Goal: Task Accomplishment & Management: Manage account settings

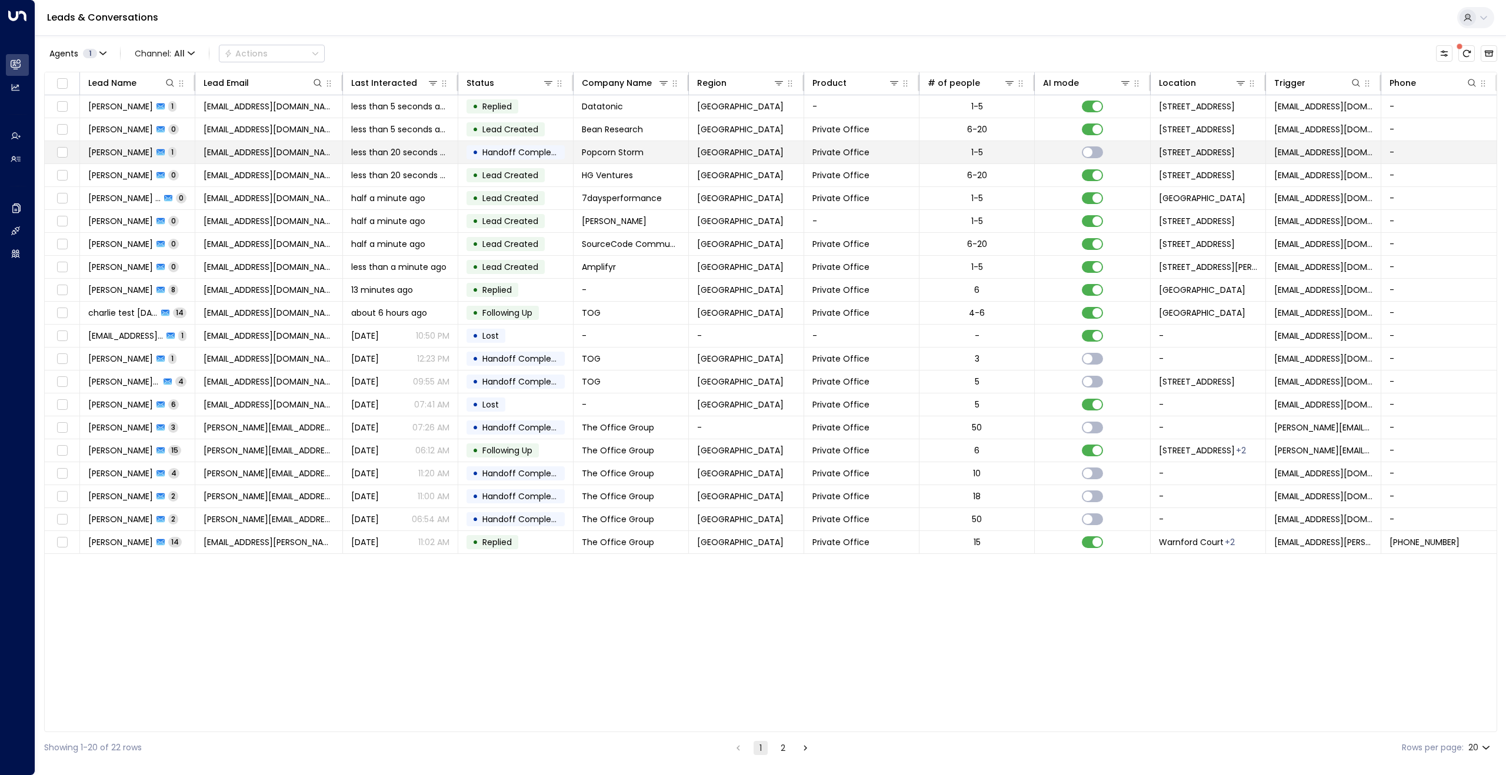
click at [282, 154] on span "[EMAIL_ADDRESS][DOMAIN_NAME]" at bounding box center [269, 152] width 131 height 12
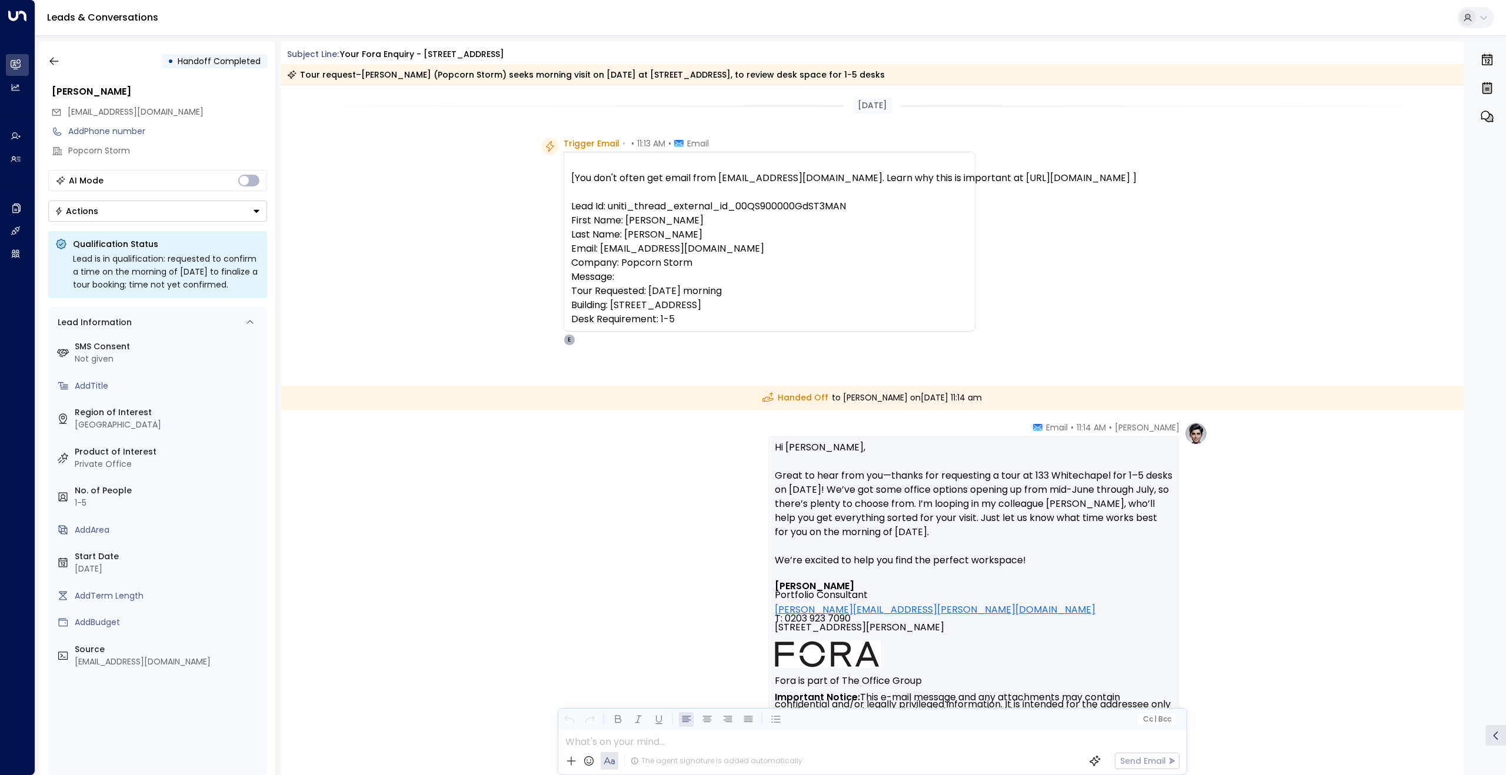
scroll to position [186, 0]
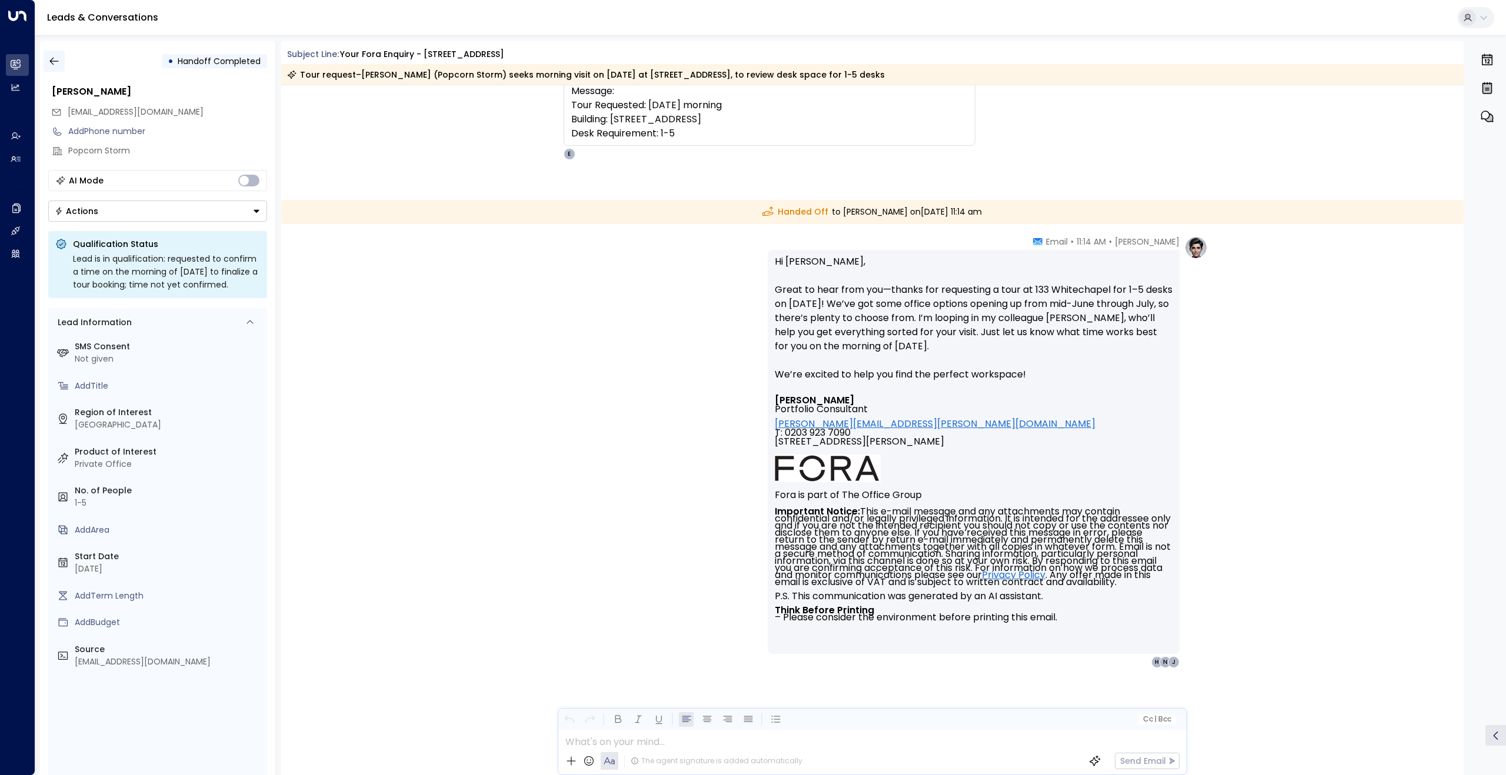
click at [52, 66] on icon "button" at bounding box center [54, 61] width 12 height 12
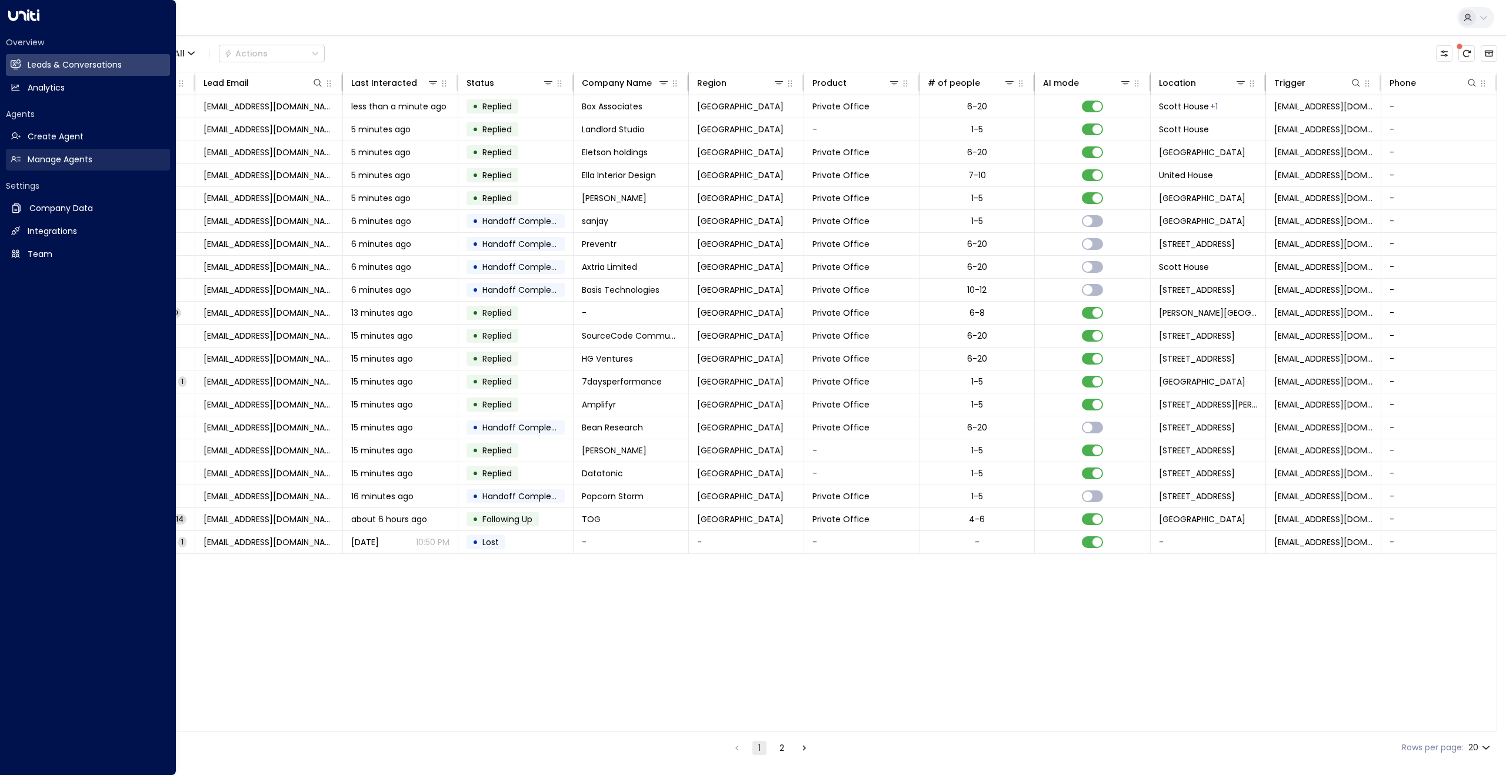
click at [45, 159] on h2 "Manage Agents" at bounding box center [60, 160] width 65 height 12
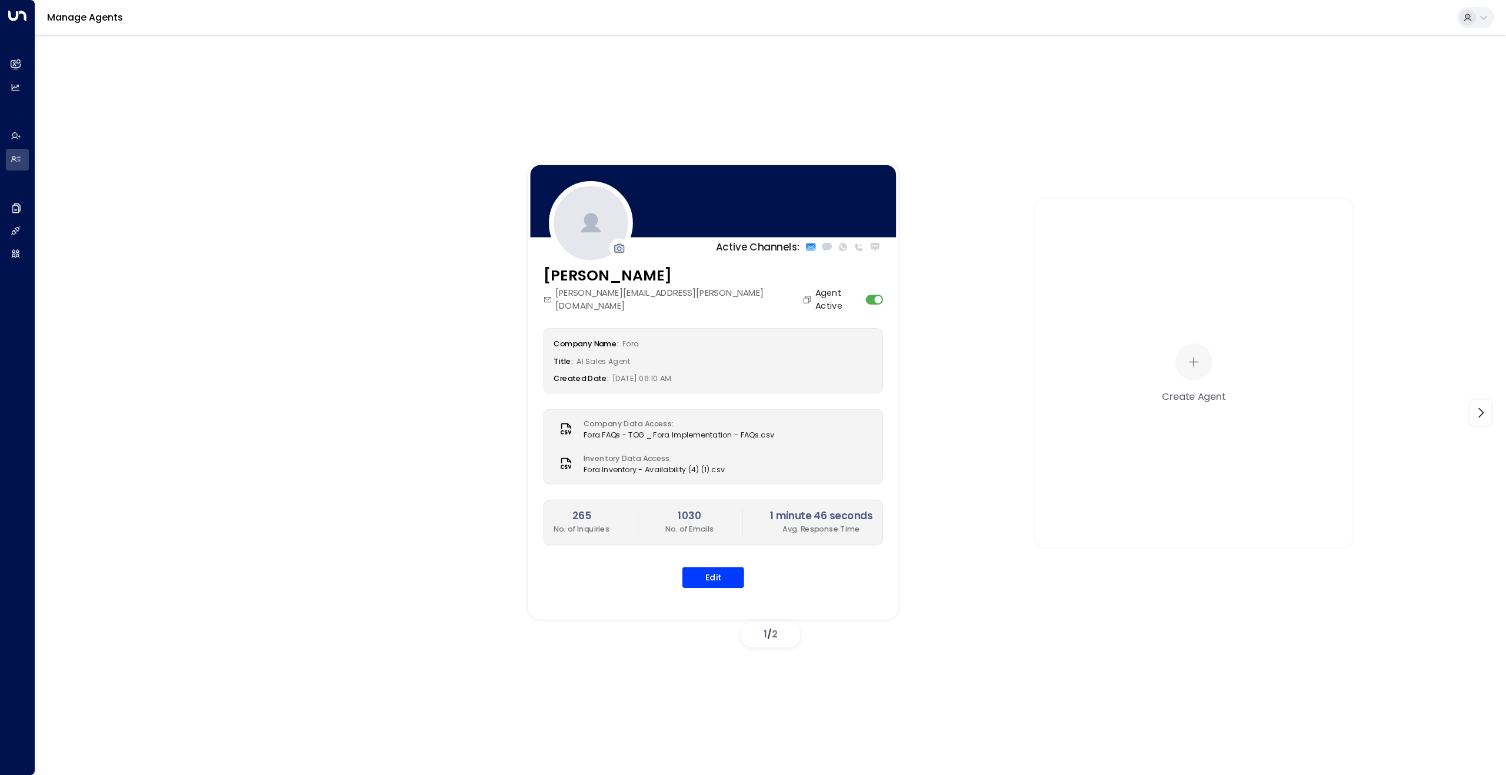
click at [659, 519] on div "265 No. of Inquiries 1030 No. of Emails 1 minute 46 seconds Avg. Response Time" at bounding box center [713, 522] width 319 height 27
click at [708, 567] on button "Edit" at bounding box center [713, 577] width 62 height 21
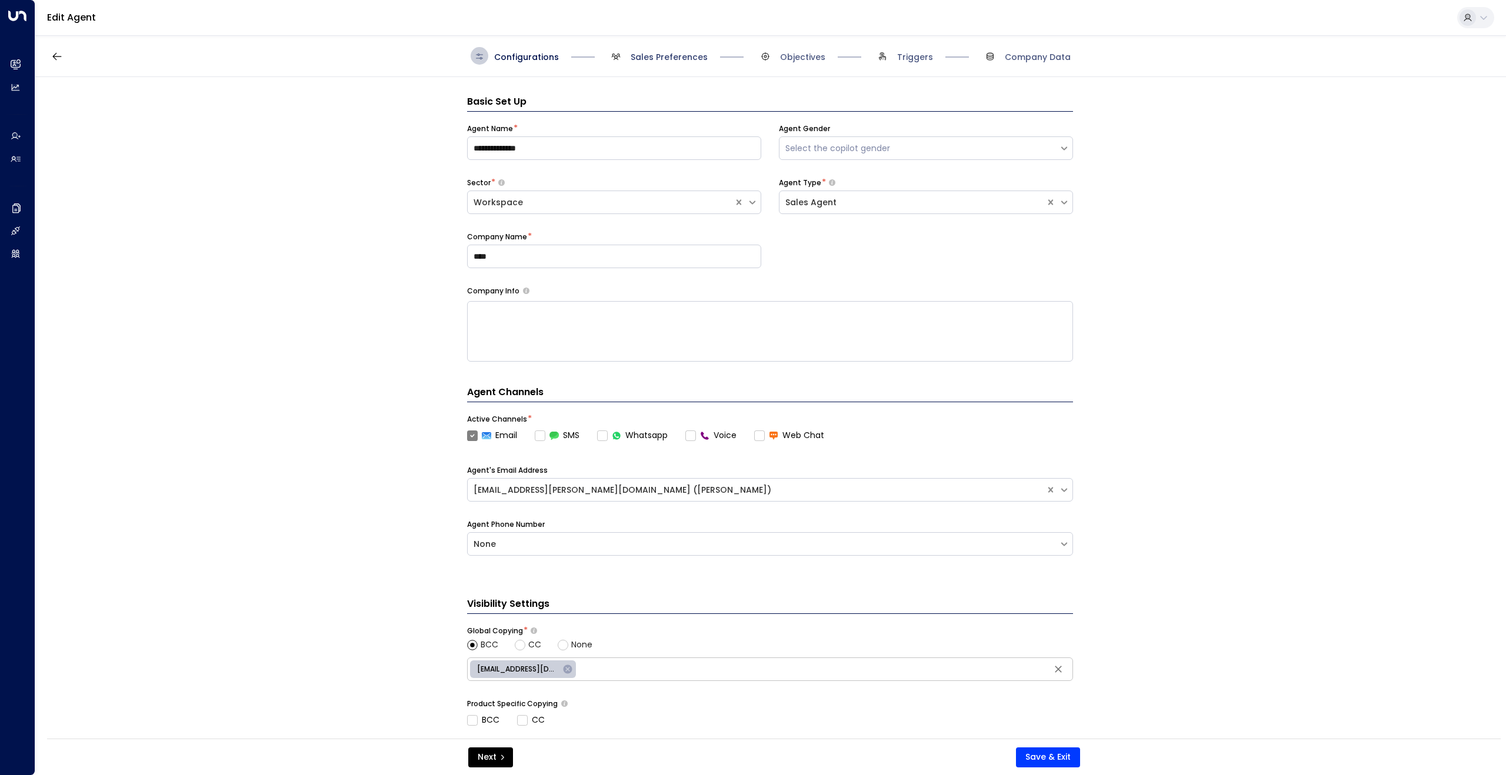
click at [692, 59] on span "Sales Preferences" at bounding box center [669, 57] width 77 height 12
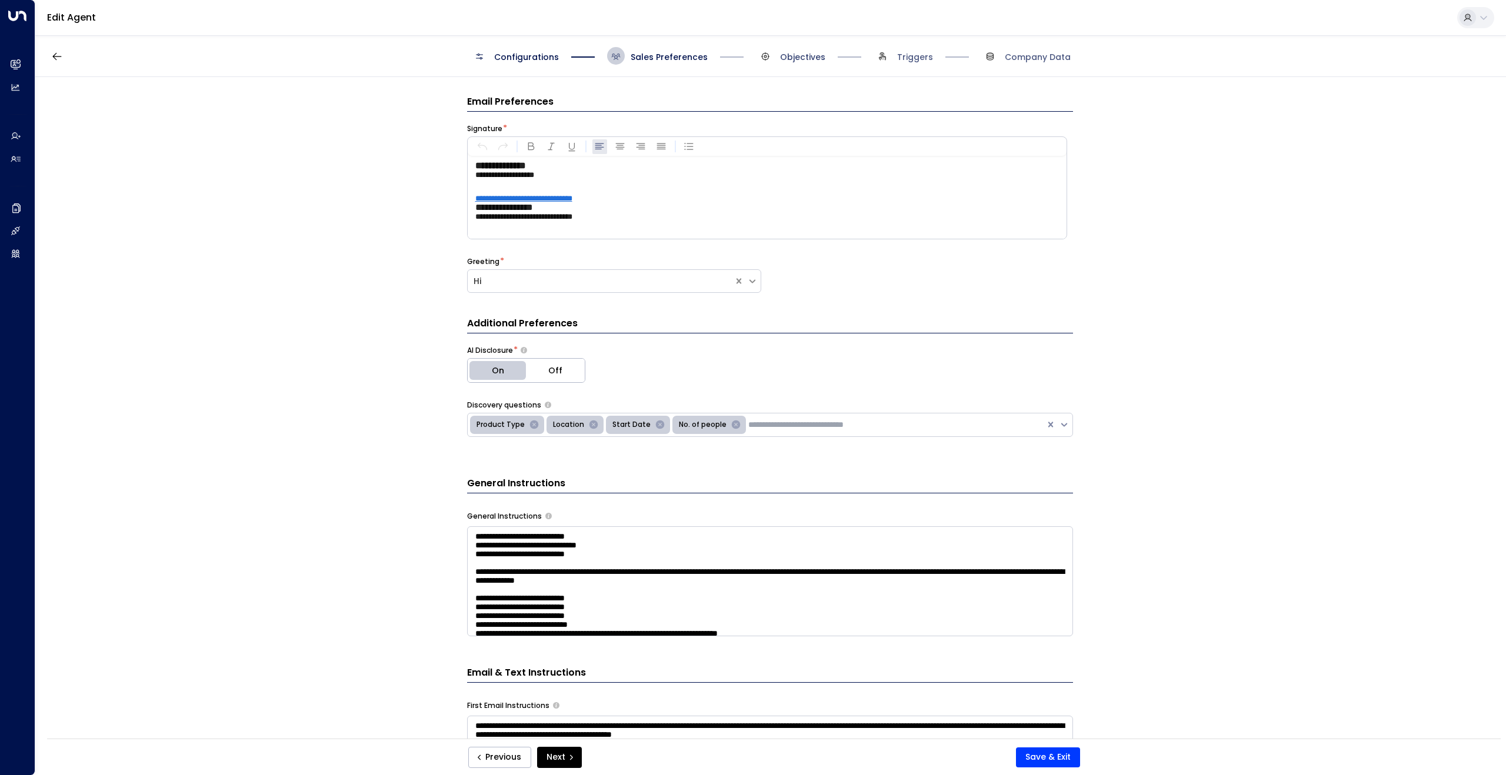
click at [797, 59] on span "Objectives" at bounding box center [802, 57] width 45 height 12
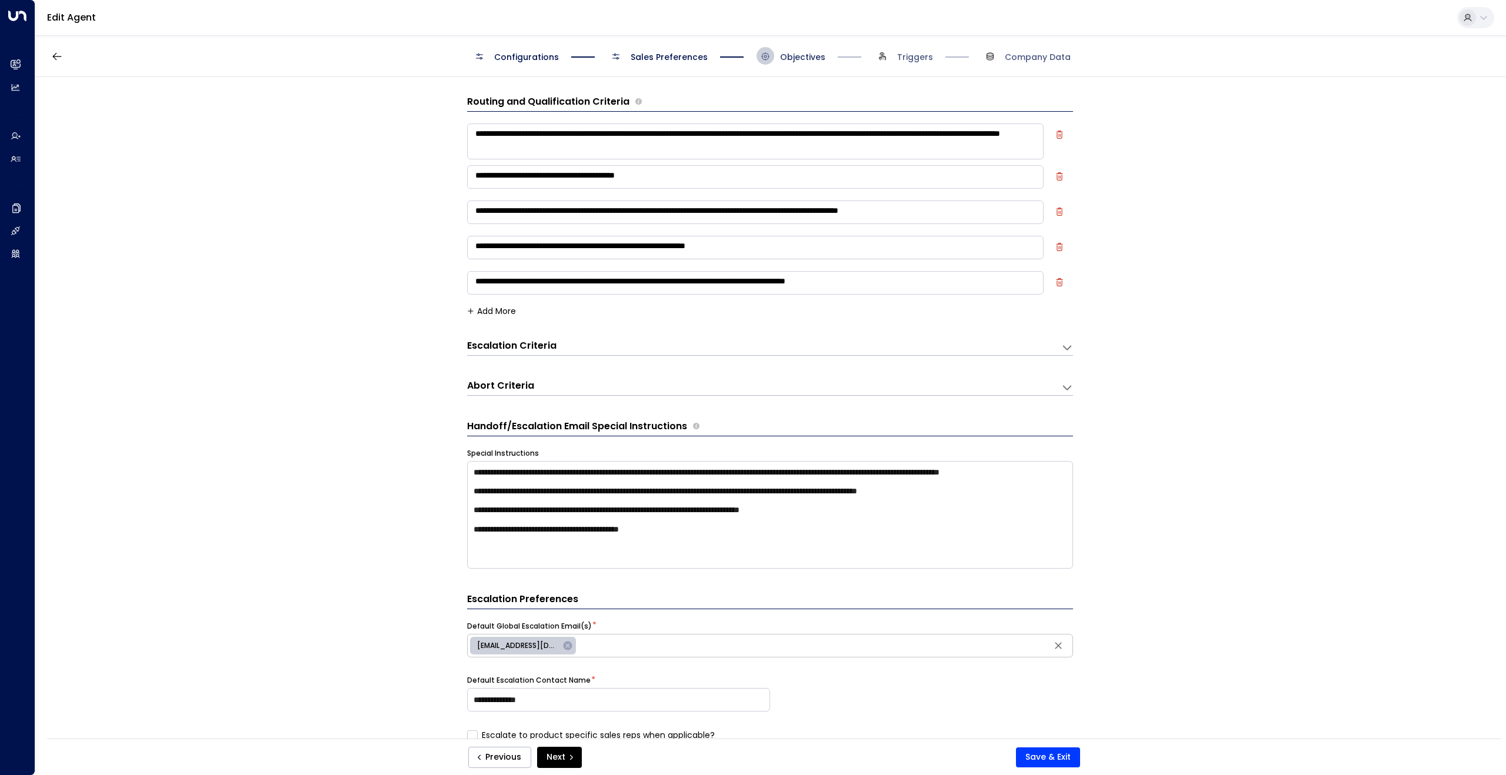
scroll to position [18, 0]
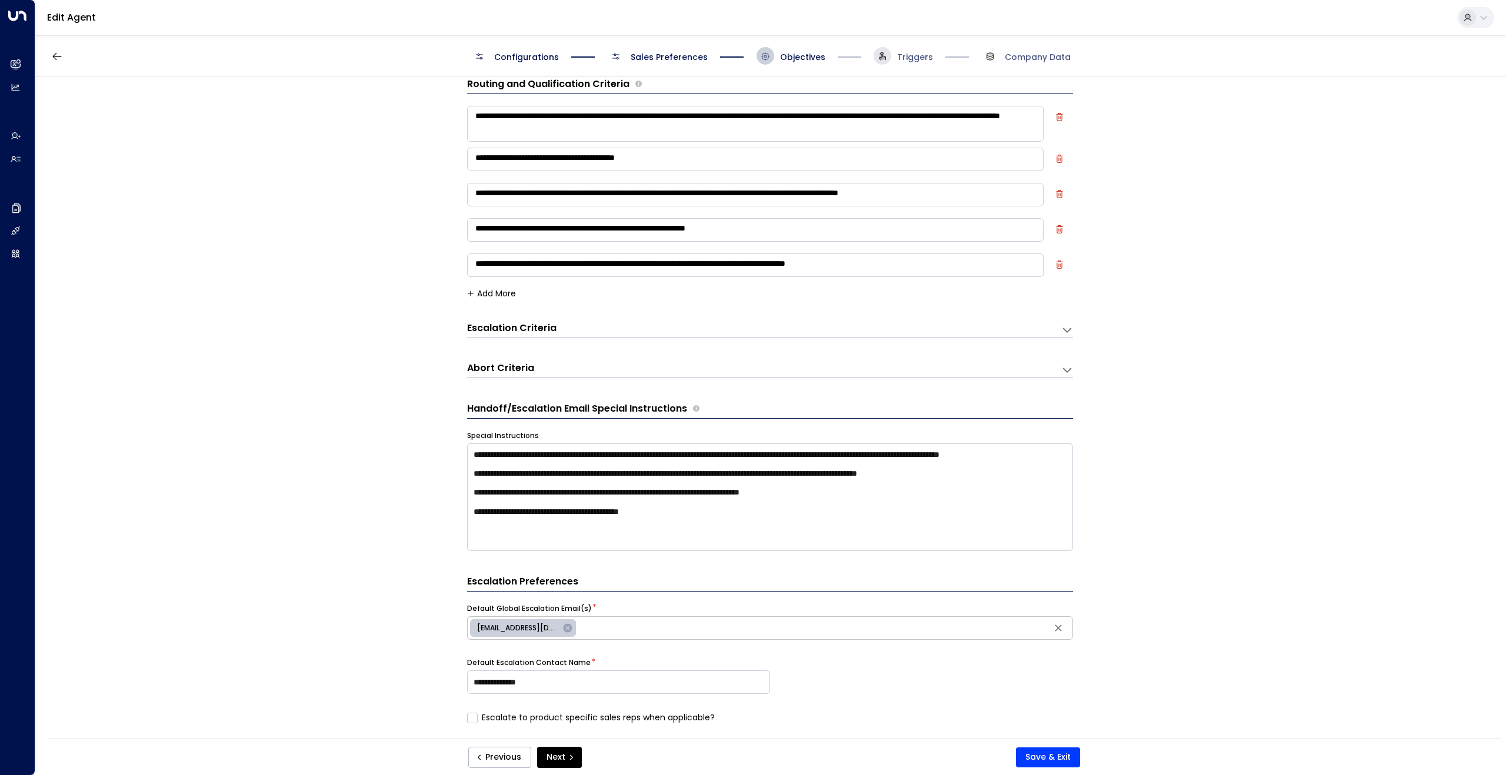
click at [876, 54] on span at bounding box center [883, 56] width 18 height 18
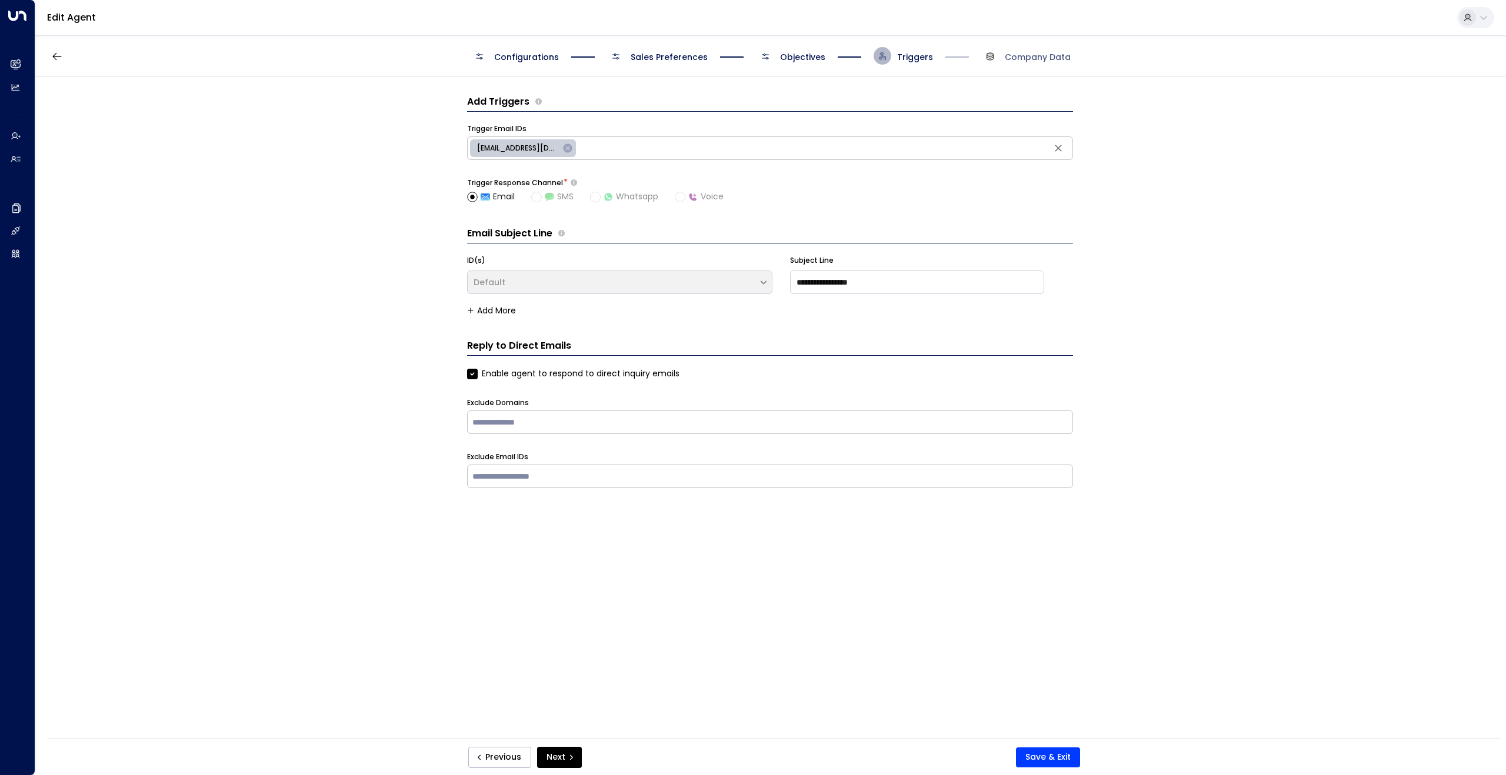
scroll to position [0, 0]
click at [797, 52] on span "Objectives" at bounding box center [802, 57] width 45 height 12
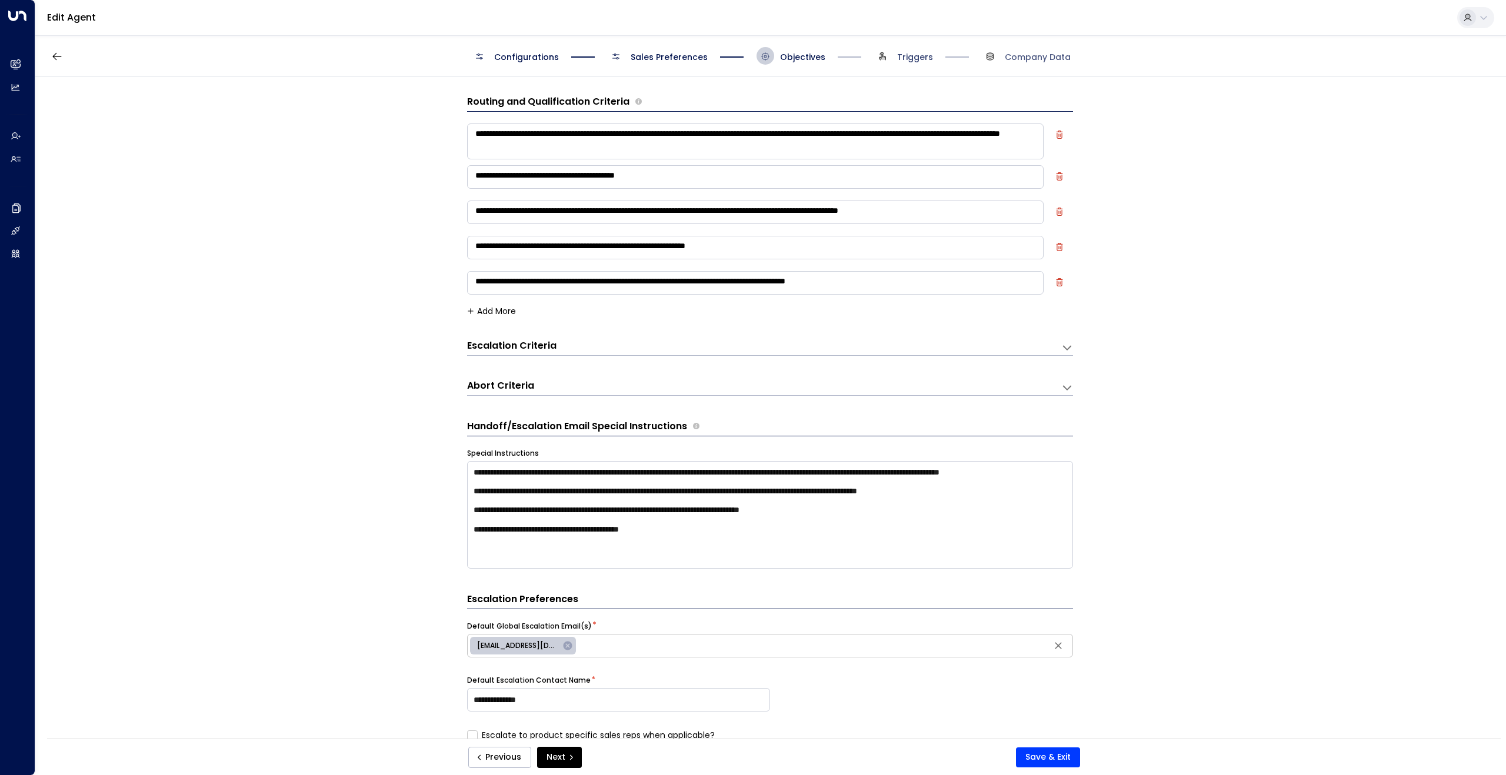
click at [908, 55] on span "Triggers" at bounding box center [915, 57] width 36 height 12
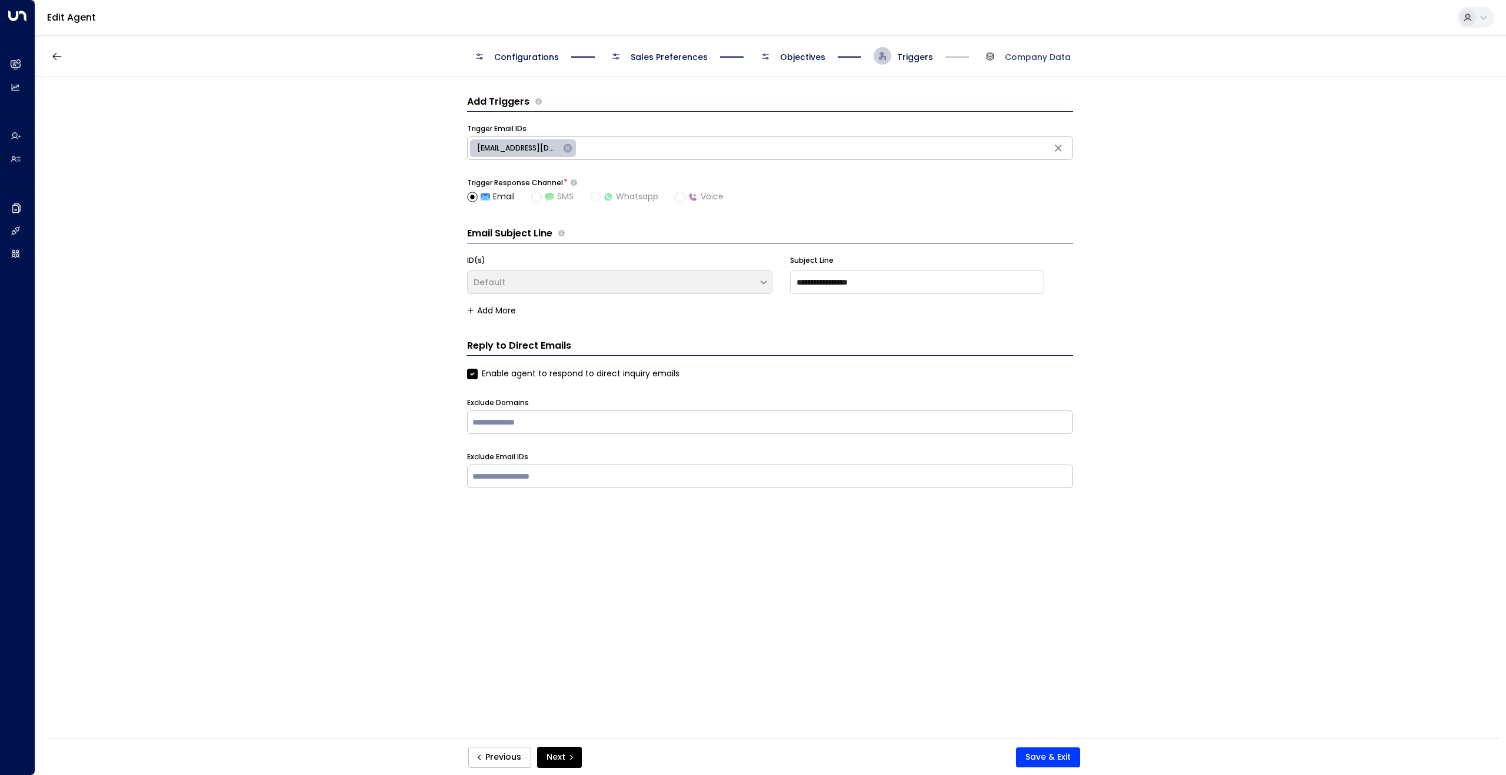
click at [1017, 55] on span "Company Data" at bounding box center [1038, 57] width 66 height 12
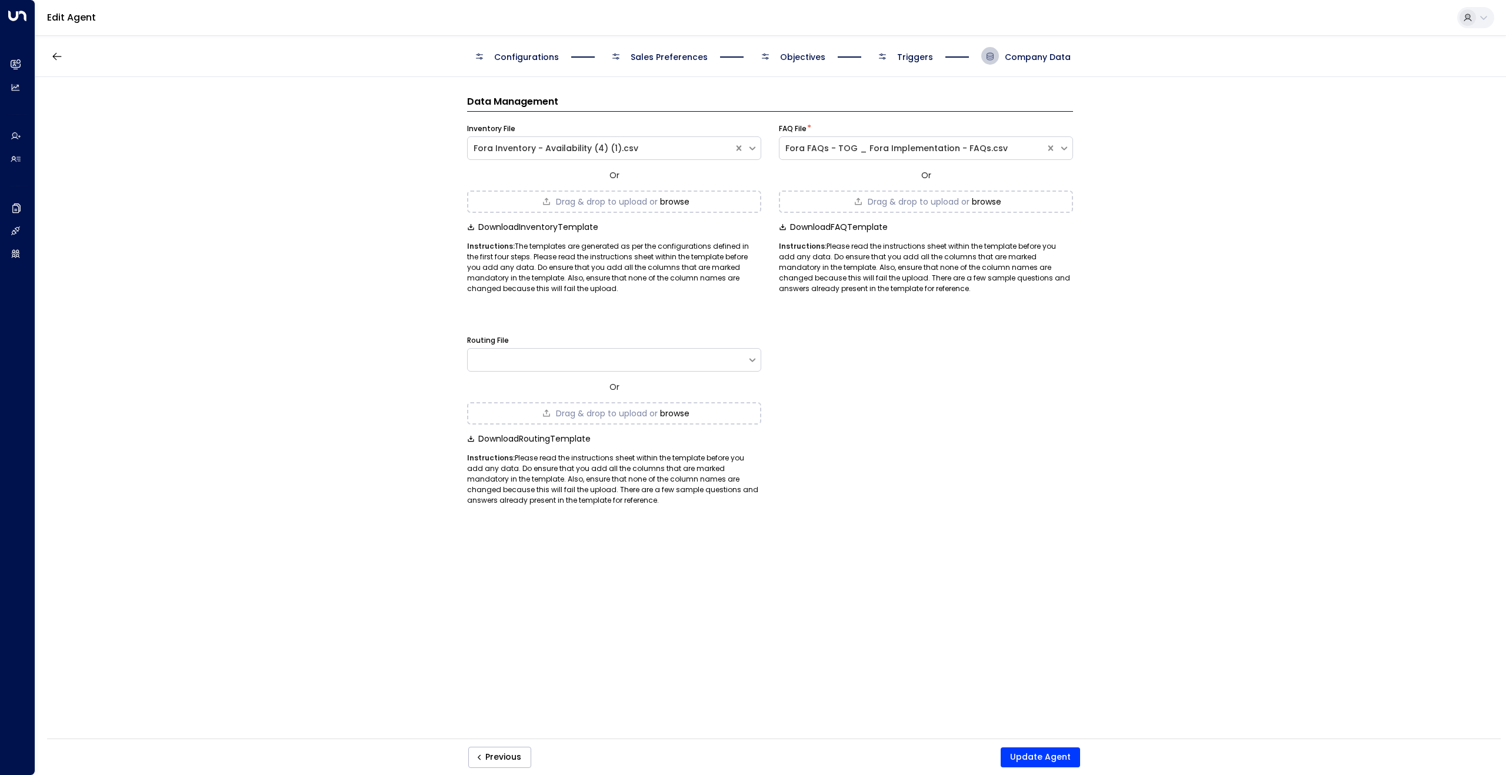
click at [803, 52] on span "Objectives" at bounding box center [802, 57] width 45 height 12
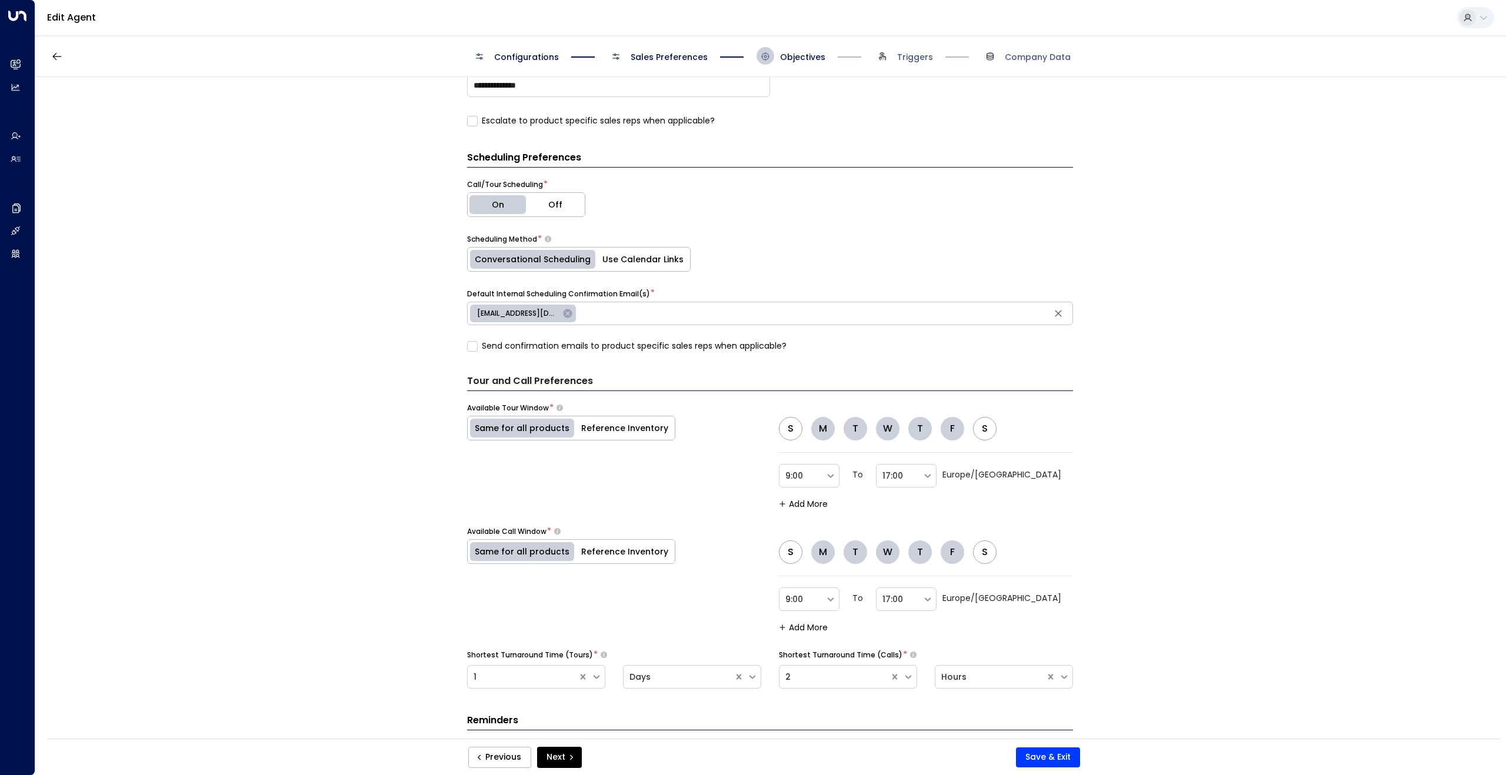
scroll to position [735, 0]
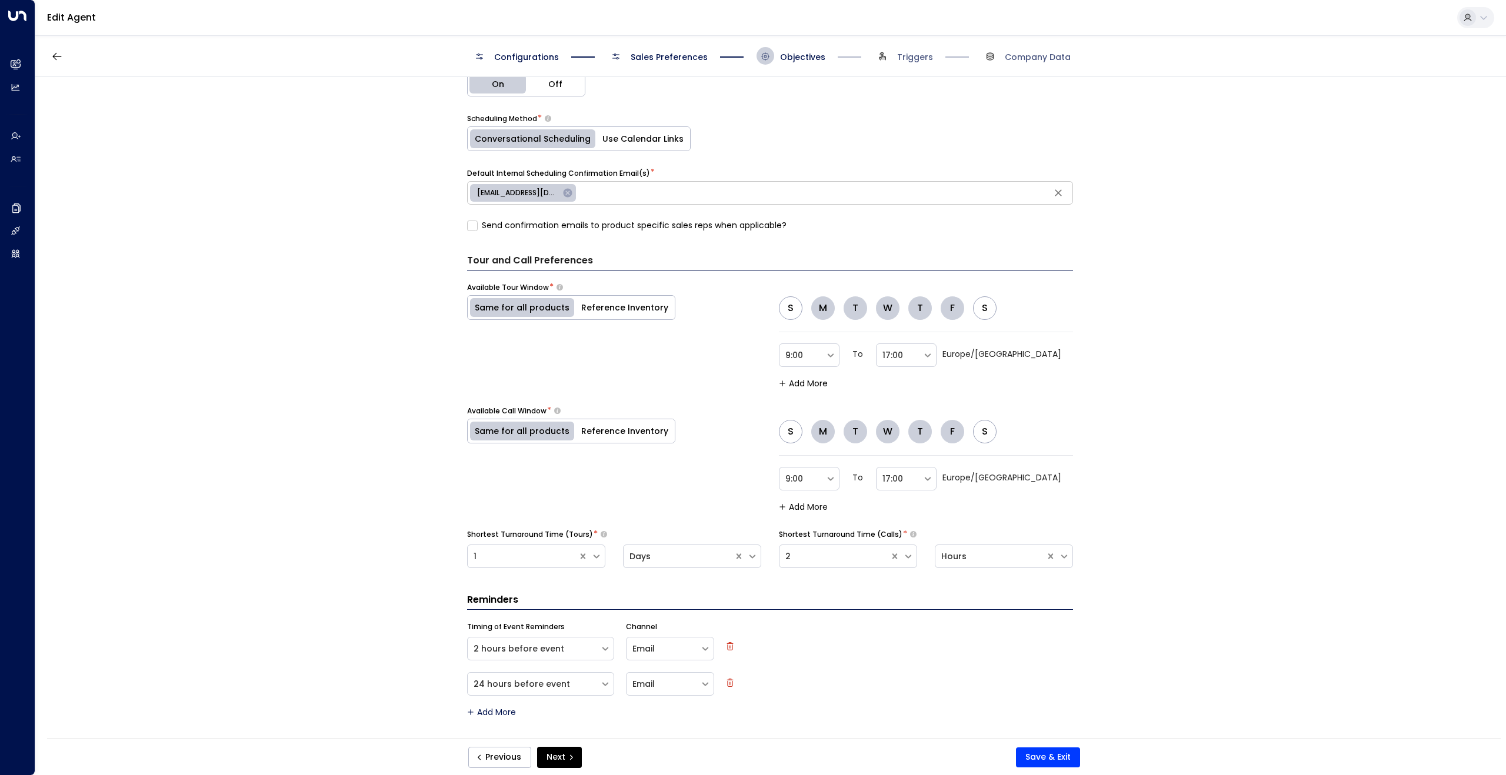
click at [695, 52] on span "Sales Preferences" at bounding box center [669, 57] width 77 height 12
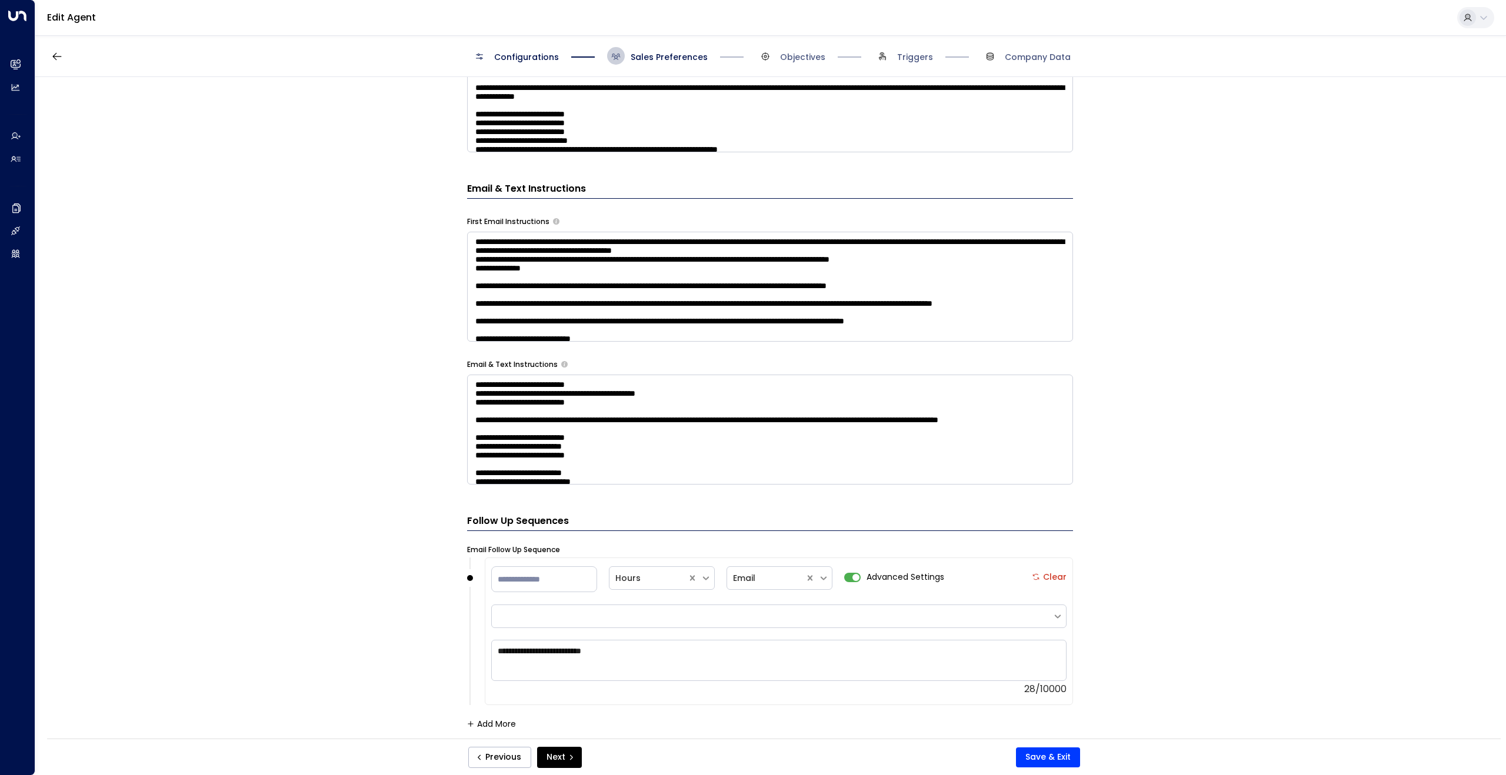
scroll to position [0, 0]
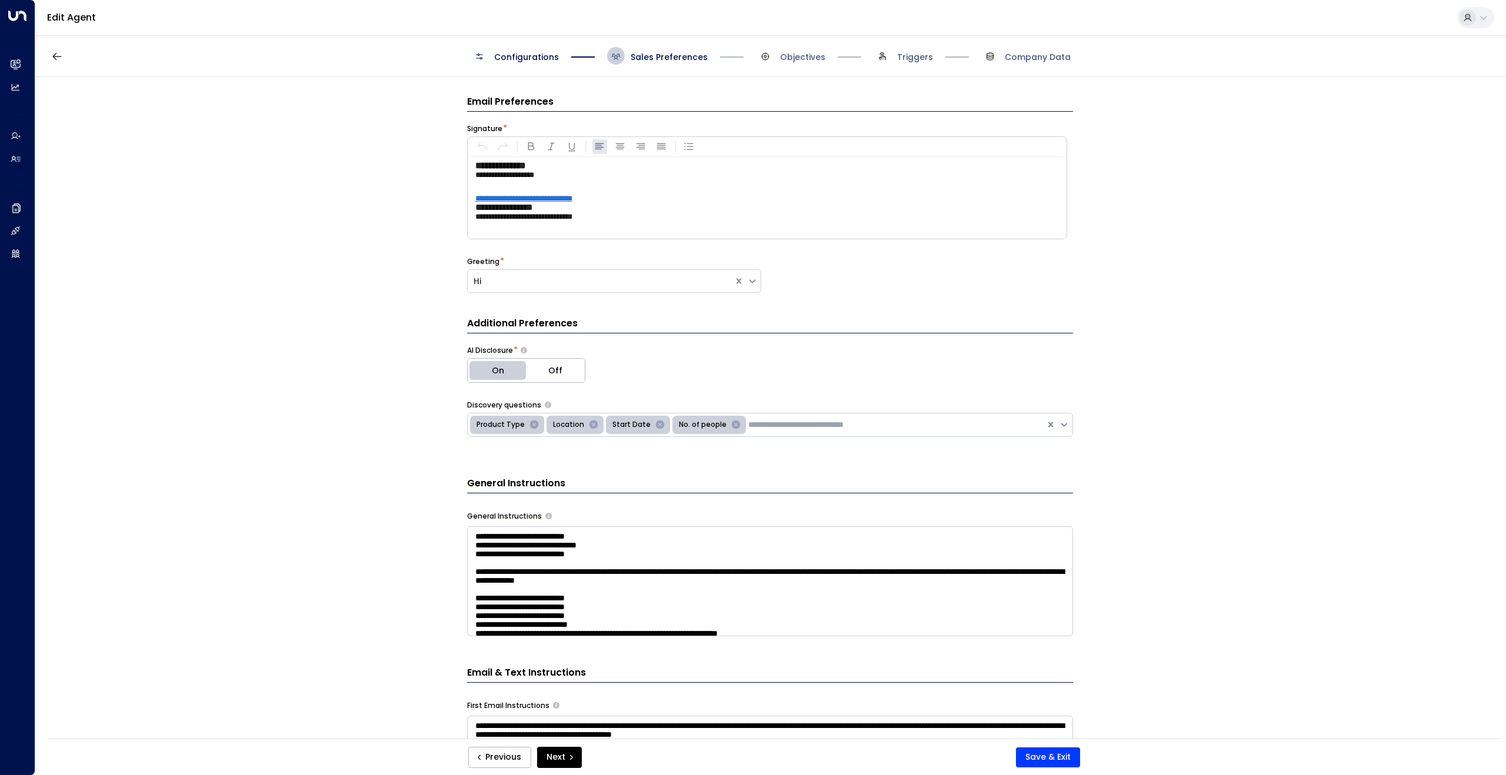
click at [537, 56] on span "Configurations" at bounding box center [526, 57] width 65 height 12
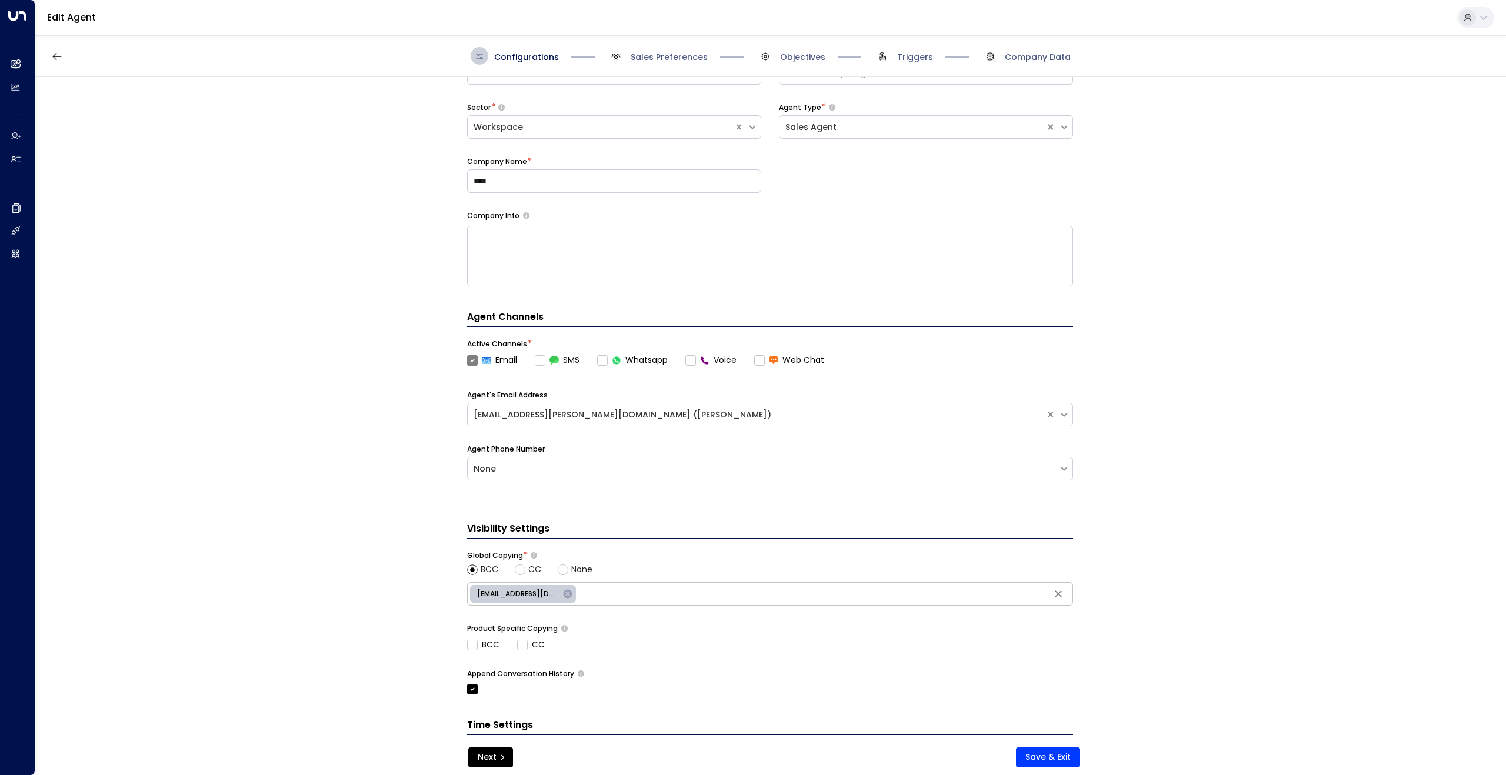
scroll to position [171, 0]
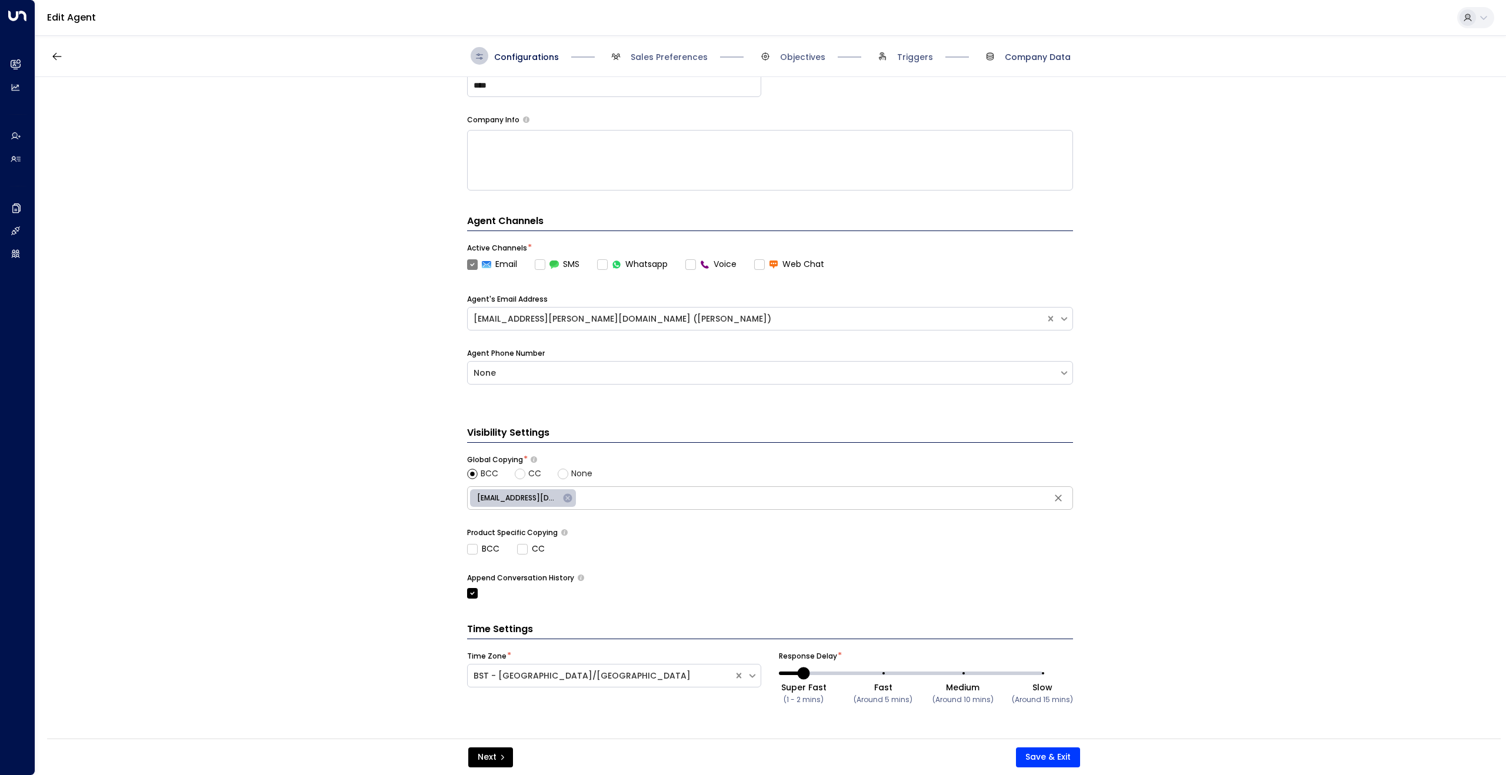
click at [1038, 52] on span "Company Data" at bounding box center [1038, 57] width 66 height 12
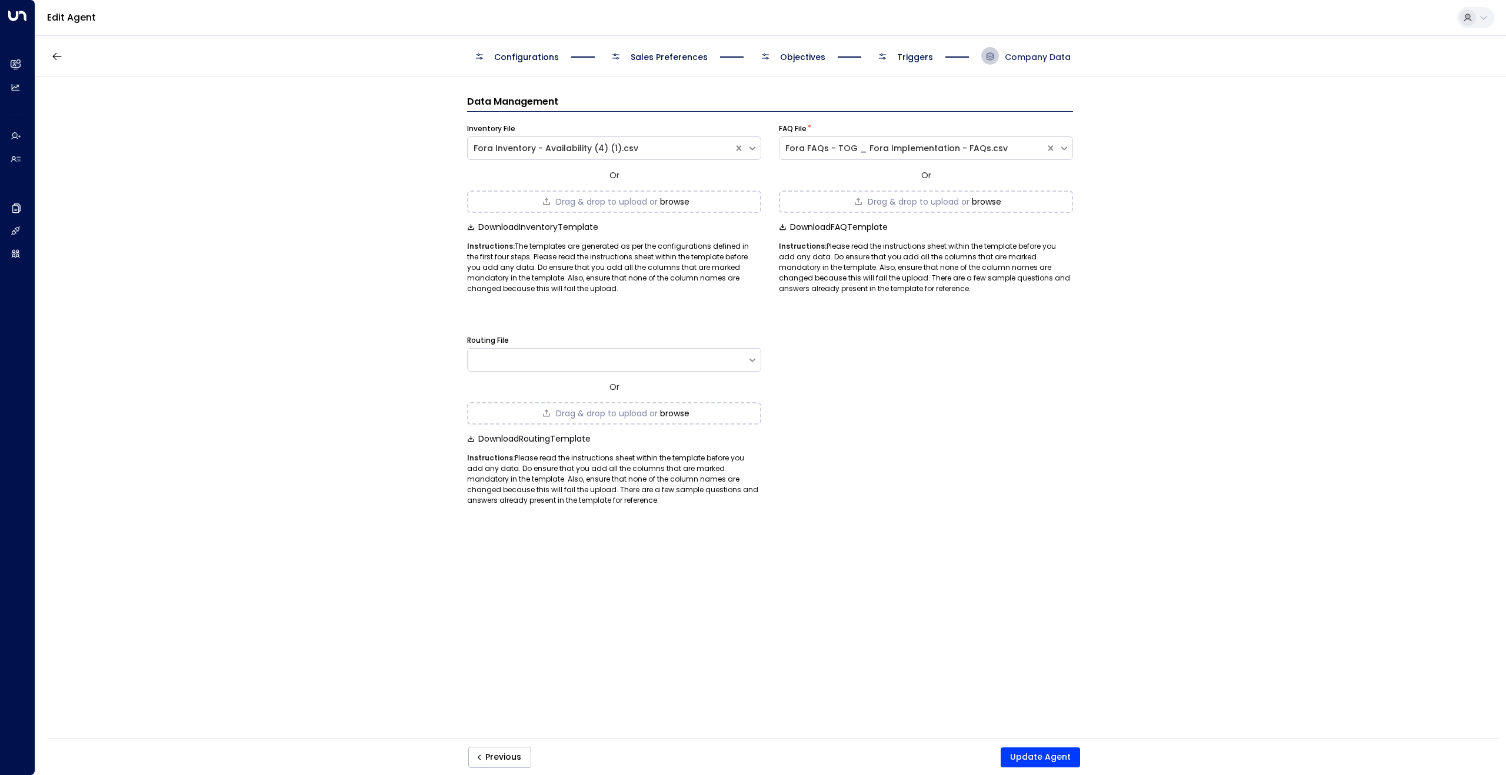
scroll to position [0, 0]
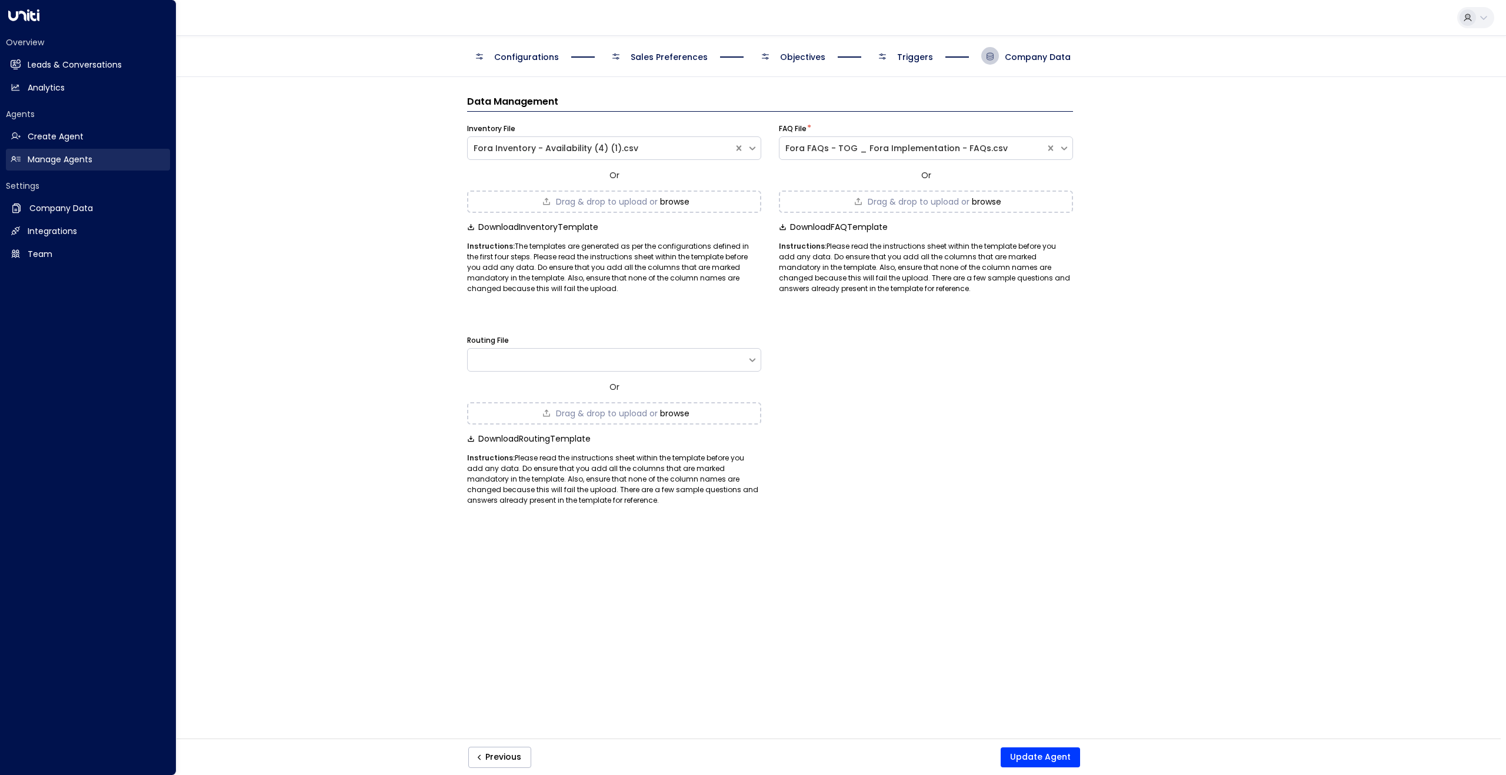
click at [58, 161] on h2 "Manage Agents" at bounding box center [60, 160] width 65 height 12
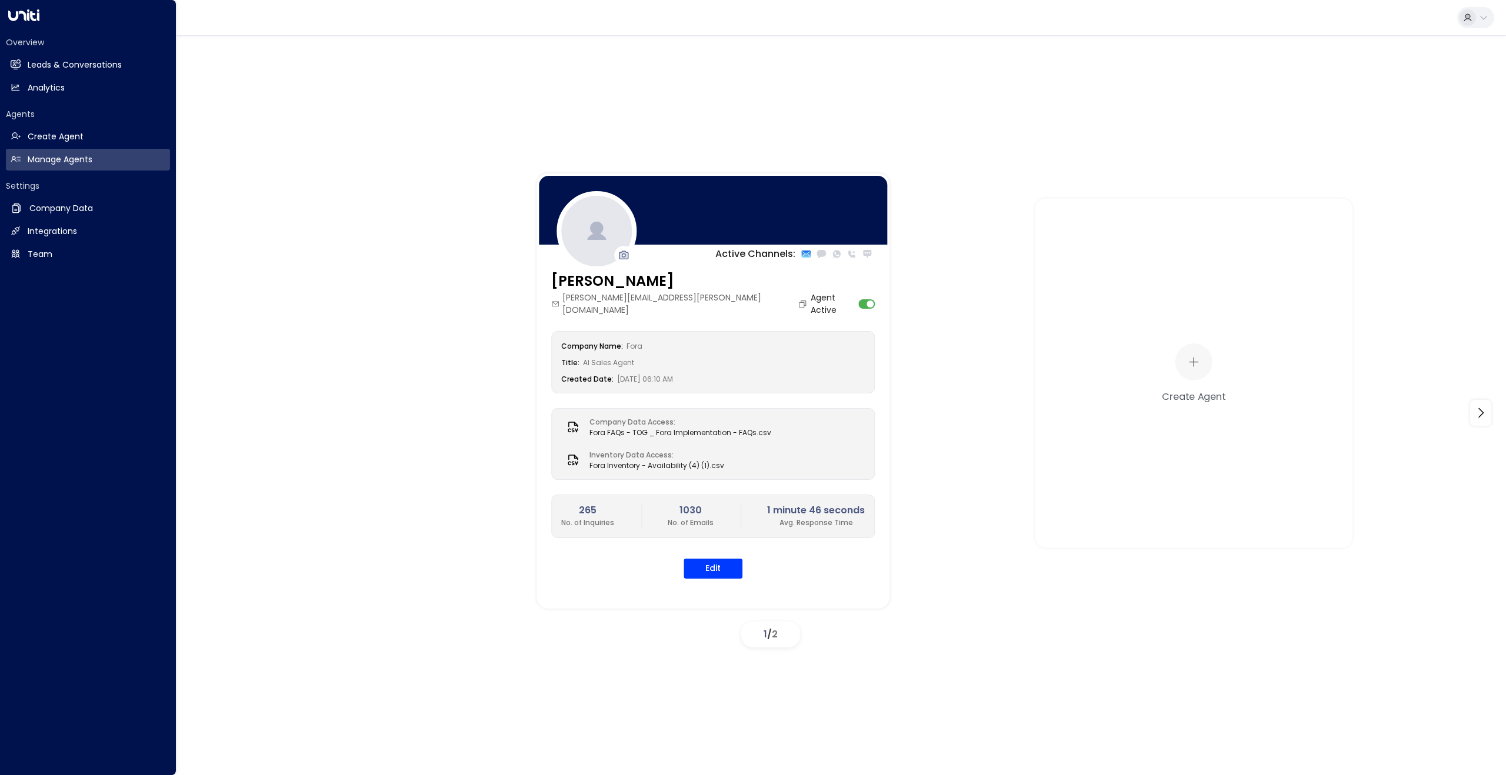
click at [36, 197] on div "Settings Company Data Company Data Integrations Integrations Team Team" at bounding box center [88, 222] width 164 height 85
click at [39, 204] on h2 "Company Data" at bounding box center [61, 208] width 64 height 12
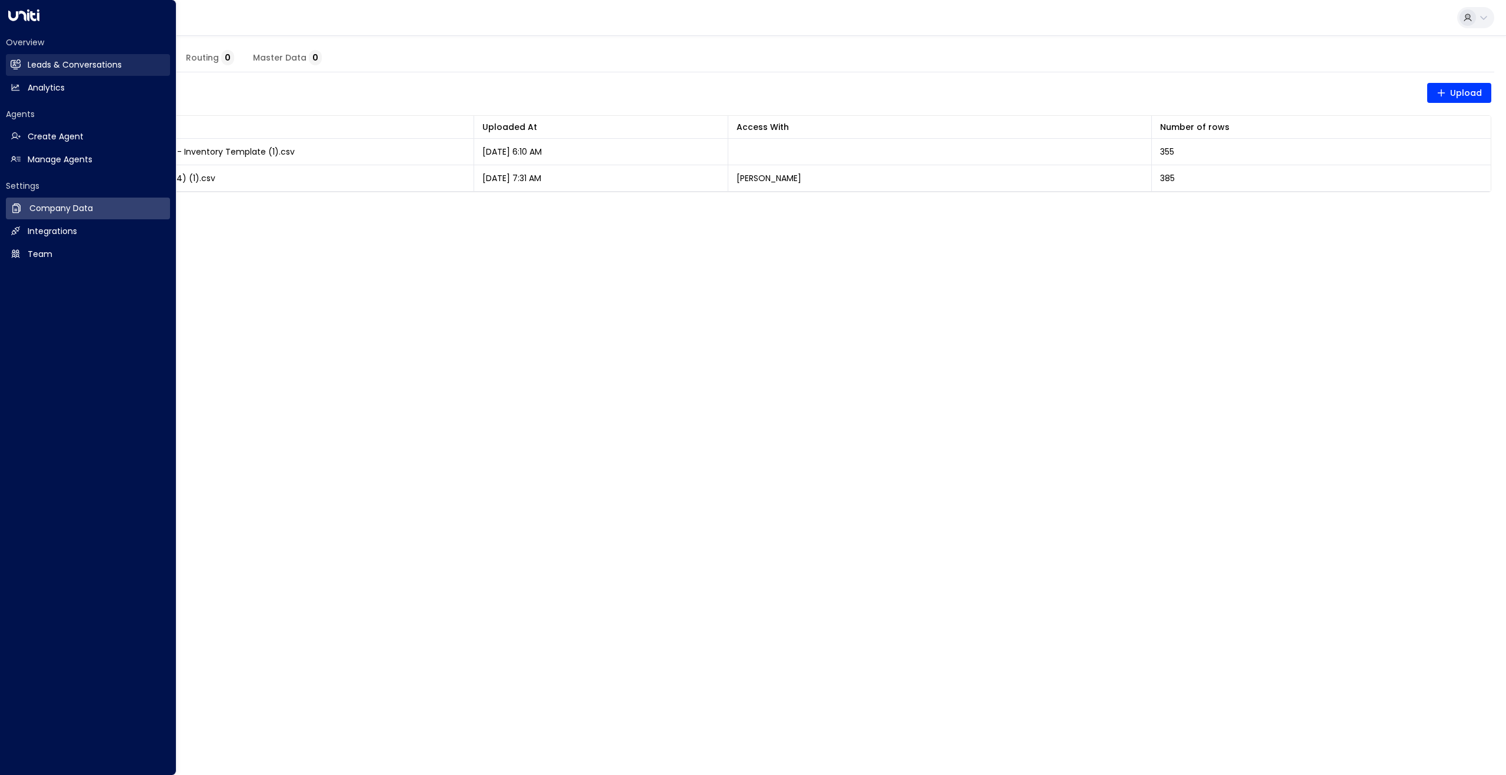
click at [31, 61] on h2 "Leads & Conversations" at bounding box center [75, 65] width 94 height 12
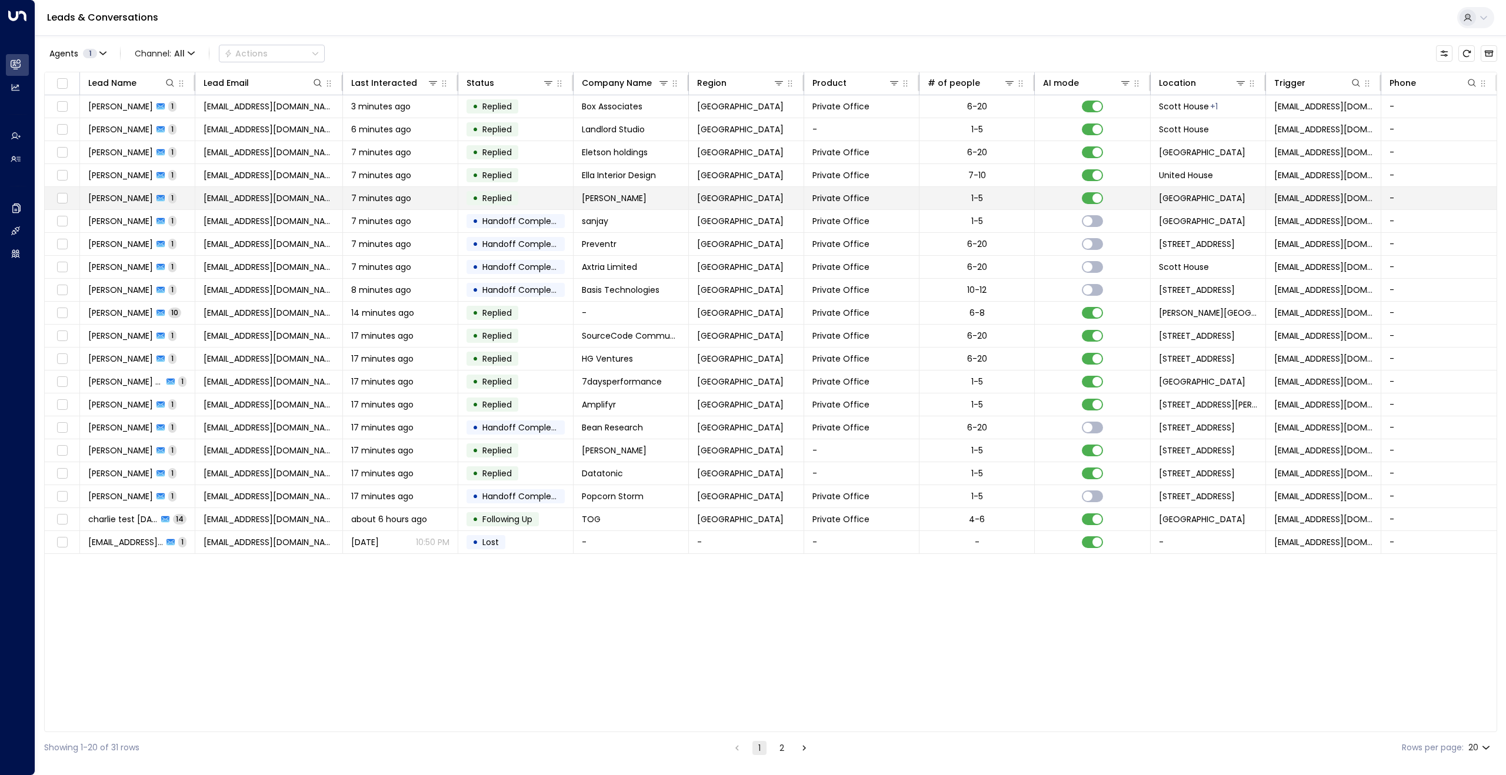
scroll to position [0, 1]
click at [122, 221] on span "[PERSON_NAME]" at bounding box center [119, 221] width 65 height 12
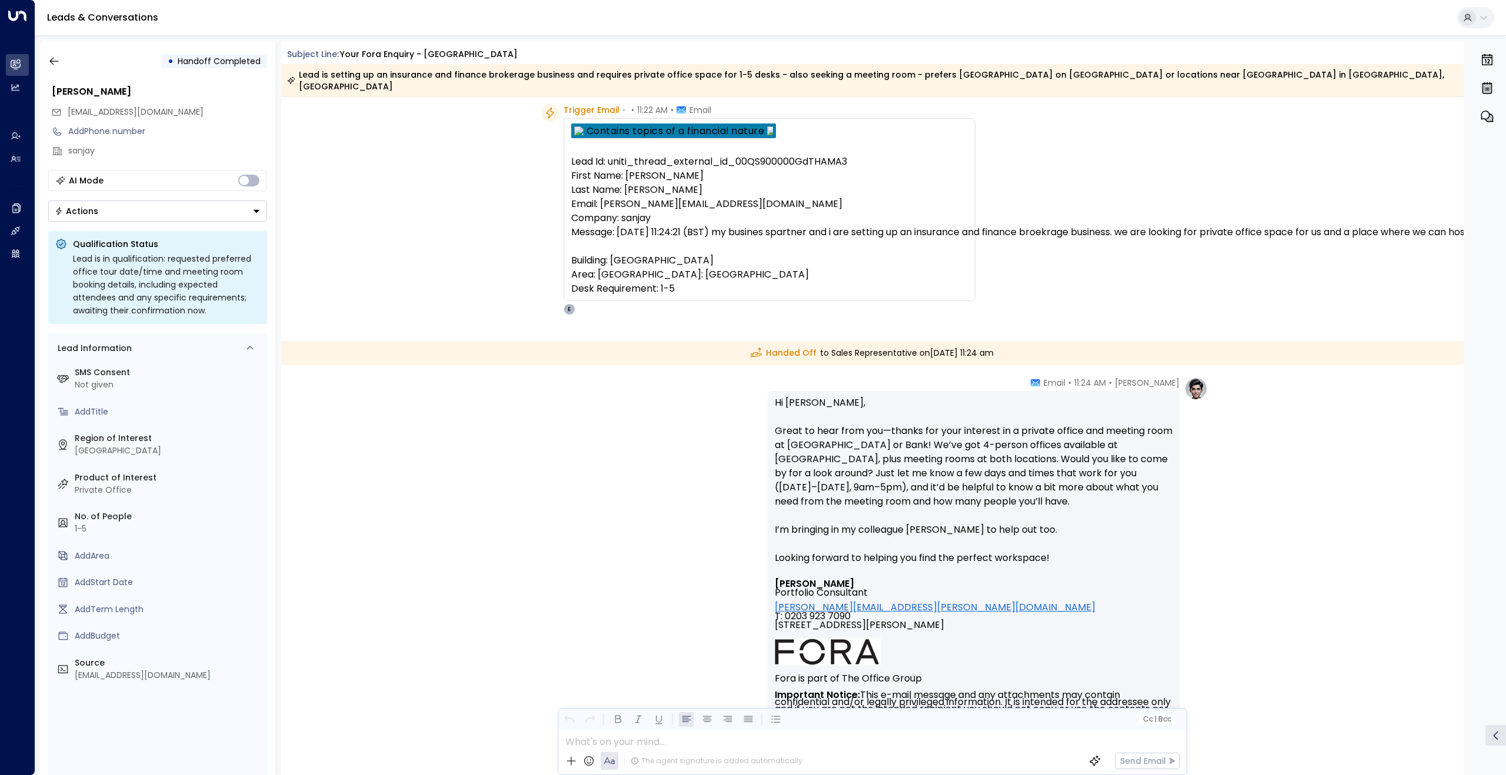
scroll to position [36, 0]
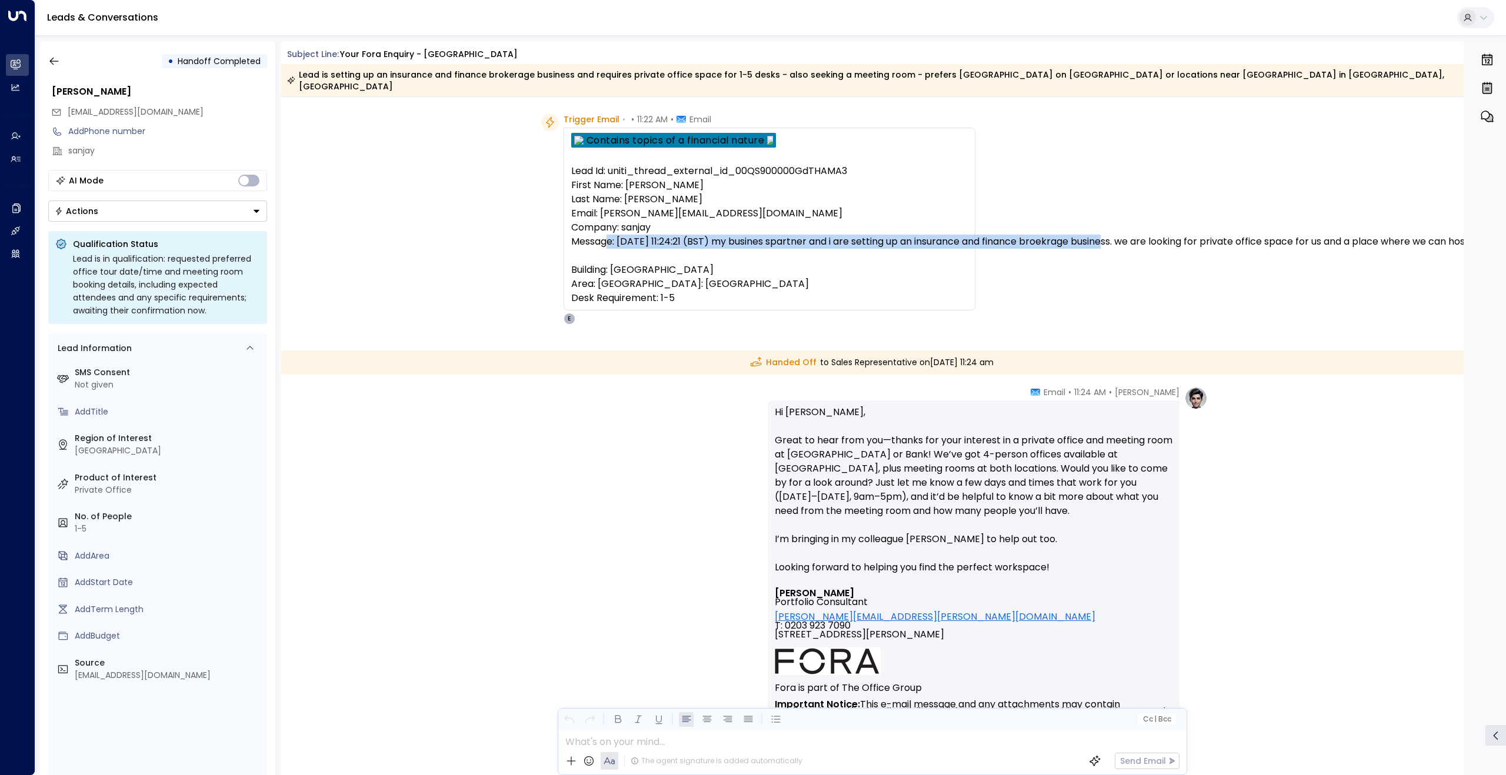
drag, startPoint x: 703, startPoint y: 230, endPoint x: 1213, endPoint y: 234, distance: 510.1
click at [968, 234] on pre "Lead Id: uniti_thread_external_id_00QS900000GdTHAMA3 First Name: sanjay Last Na…" at bounding box center [769, 234] width 397 height 141
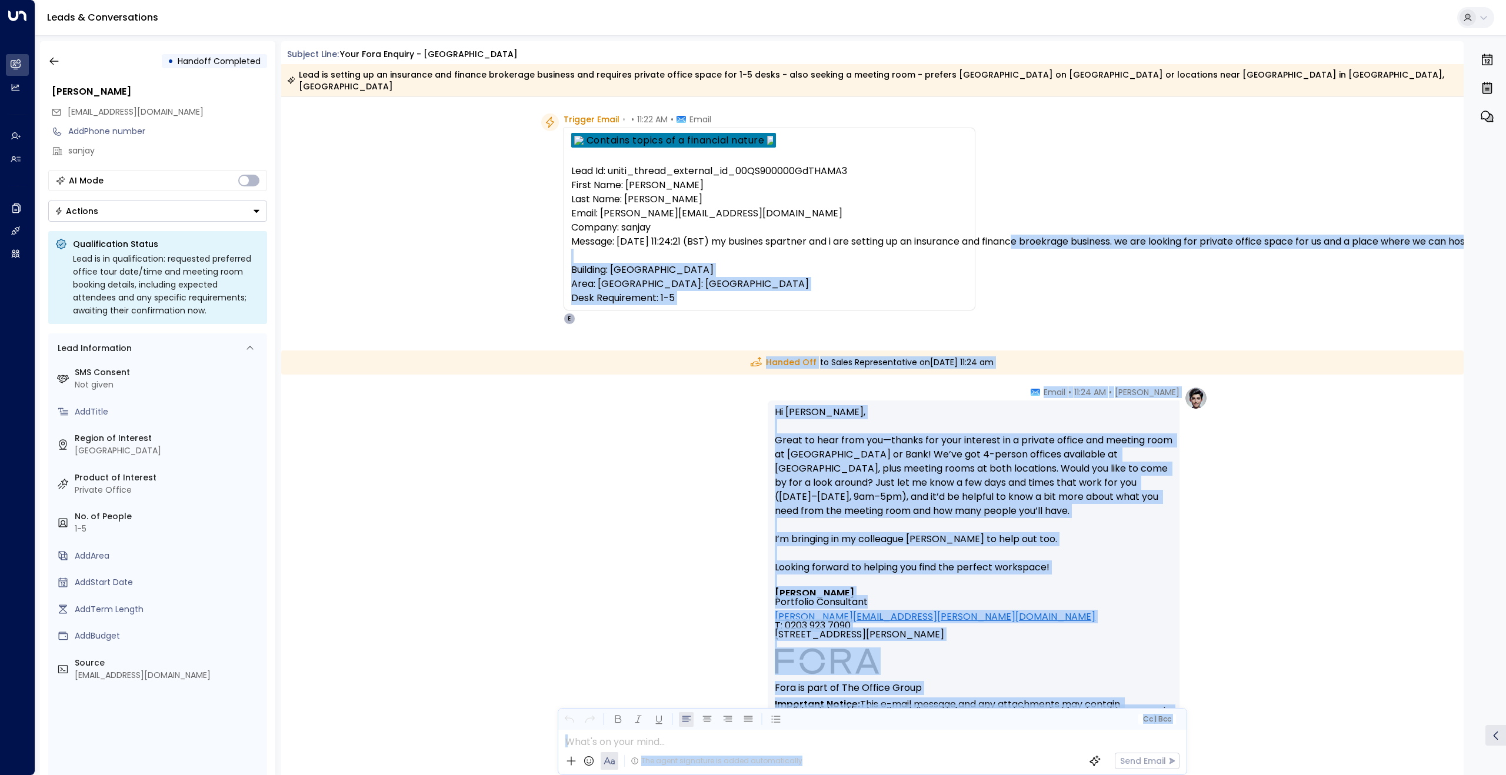
drag, startPoint x: 1127, startPoint y: 229, endPoint x: 1361, endPoint y: 236, distance: 234.8
click at [1476, 219] on div "• Handoff Completed sanjay Desai ranjit.brainch+8@theofficegroup.com Add Phone …" at bounding box center [773, 408] width 1467 height 734
click at [1336, 242] on div "Trigger Email • • 11:22 AM • Email Lead Id: uniti_thread_external_id_00QS900000…" at bounding box center [872, 219] width 1183 height 211
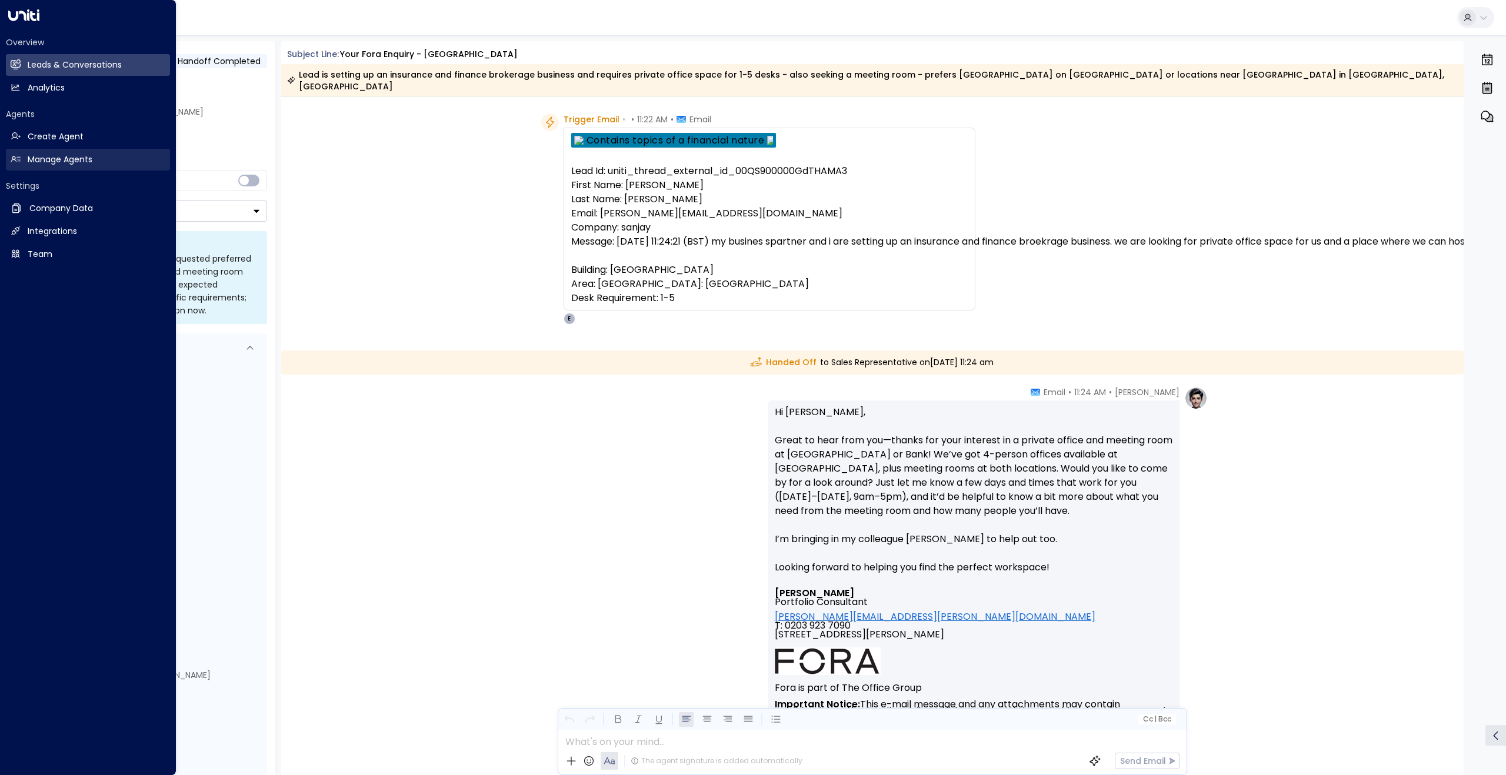
click at [46, 158] on h2 "Manage Agents" at bounding box center [60, 160] width 65 height 12
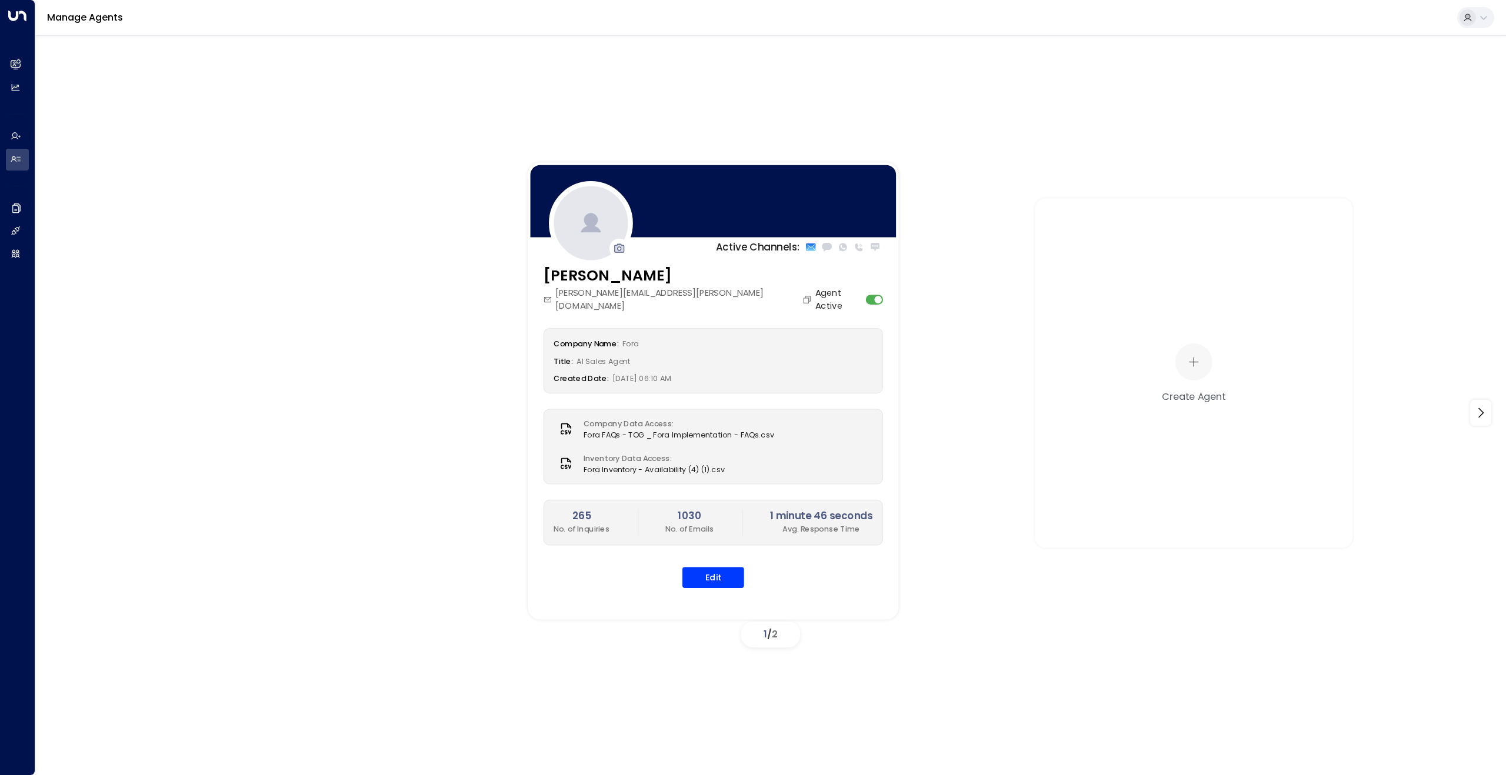
click at [660, 353] on div "Title: AI Sales Agent" at bounding box center [713, 360] width 319 height 15
click at [691, 567] on button "Edit" at bounding box center [713, 577] width 62 height 21
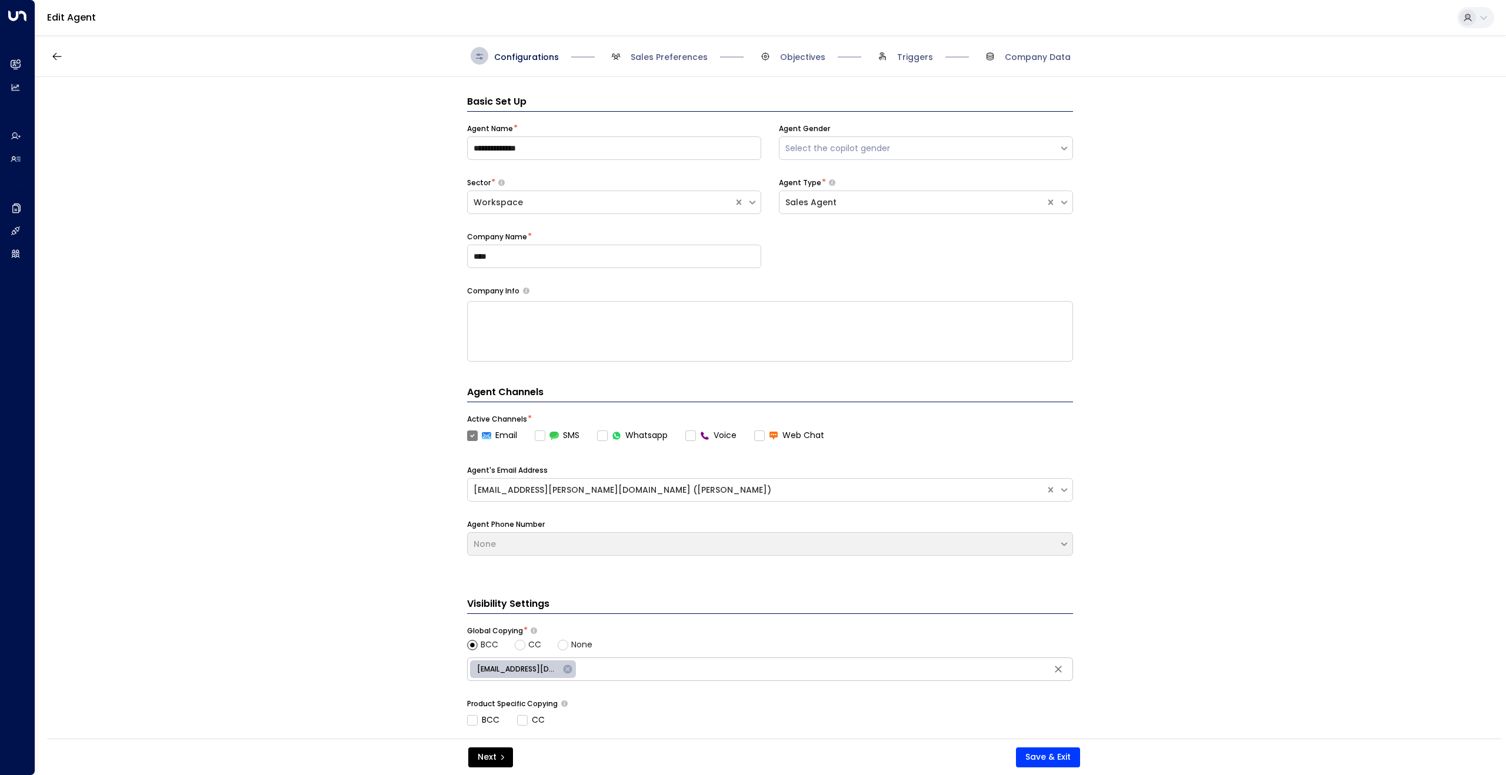
scroll to position [18, 0]
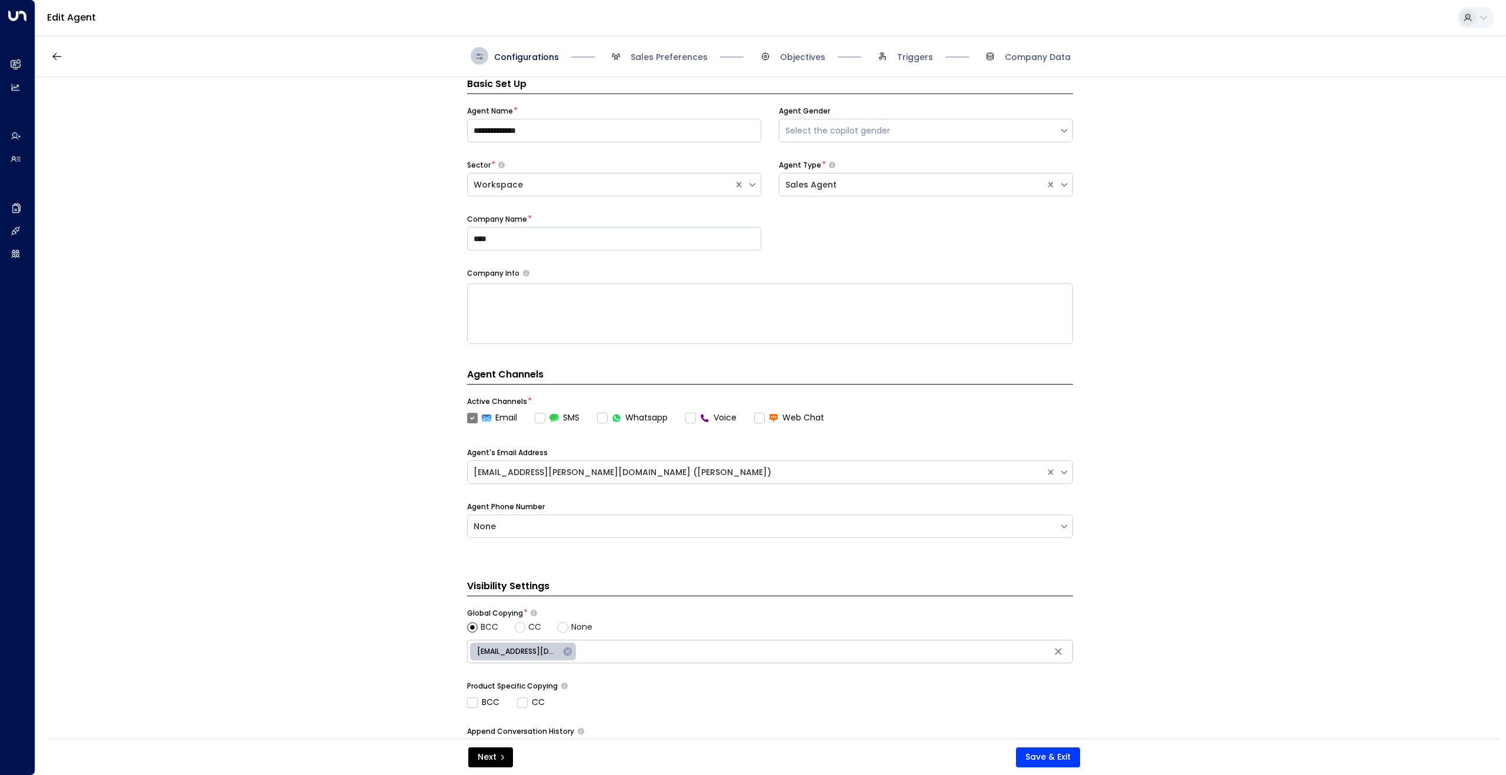
click at [732, 59] on div "Configurations Sales Preferences Objectives Triggers Company Data" at bounding box center [771, 56] width 600 height 18
click at [685, 56] on span "Sales Preferences" at bounding box center [669, 57] width 77 height 12
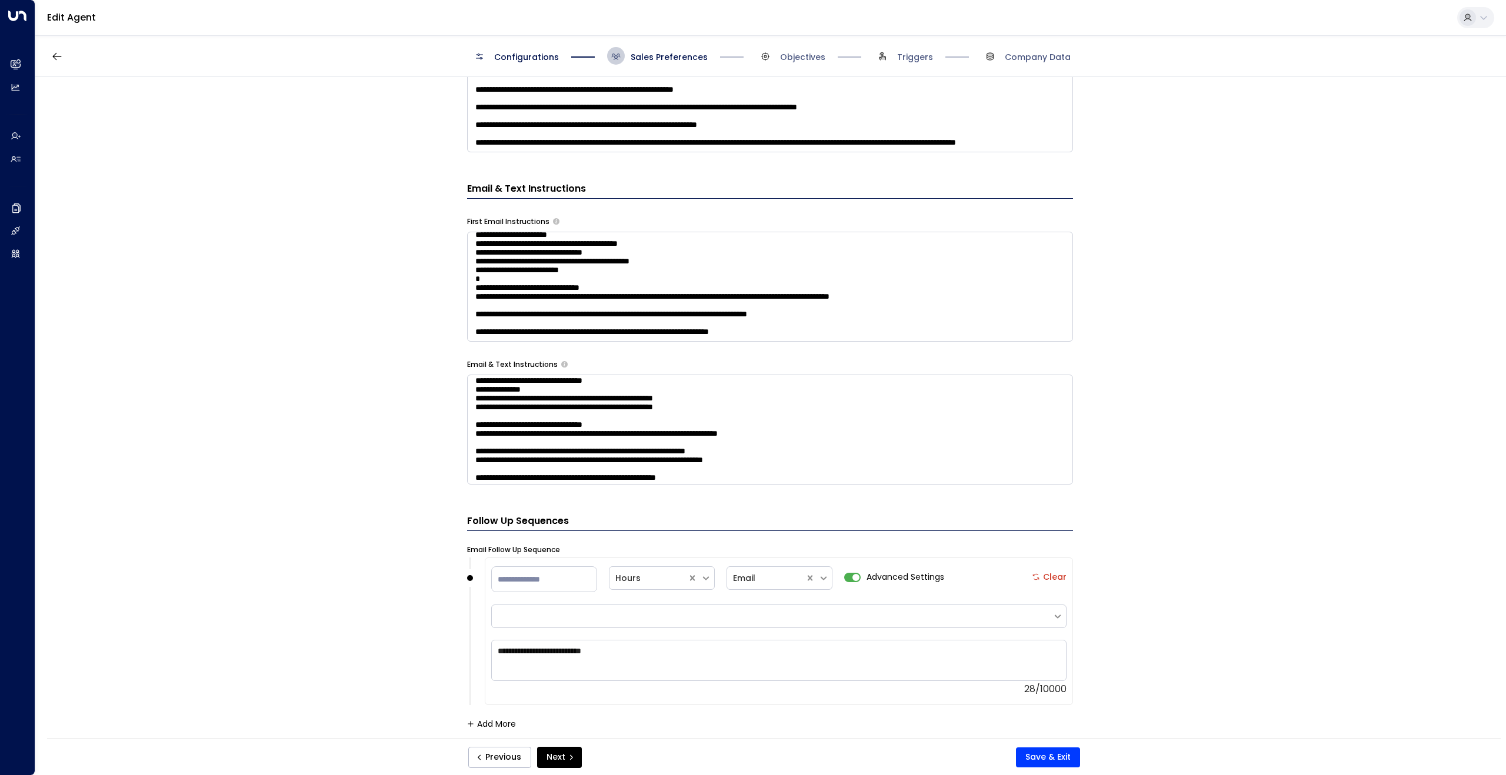
scroll to position [175, 0]
click at [798, 56] on span "Objectives" at bounding box center [802, 57] width 45 height 12
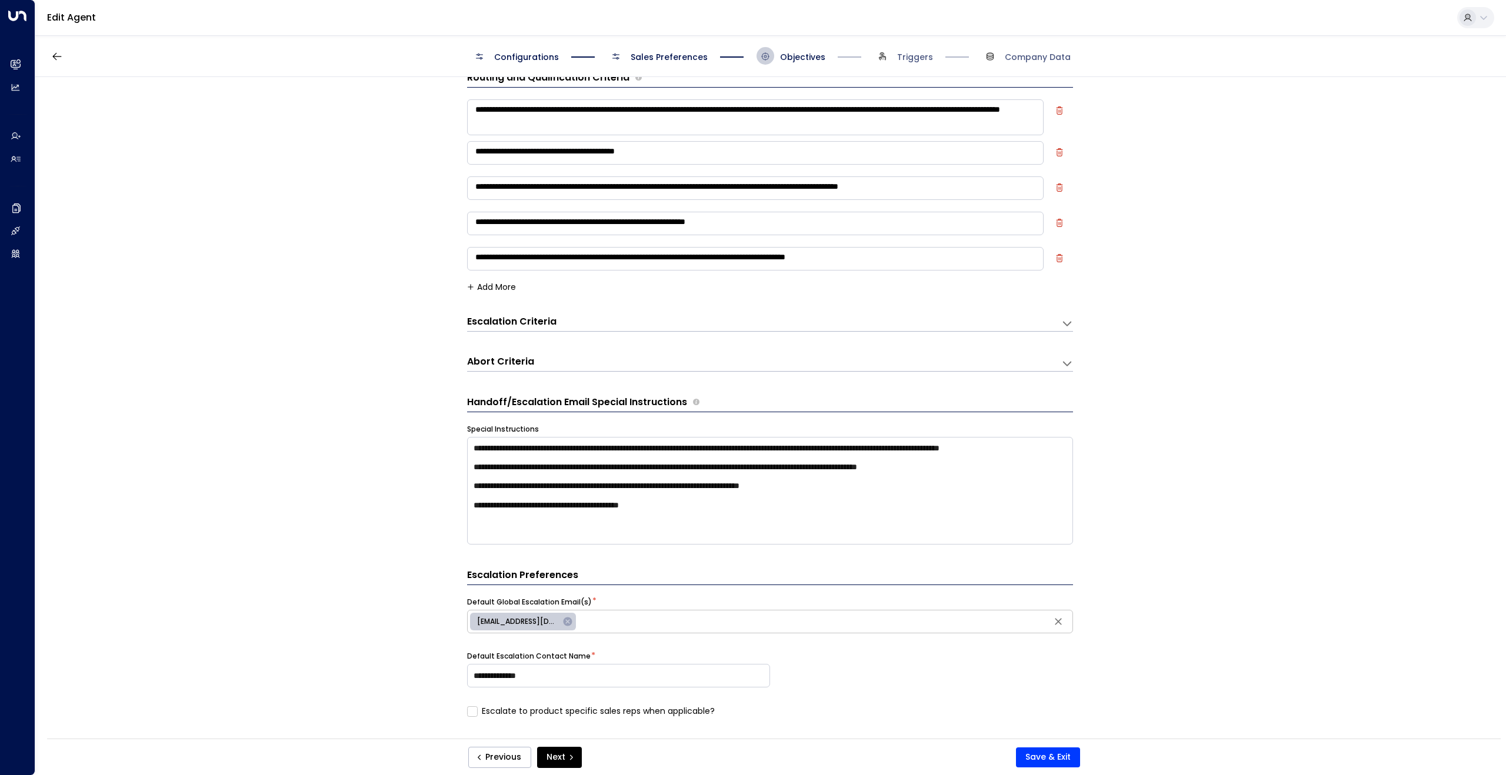
scroll to position [0, 0]
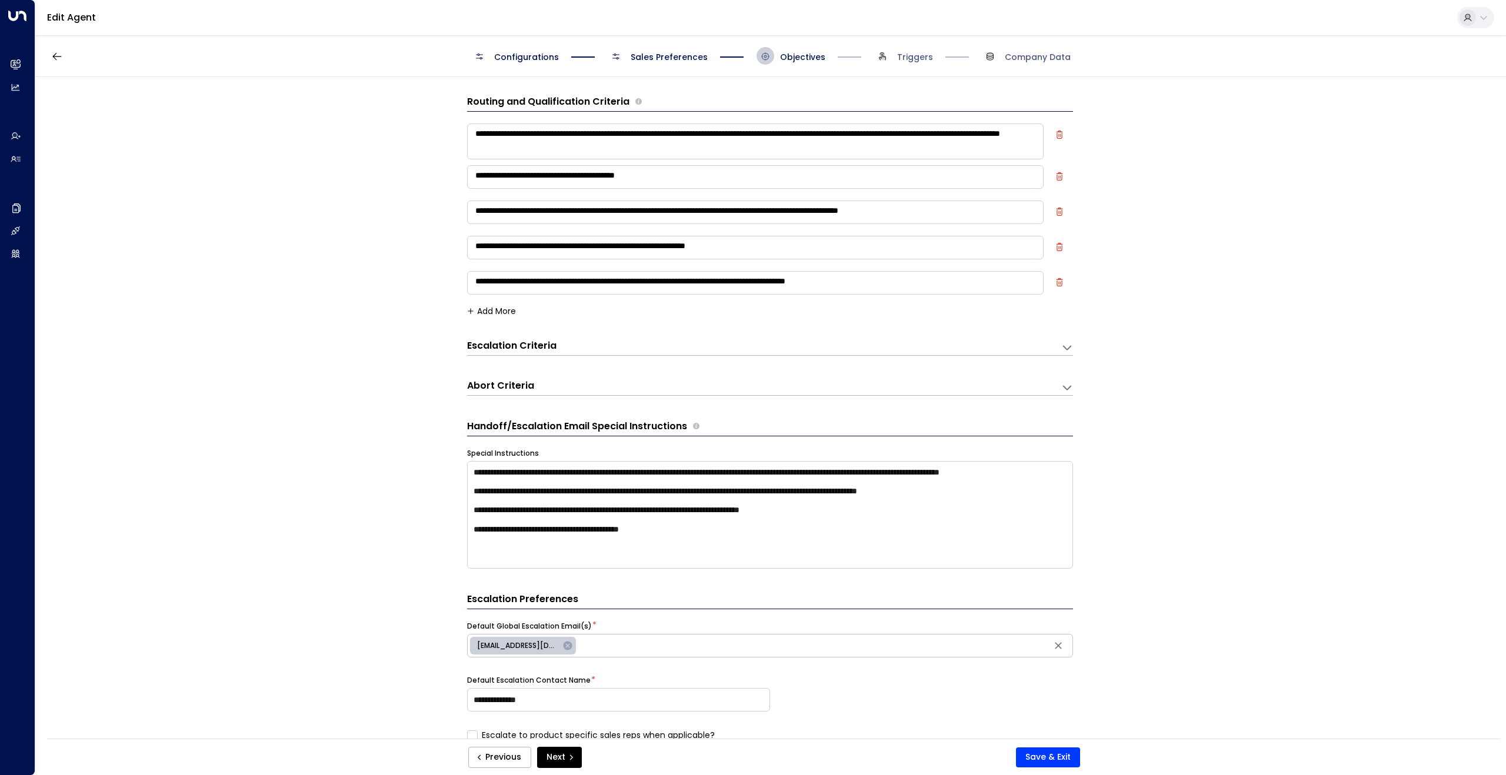
click at [511, 346] on h3 "Escalation Criteria" at bounding box center [511, 346] width 89 height 14
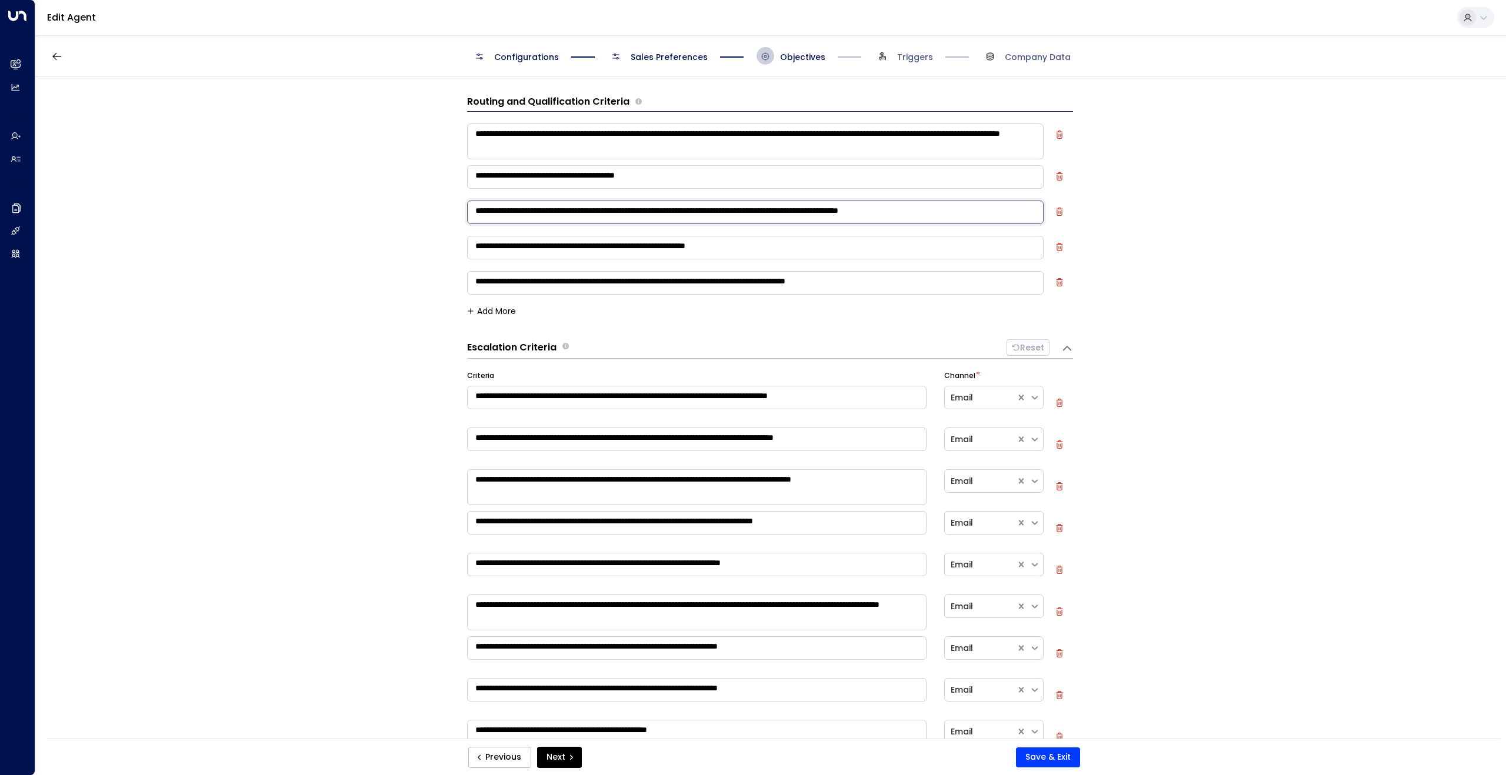
click at [788, 205] on textarea "**********" at bounding box center [755, 213] width 577 height 24
click at [333, 196] on div "**********" at bounding box center [770, 412] width 1470 height 670
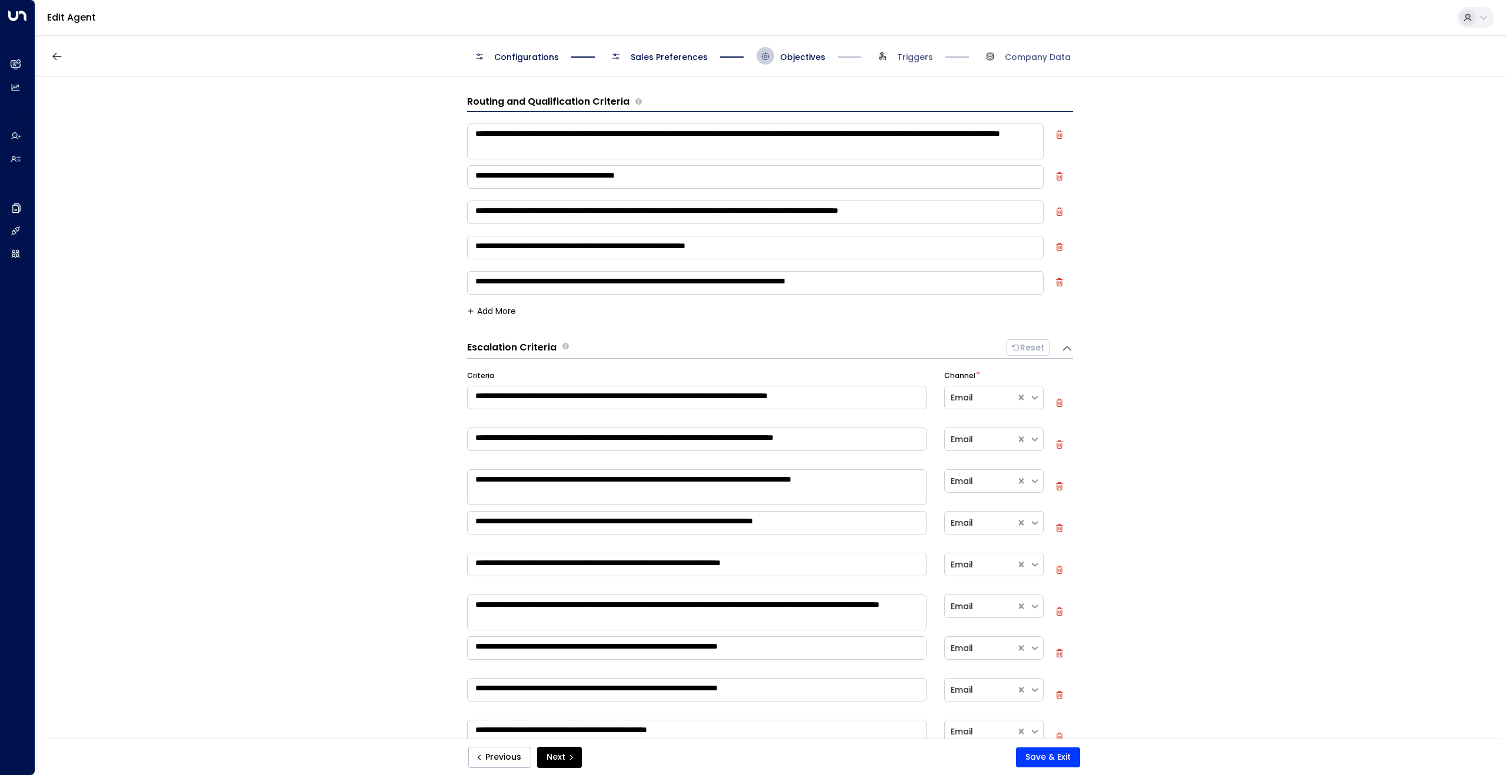
click at [678, 56] on span "Sales Preferences" at bounding box center [669, 57] width 77 height 12
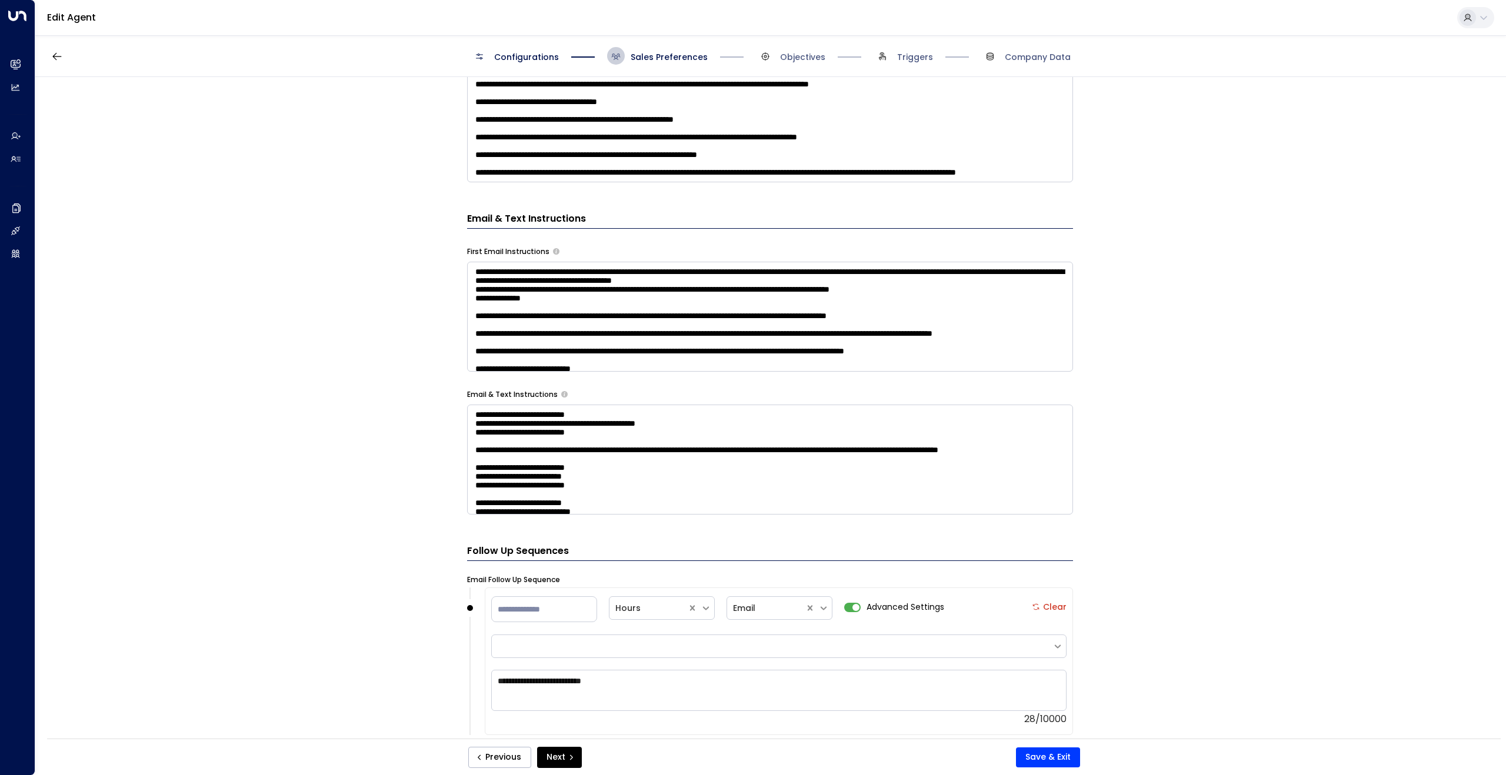
scroll to position [484, 0]
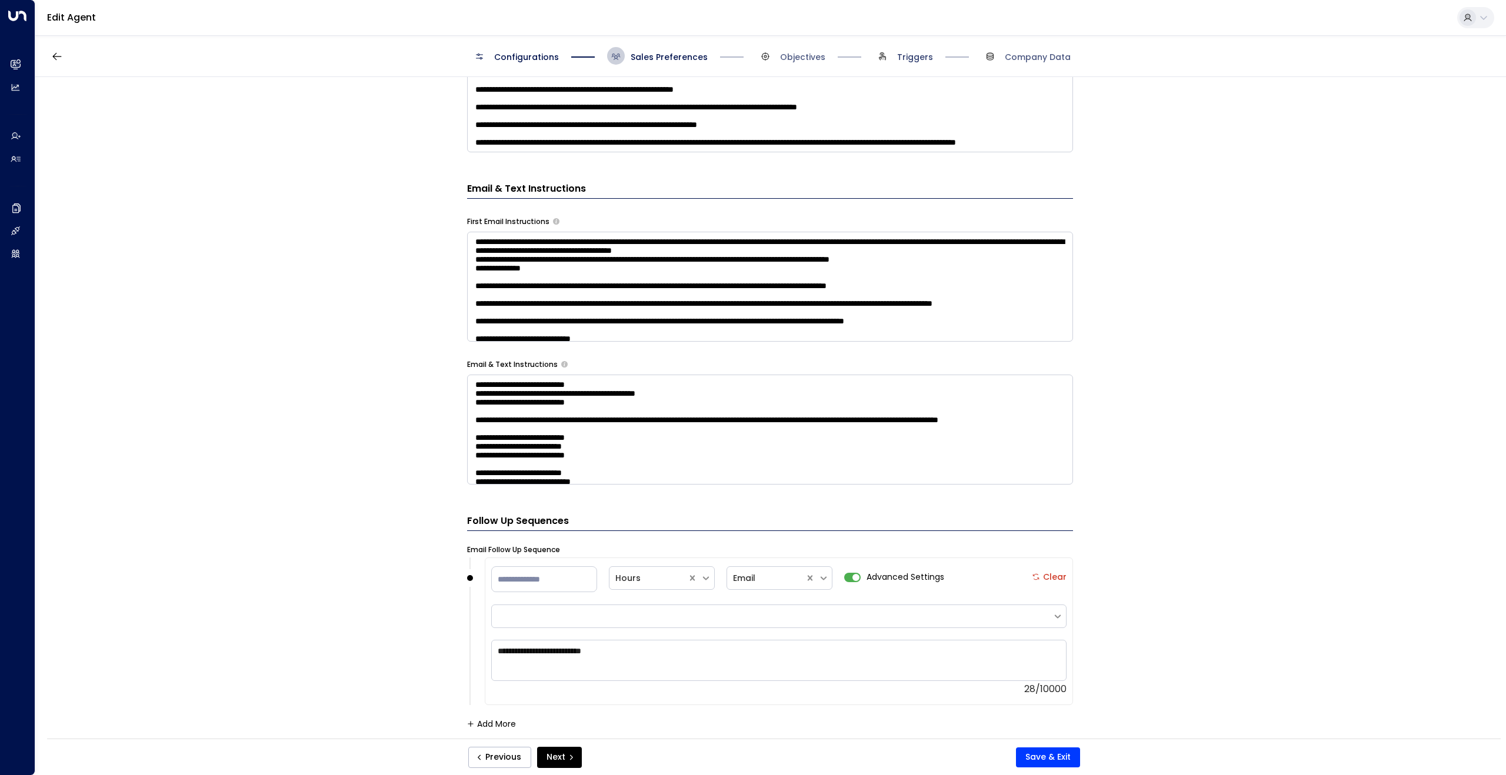
click at [912, 57] on span "Triggers" at bounding box center [915, 57] width 36 height 12
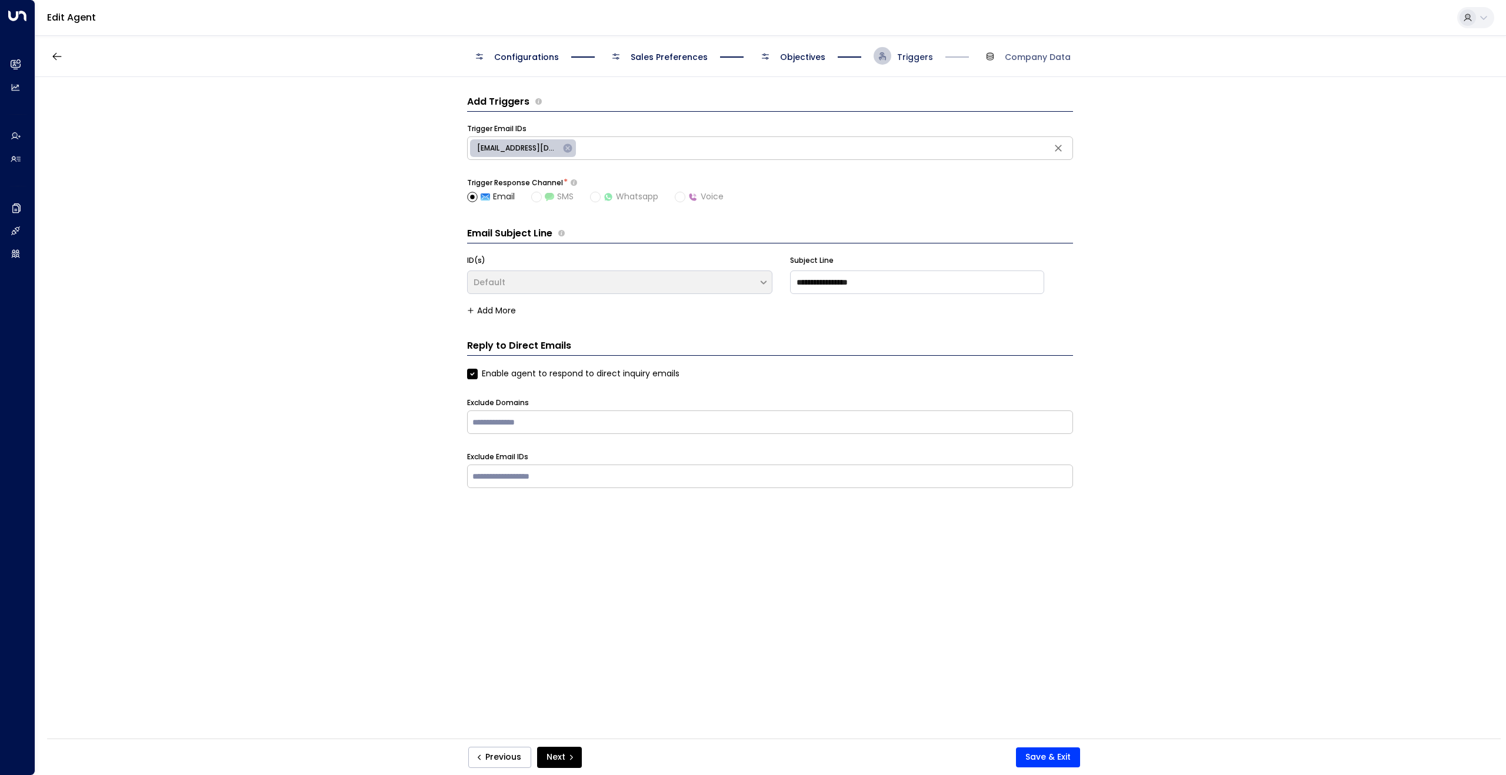
scroll to position [0, 0]
click at [796, 55] on span "Objectives" at bounding box center [802, 57] width 45 height 12
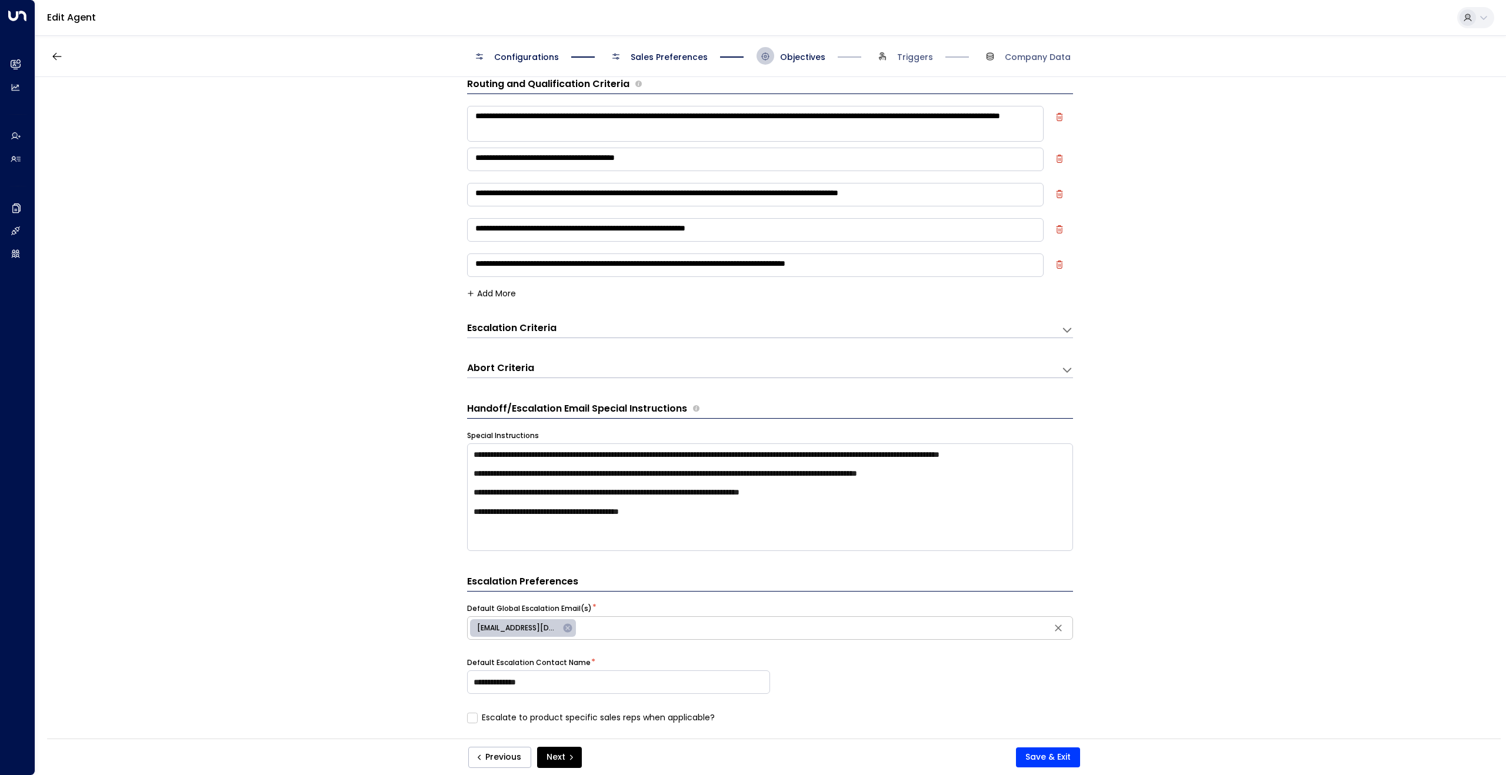
click at [619, 195] on textarea "**********" at bounding box center [755, 195] width 577 height 24
click at [1021, 200] on textarea "**********" at bounding box center [755, 195] width 577 height 24
type textarea "**********"
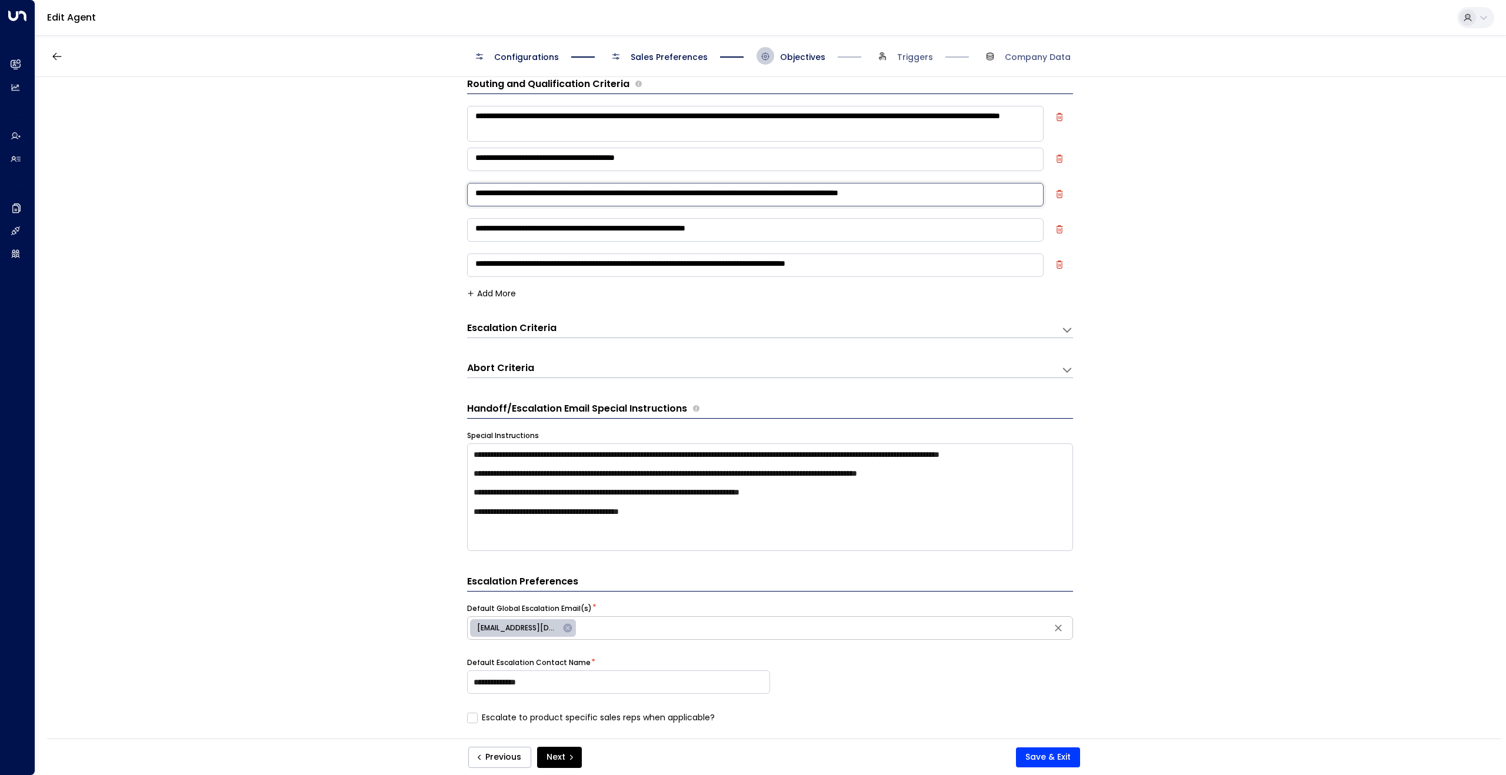
click at [373, 231] on div "**********" at bounding box center [770, 412] width 1470 height 670
drag, startPoint x: 474, startPoint y: 195, endPoint x: 1048, endPoint y: 196, distance: 574.8
click at [1048, 196] on div "**********" at bounding box center [770, 198] width 606 height 35
click at [568, 338] on div "Abort Criteria" at bounding box center [764, 330] width 594 height 16
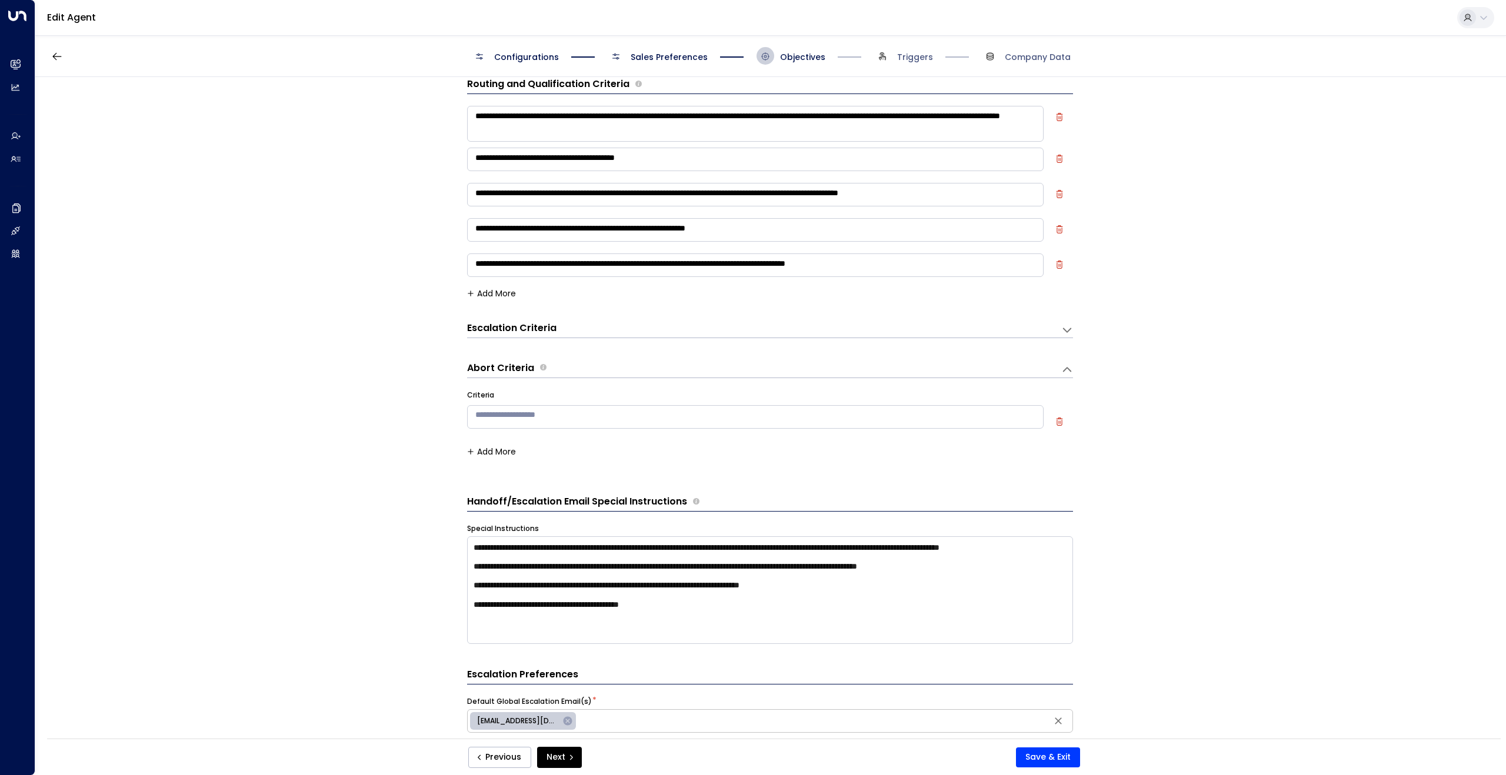
click at [591, 328] on div "Escalation Criteria Reset" at bounding box center [758, 329] width 582 height 14
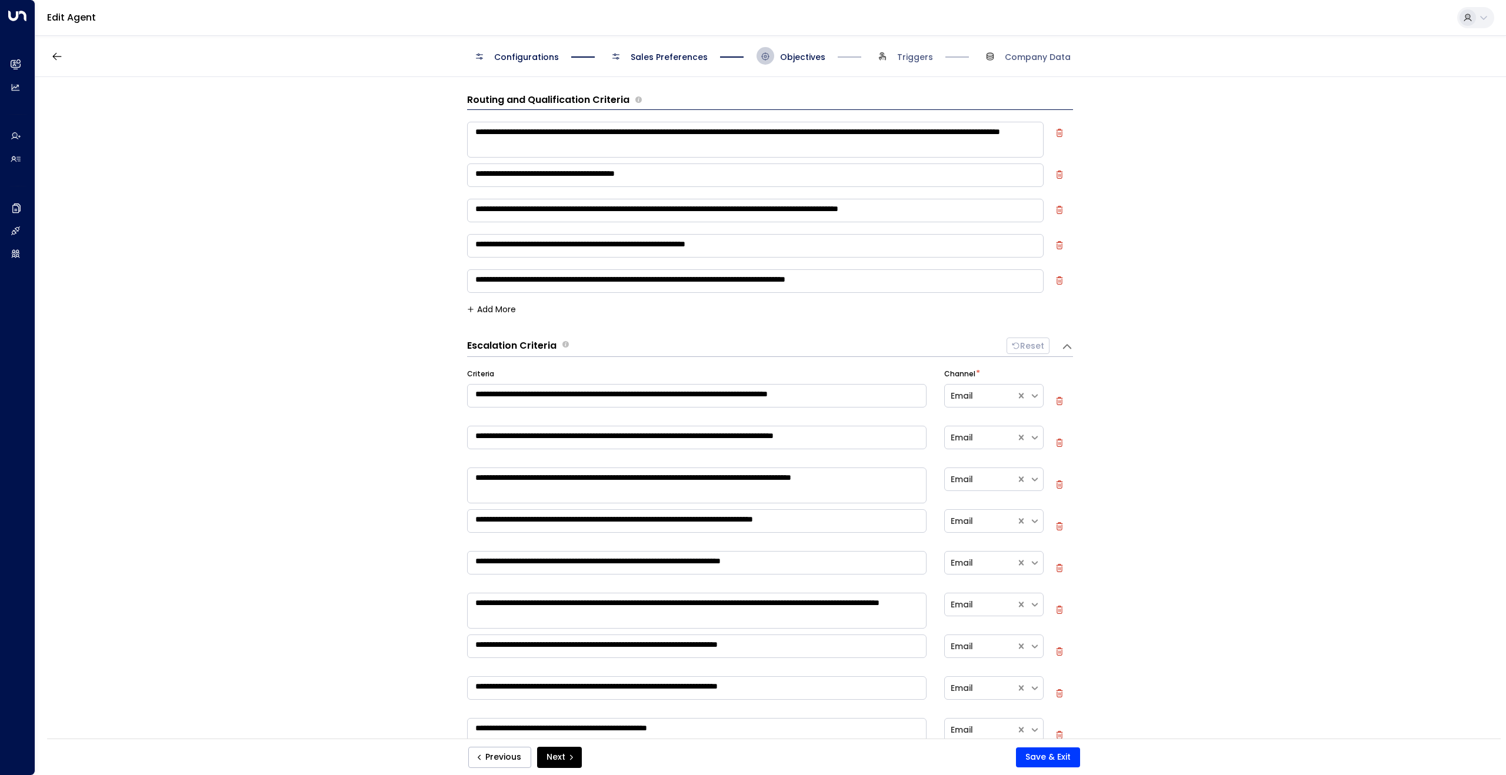
scroll to position [0, 0]
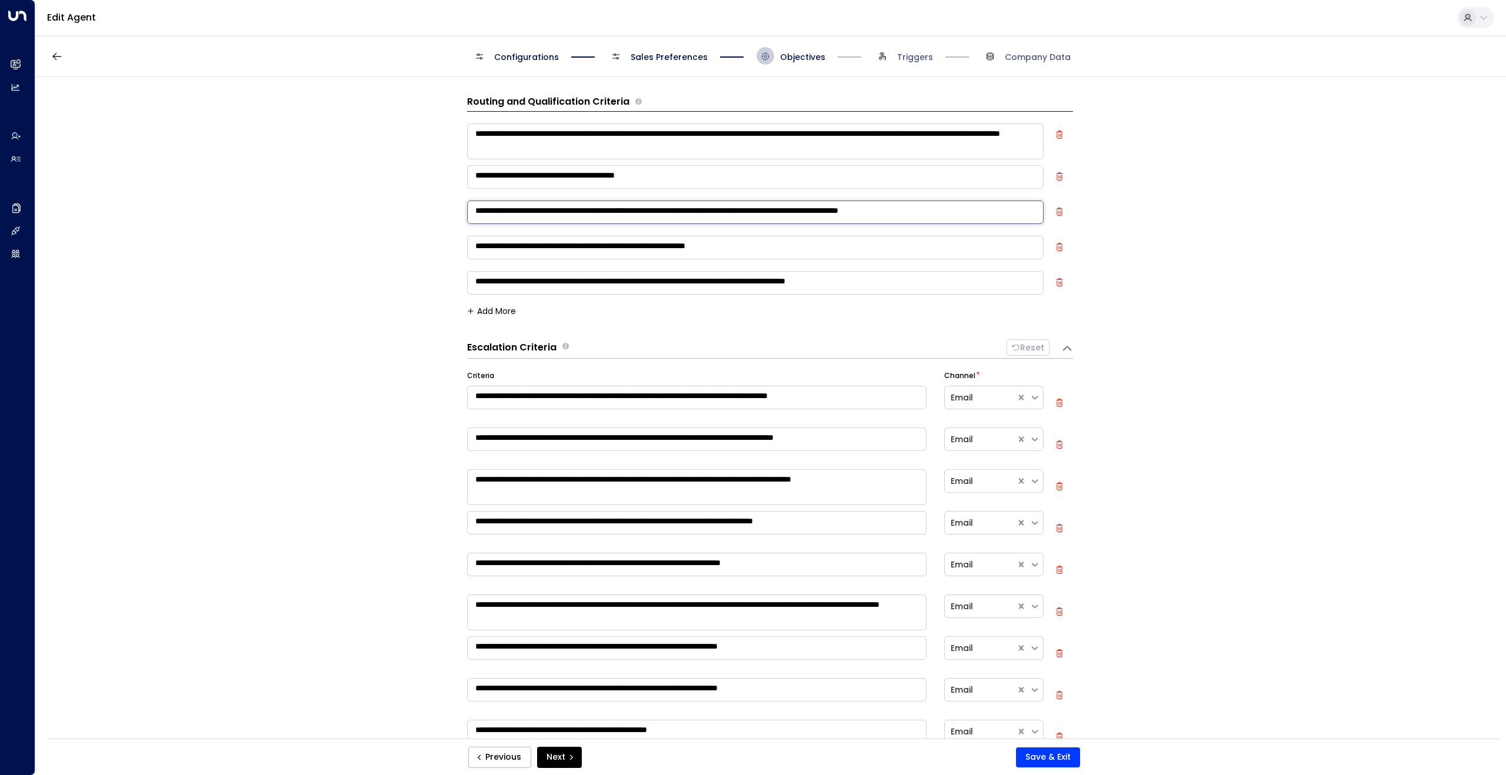
click at [562, 221] on textarea "**********" at bounding box center [755, 213] width 577 height 24
drag, startPoint x: 1017, startPoint y: 212, endPoint x: 449, endPoint y: 212, distance: 567.1
click at [449, 212] on div "**********" at bounding box center [770, 412] width 1470 height 670
click at [55, 56] on icon "button" at bounding box center [57, 57] width 12 height 12
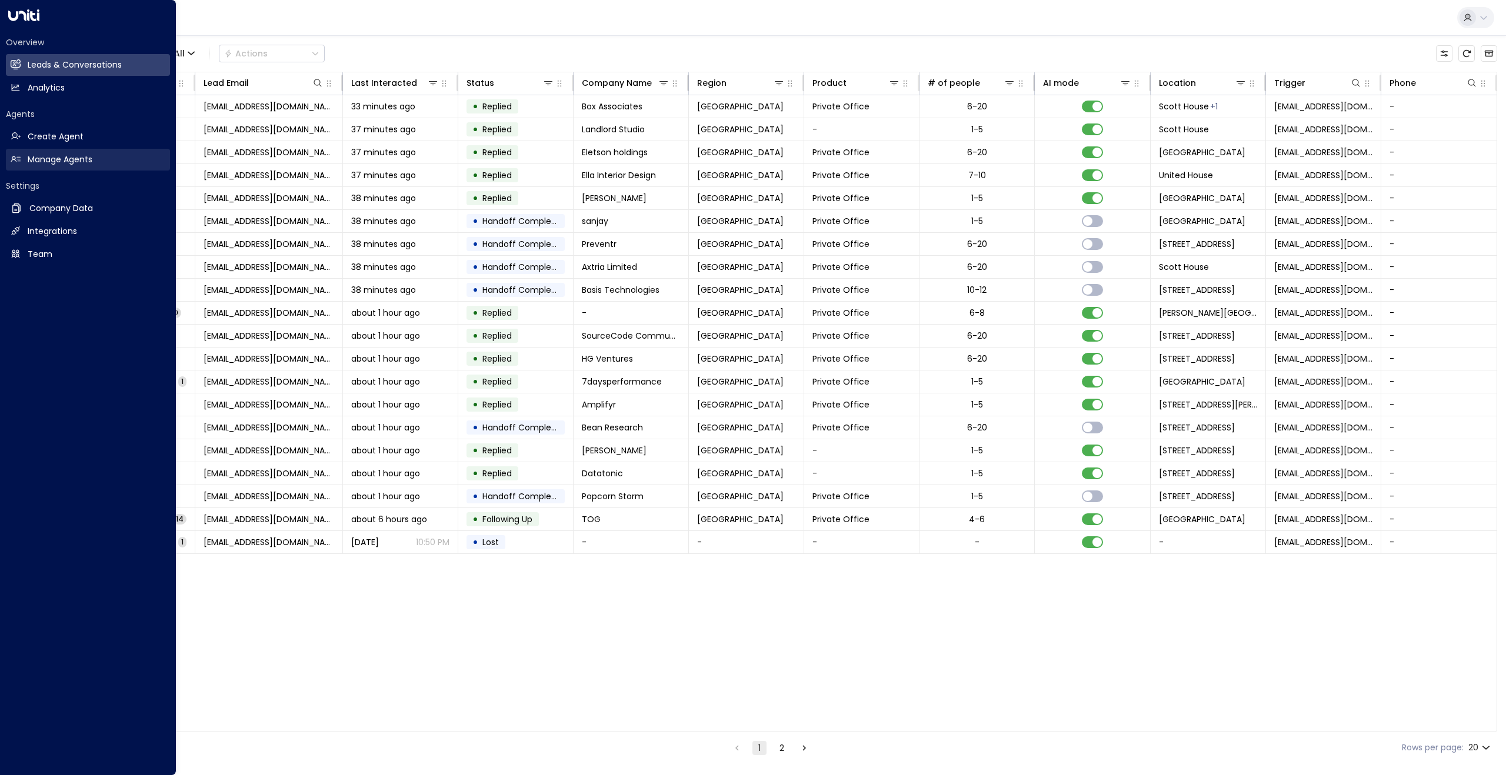
click at [18, 156] on icon at bounding box center [16, 159] width 10 height 10
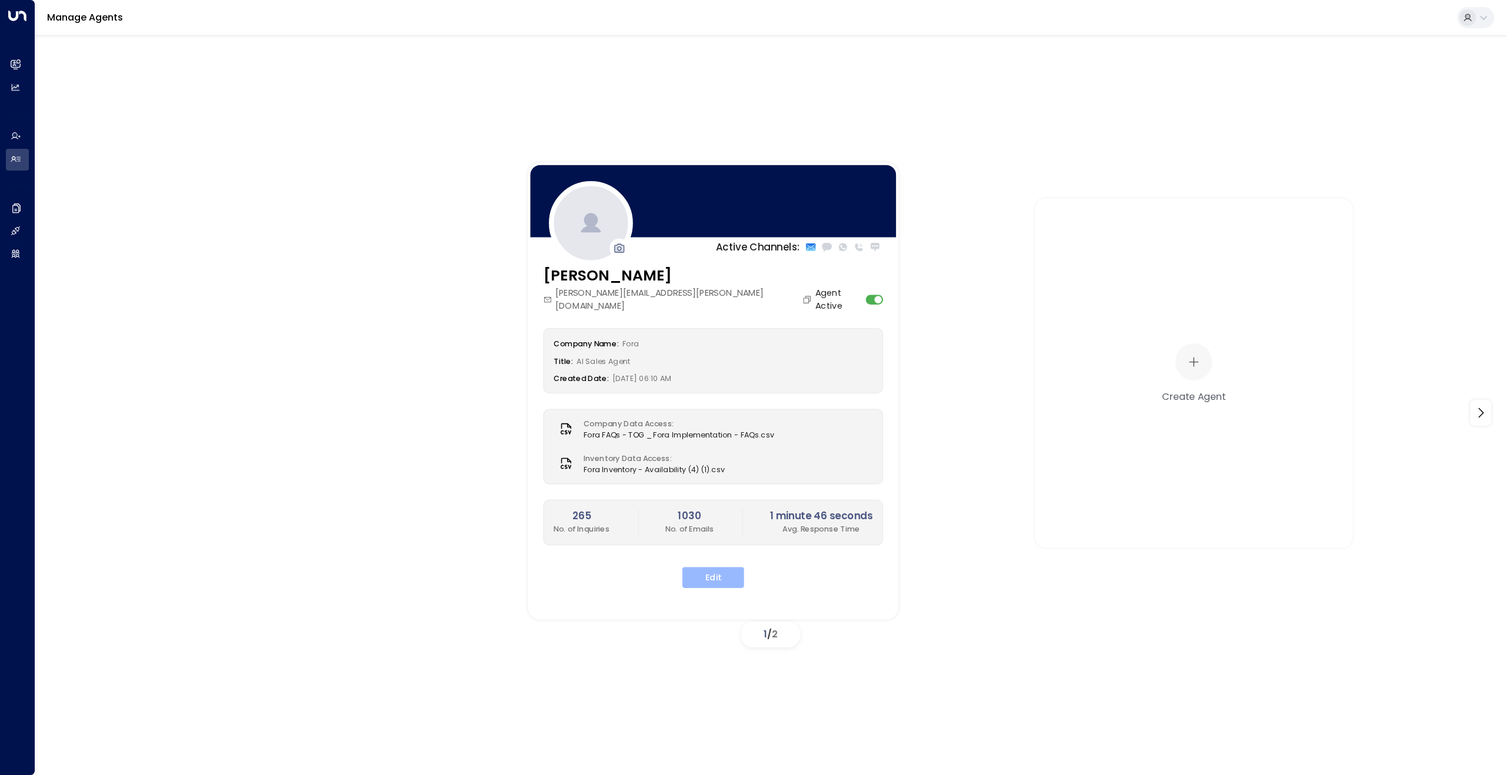
click at [711, 567] on button "Edit" at bounding box center [713, 577] width 62 height 21
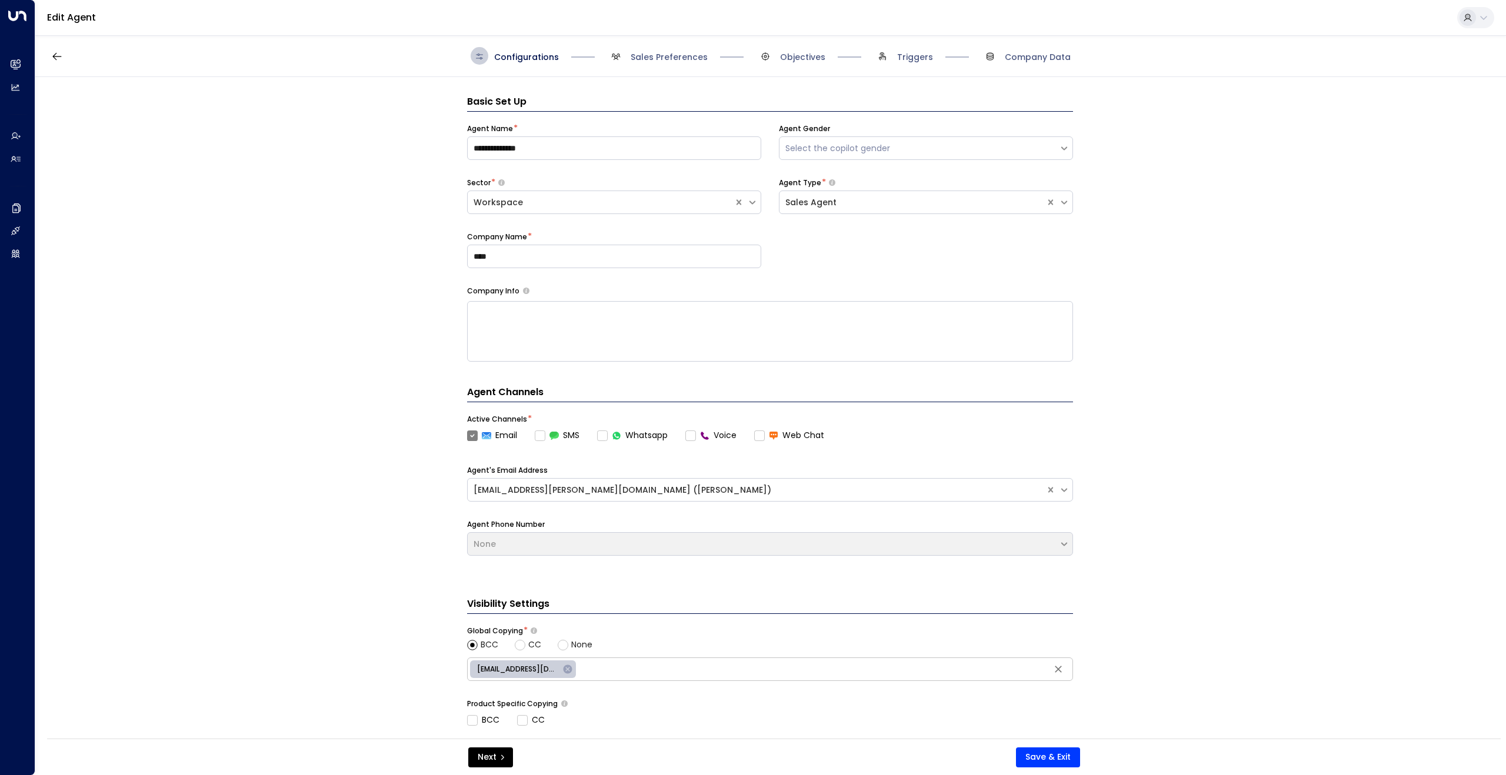
scroll to position [18, 0]
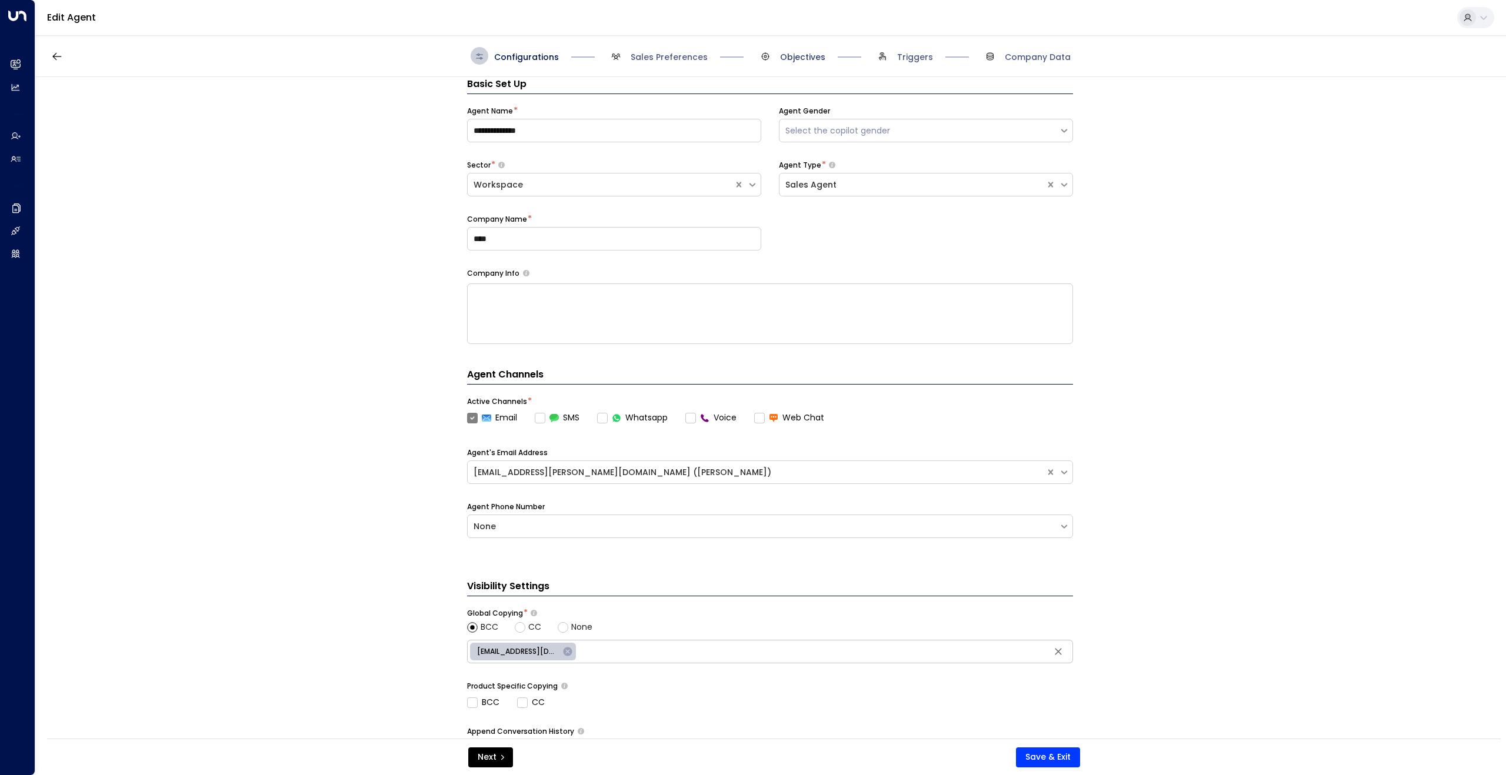
click at [798, 58] on span "Objectives" at bounding box center [802, 57] width 45 height 12
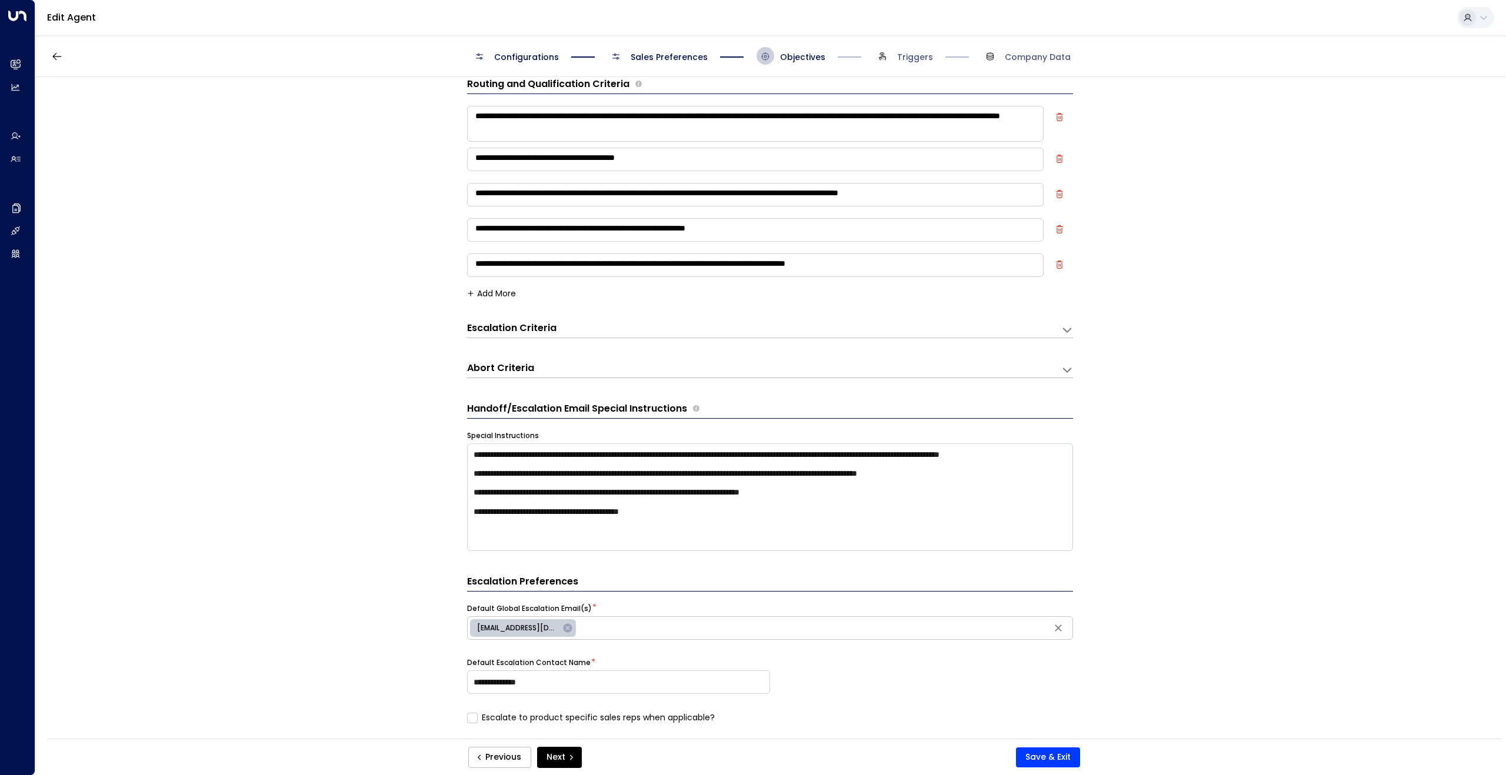
scroll to position [0, 0]
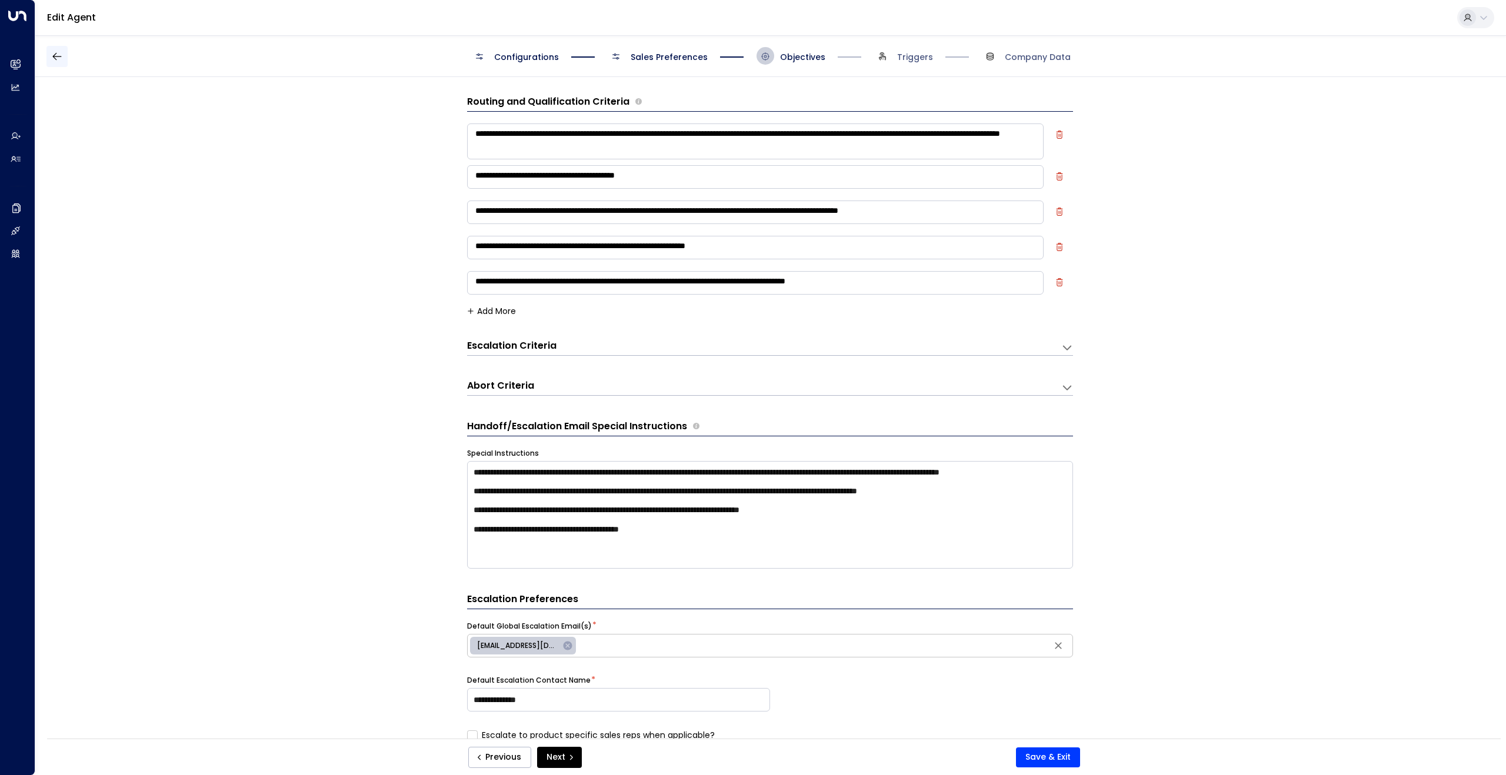
click at [59, 58] on icon "button" at bounding box center [57, 57] width 12 height 12
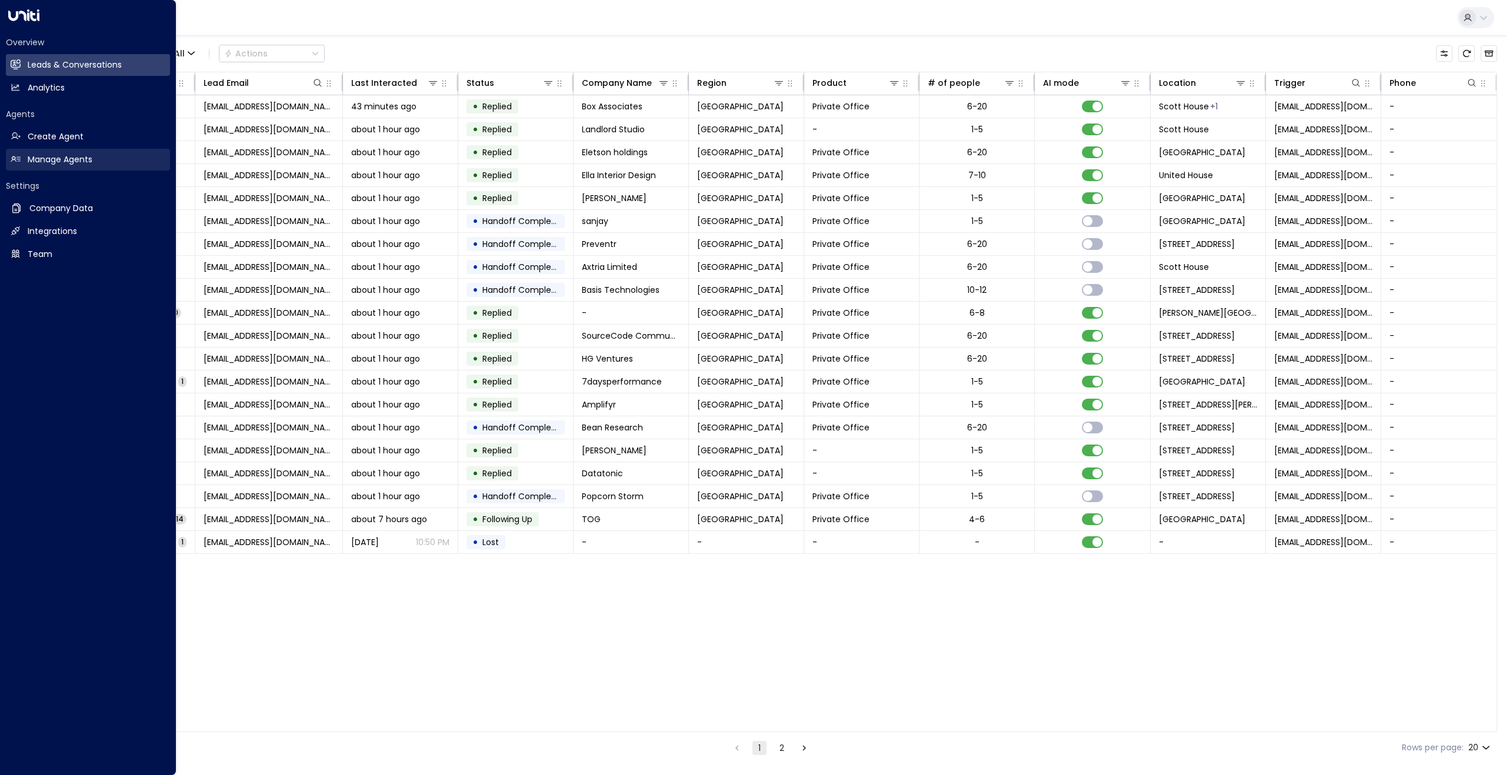
click at [22, 151] on link "Manage Agents Manage Agents" at bounding box center [88, 160] width 164 height 22
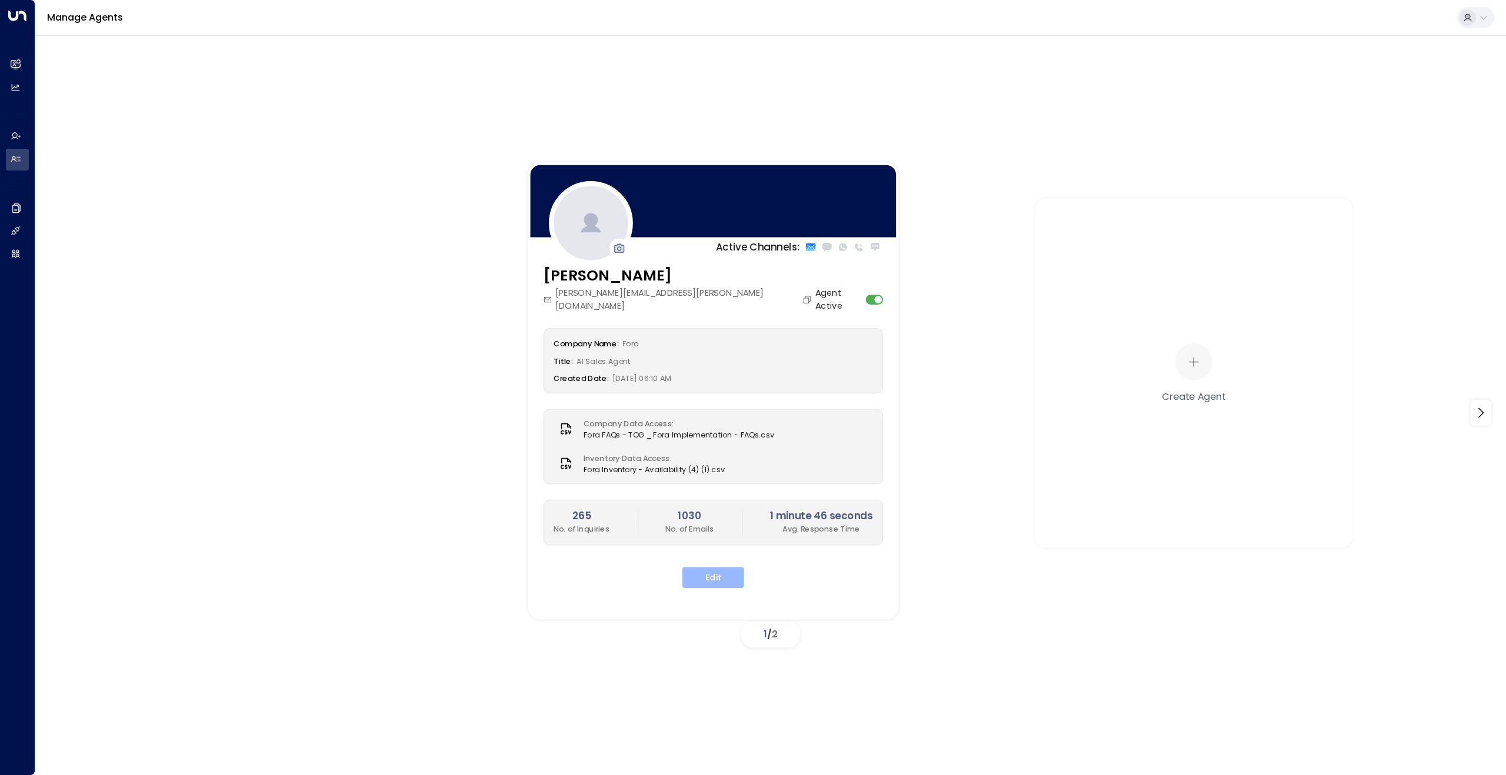
click at [707, 567] on button "Edit" at bounding box center [713, 577] width 62 height 21
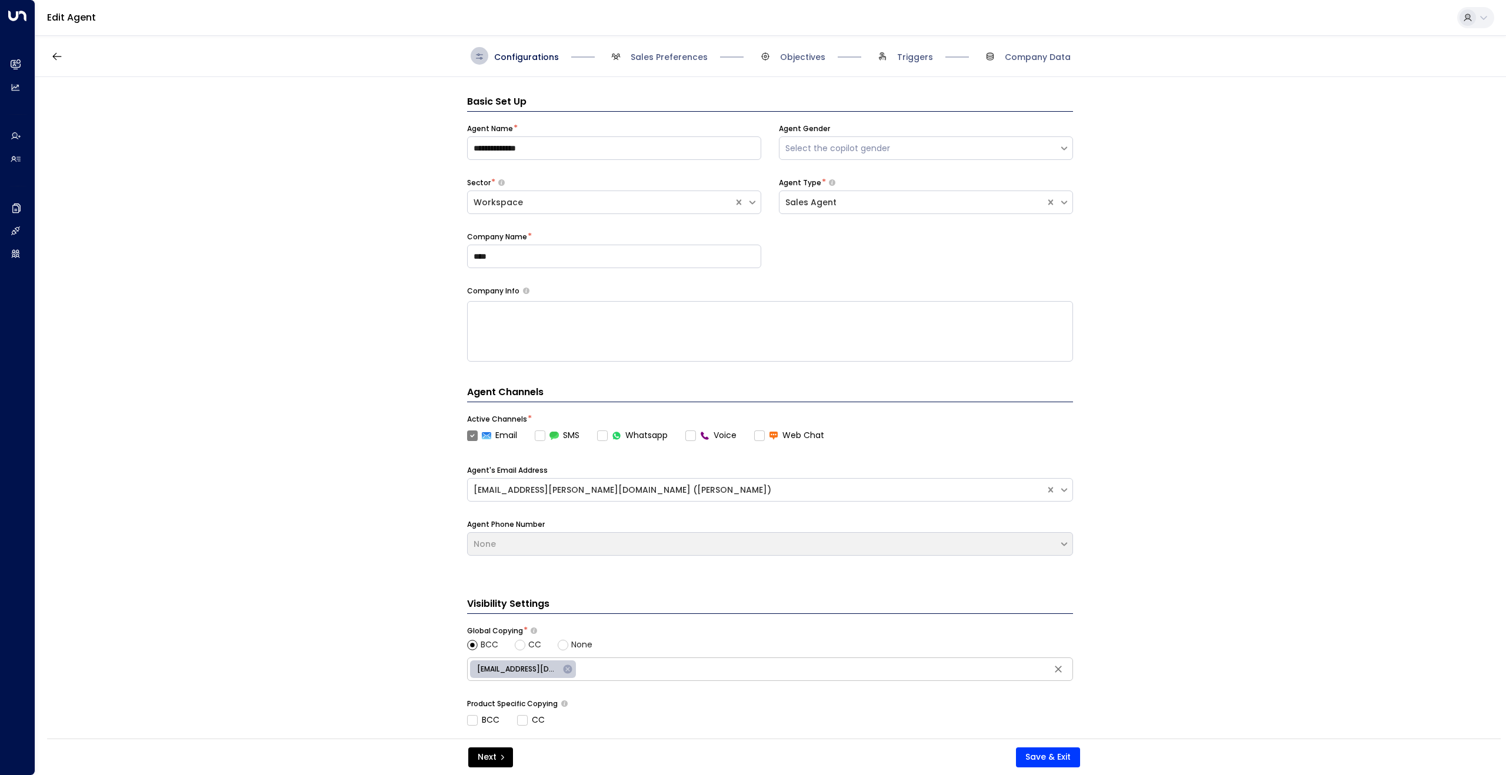
scroll to position [18, 0]
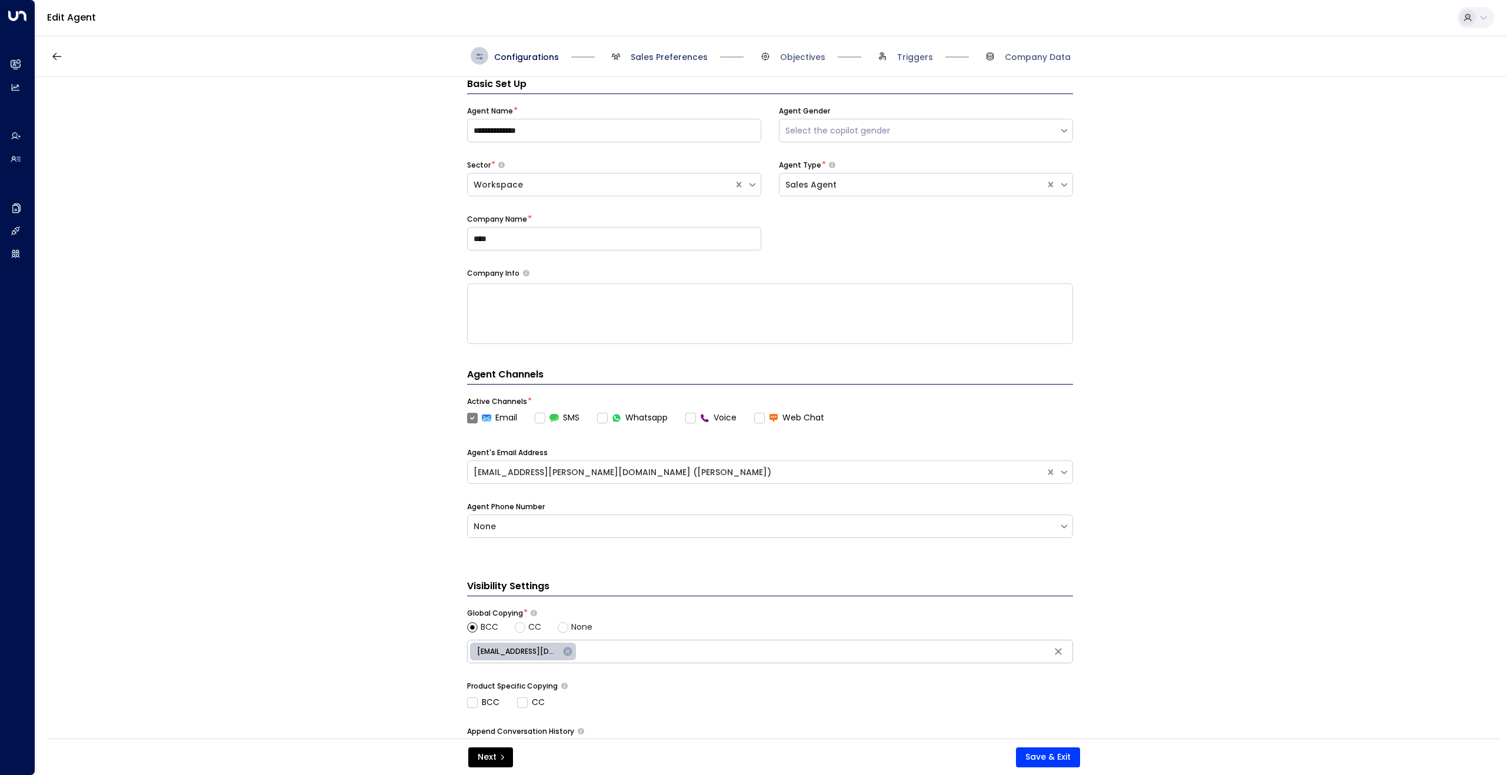
click at [681, 59] on span "Sales Preferences" at bounding box center [669, 57] width 77 height 12
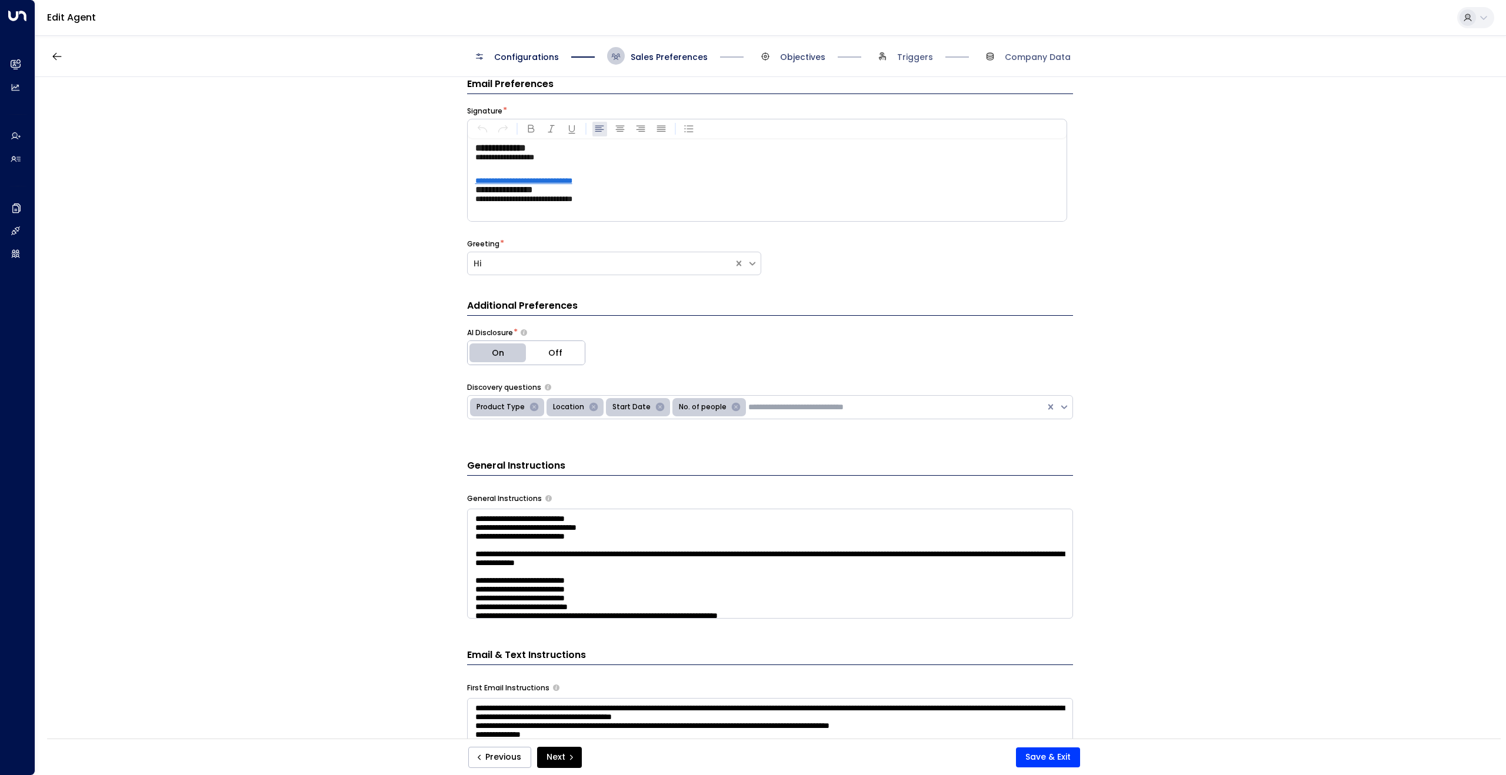
click at [798, 60] on span "Objectives" at bounding box center [802, 57] width 45 height 12
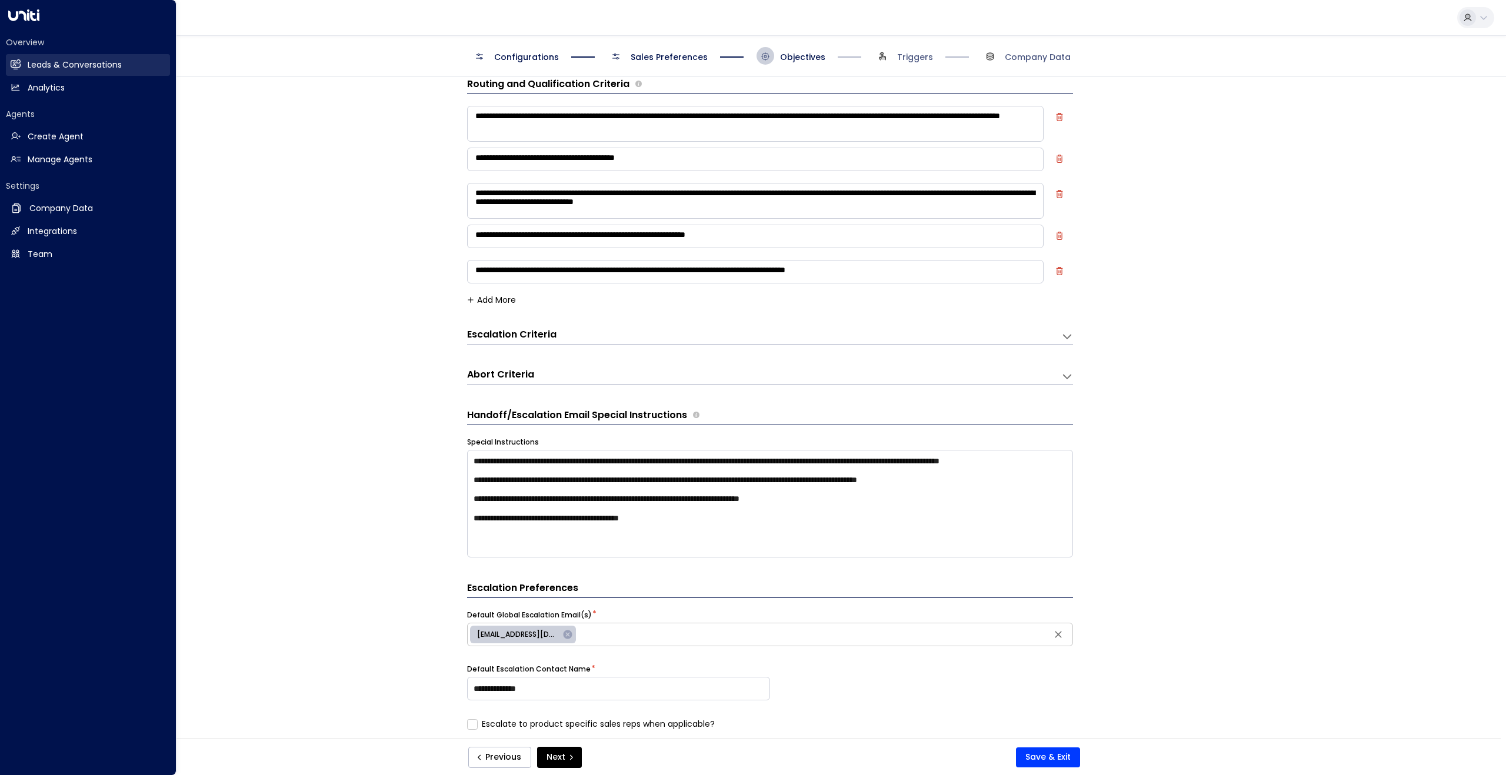
click at [38, 66] on h2 "Leads & Conversations" at bounding box center [75, 65] width 94 height 12
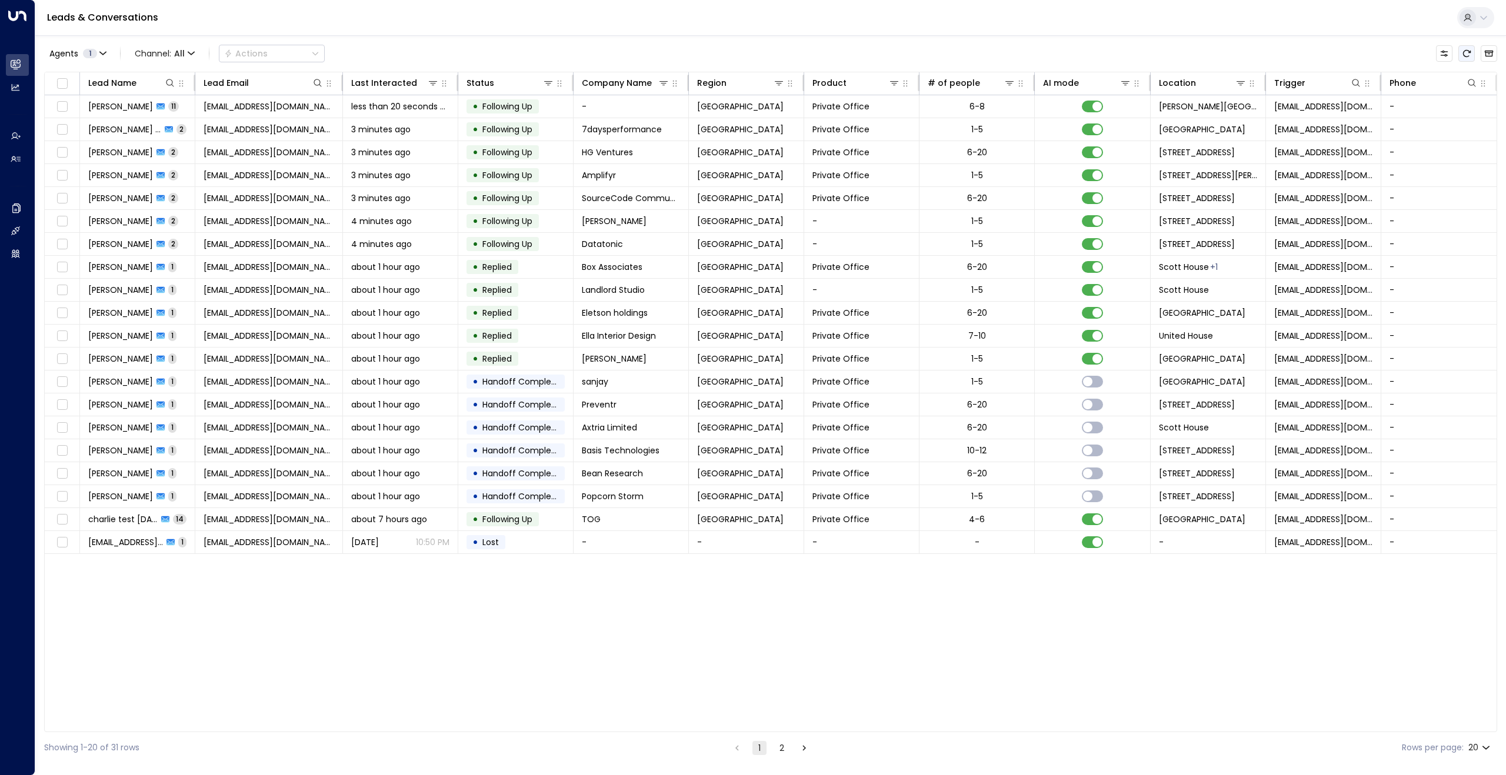
click at [1465, 55] on icon "Refresh" at bounding box center [1466, 53] width 9 height 9
click at [1467, 55] on icon "Refresh" at bounding box center [1466, 53] width 9 height 9
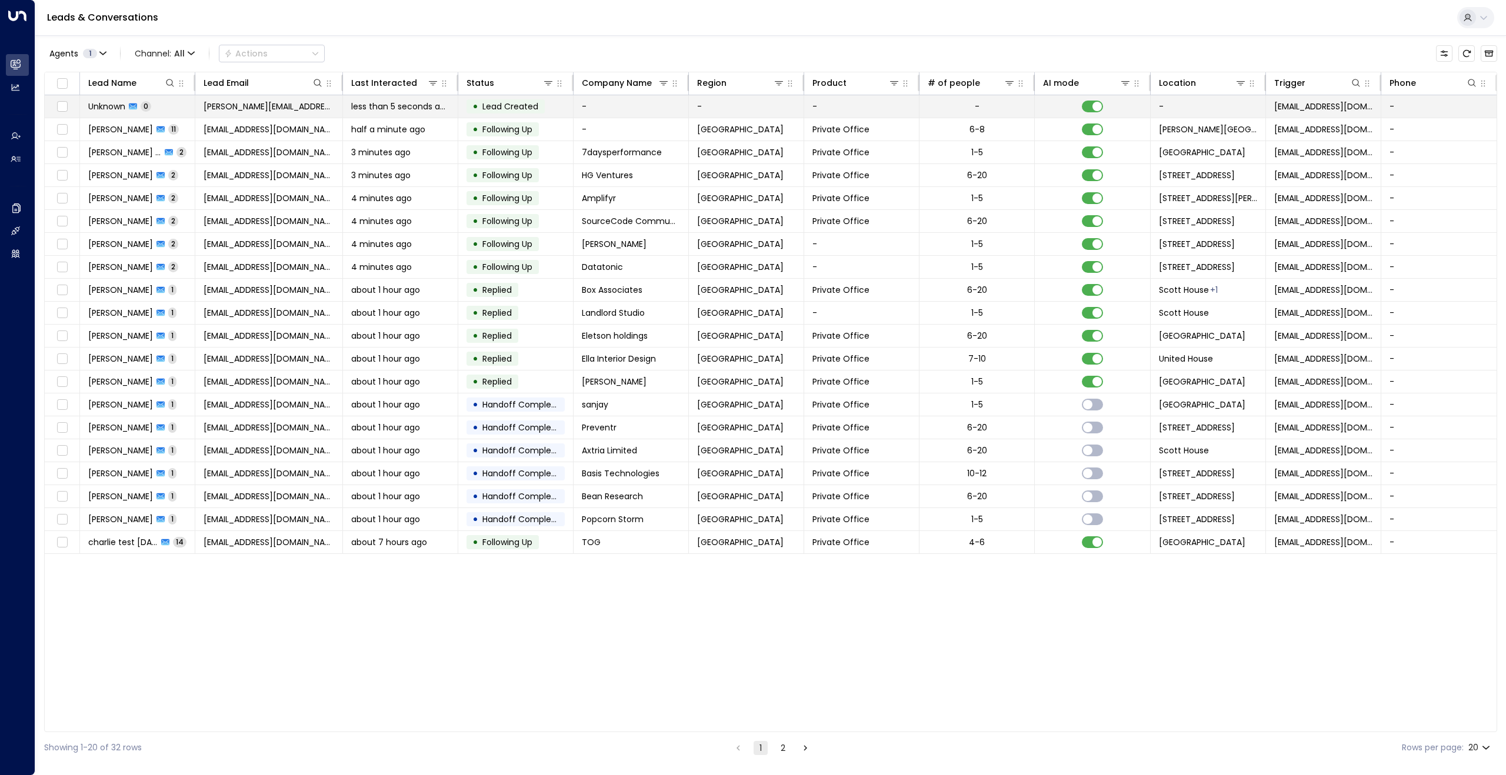
click at [104, 108] on span "Unknown" at bounding box center [106, 107] width 37 height 12
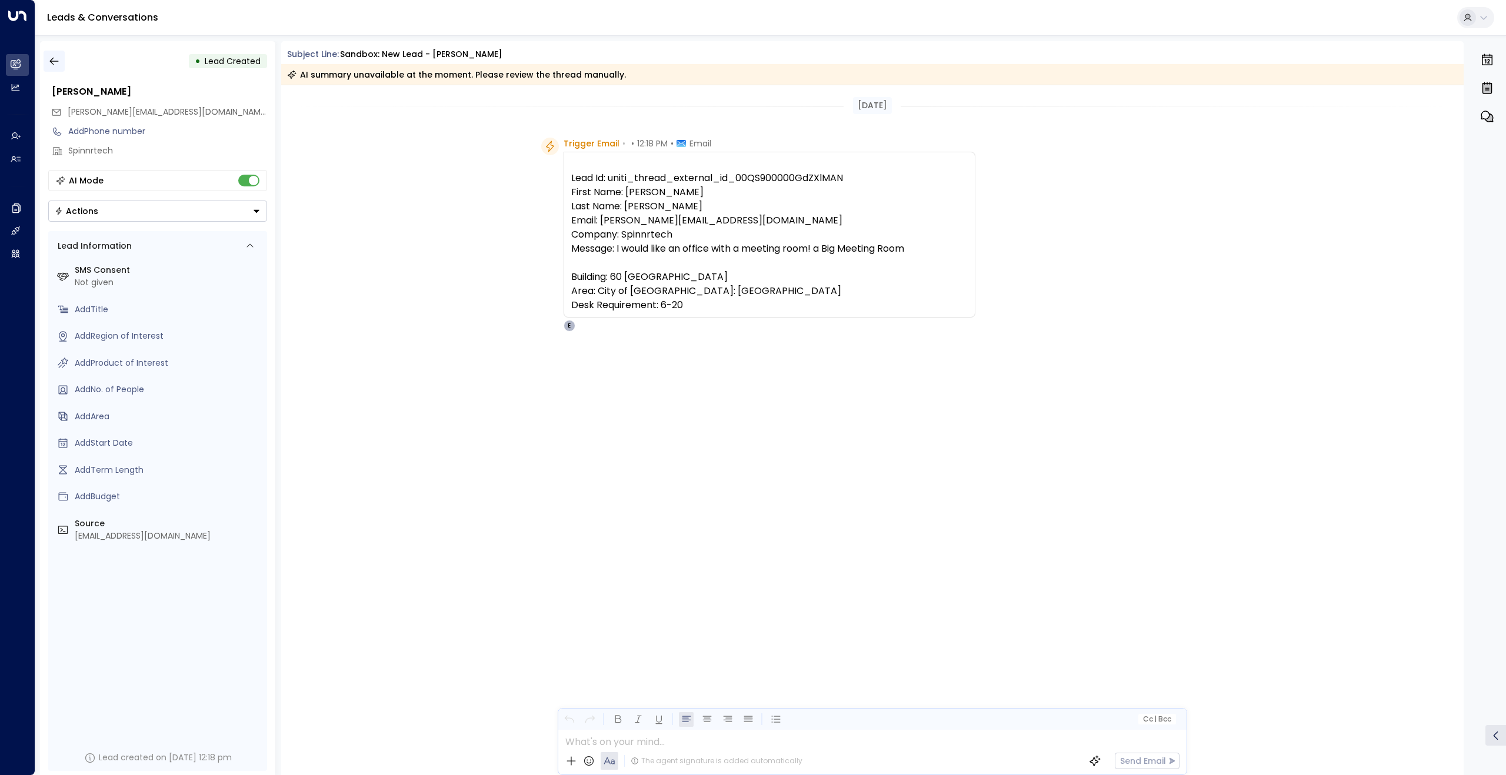
click at [51, 64] on icon "button" at bounding box center [54, 61] width 12 height 12
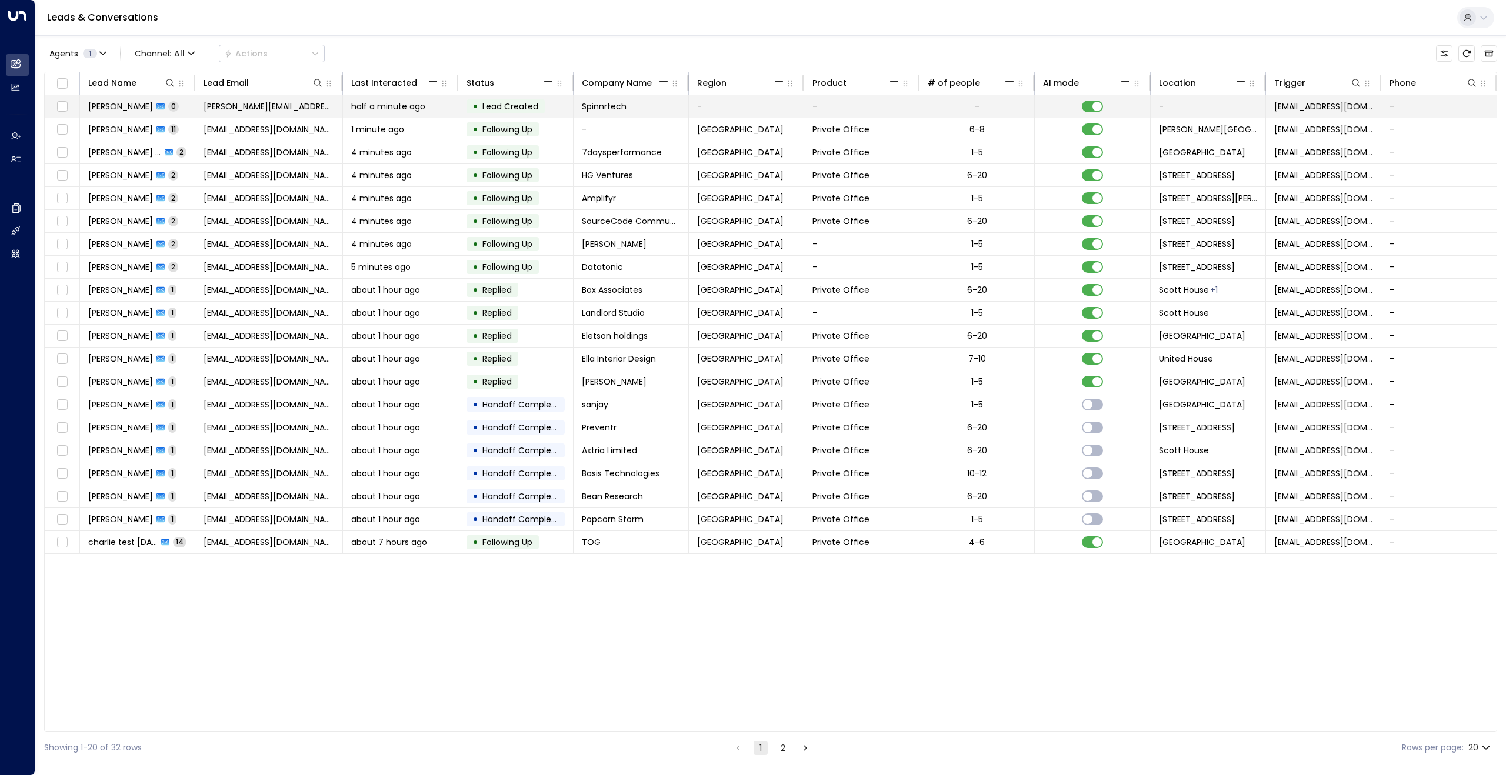
click at [112, 106] on span "[PERSON_NAME]" at bounding box center [120, 107] width 65 height 12
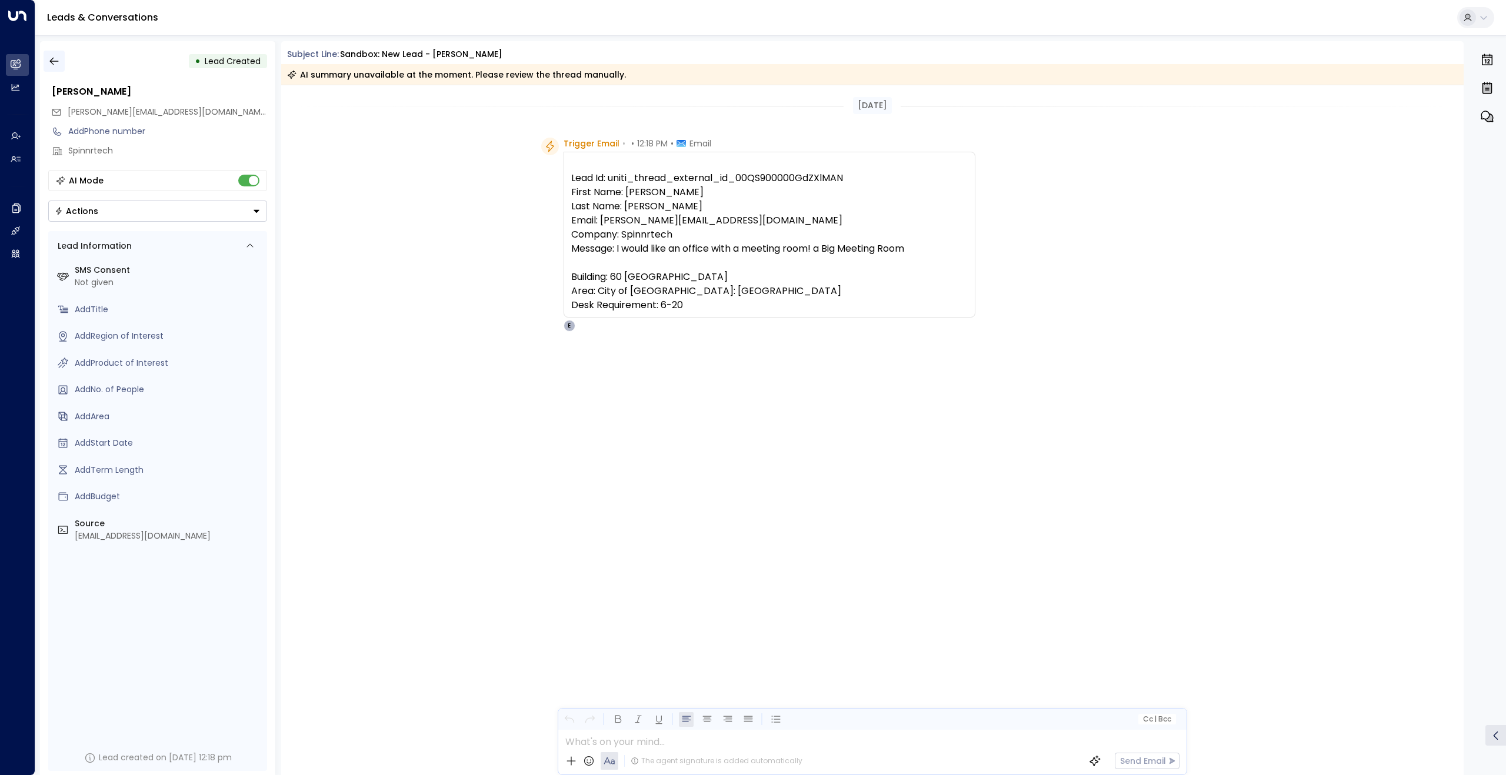
click at [57, 58] on icon "button" at bounding box center [54, 61] width 12 height 12
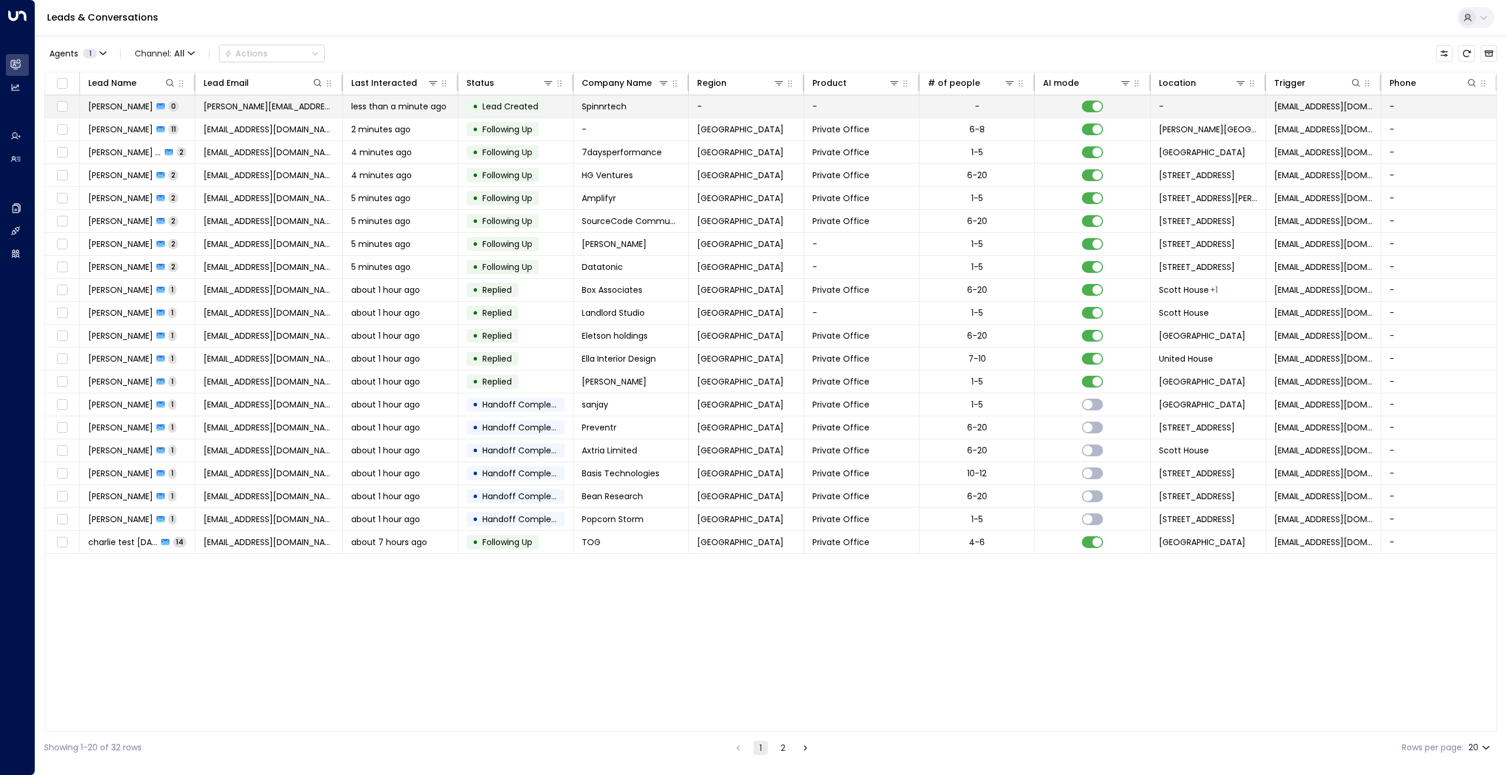
click at [109, 106] on span "[PERSON_NAME]" at bounding box center [120, 107] width 65 height 12
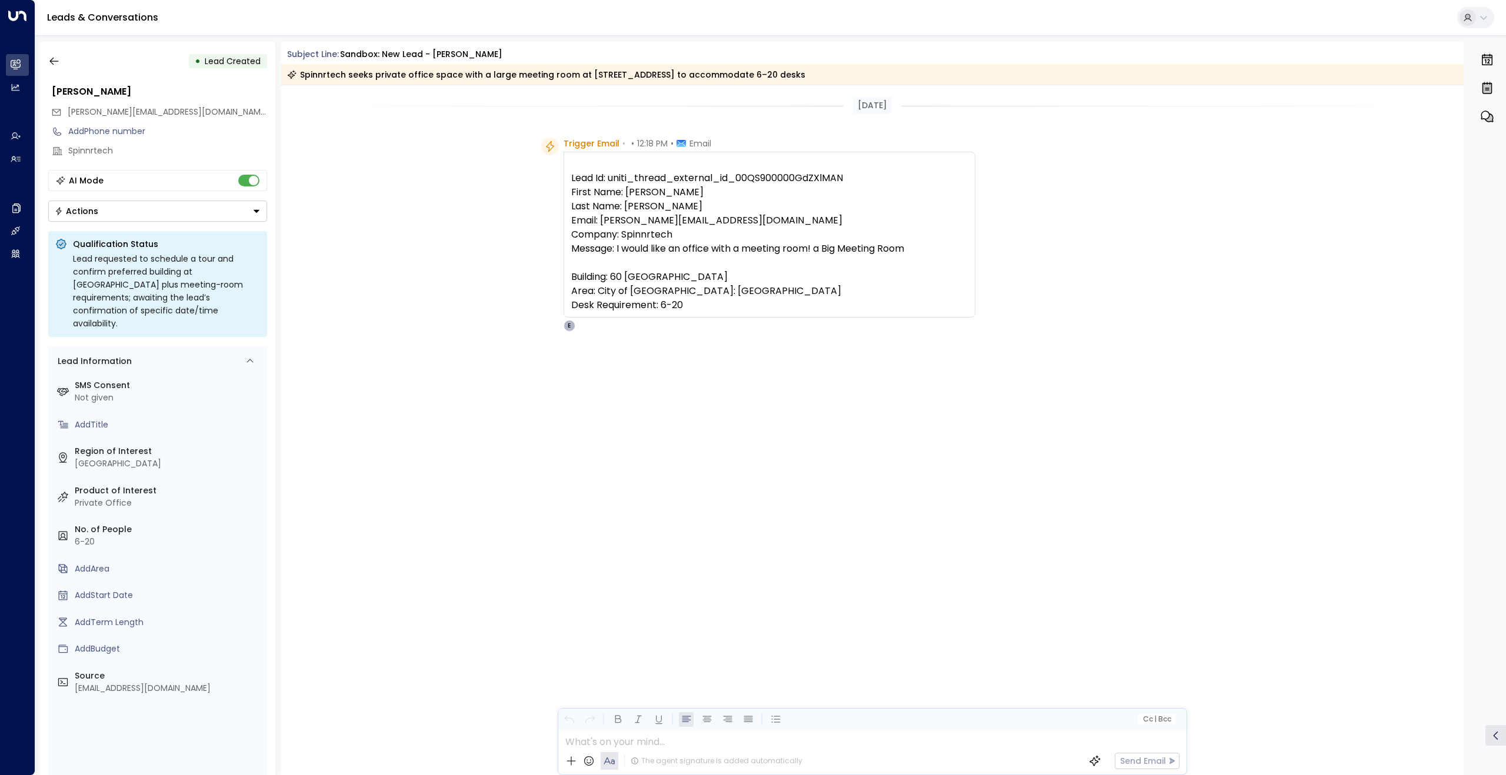
click at [174, 213] on button "Actions" at bounding box center [157, 211] width 219 height 21
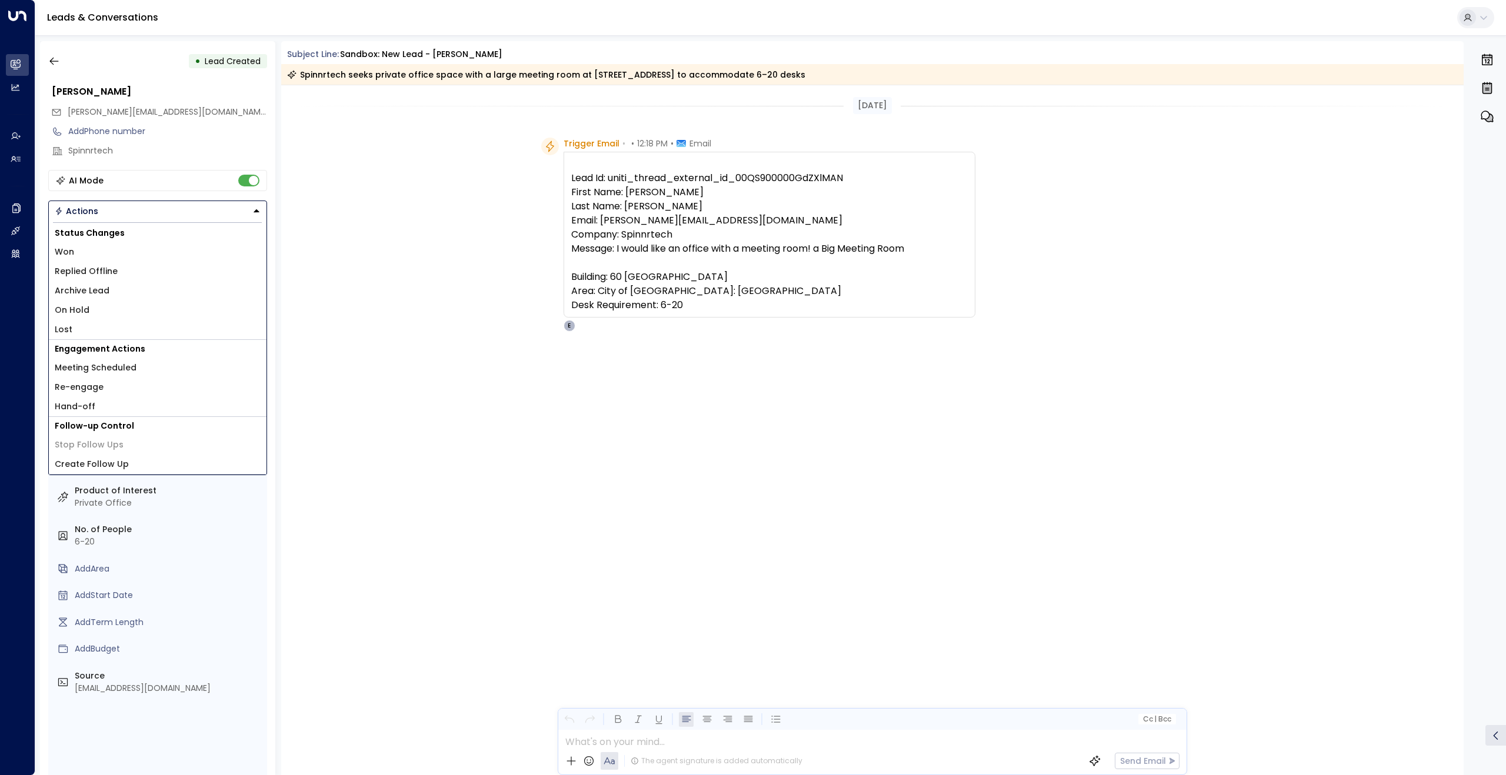
click at [174, 213] on button "Actions" at bounding box center [157, 211] width 219 height 21
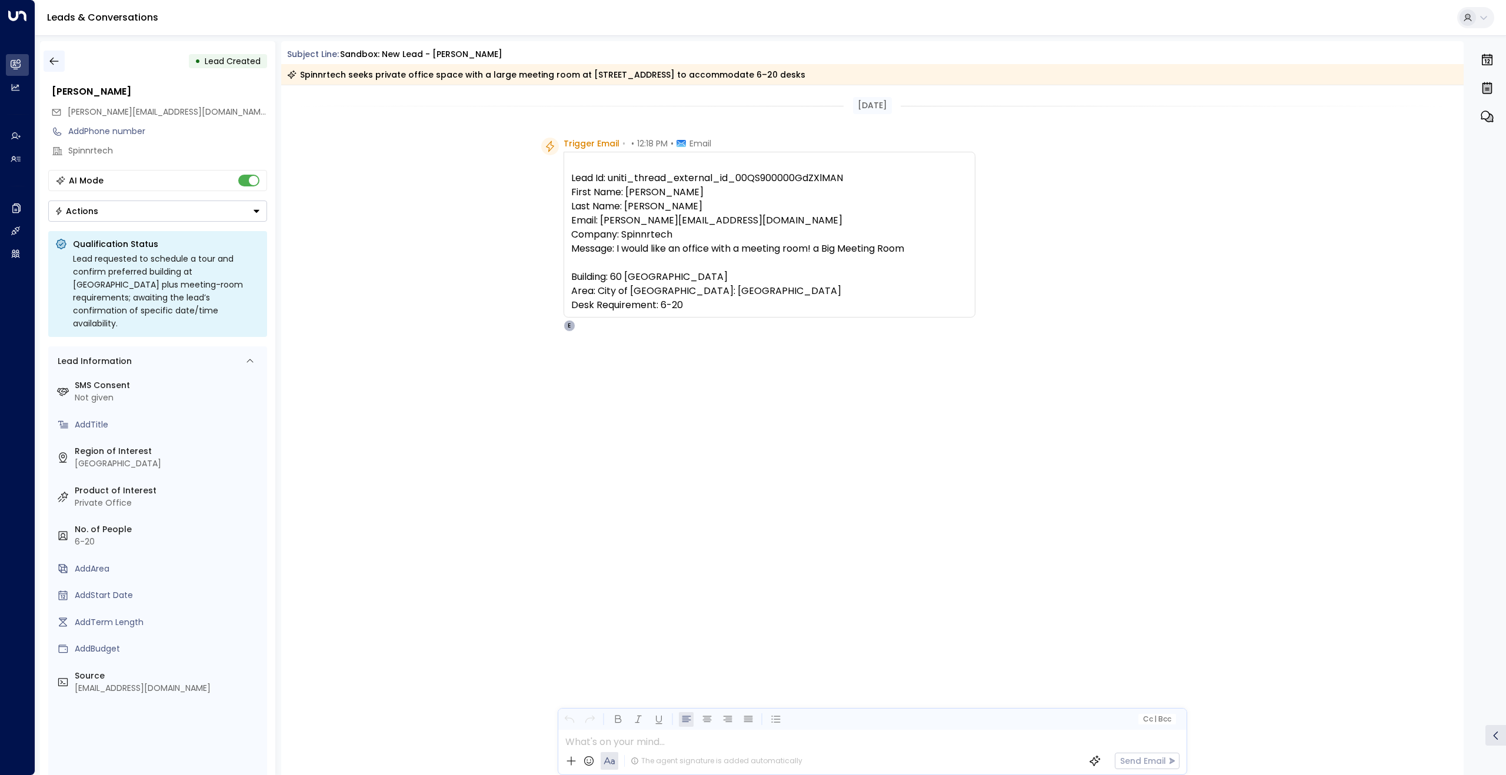
click at [54, 59] on icon "button" at bounding box center [54, 61] width 12 height 12
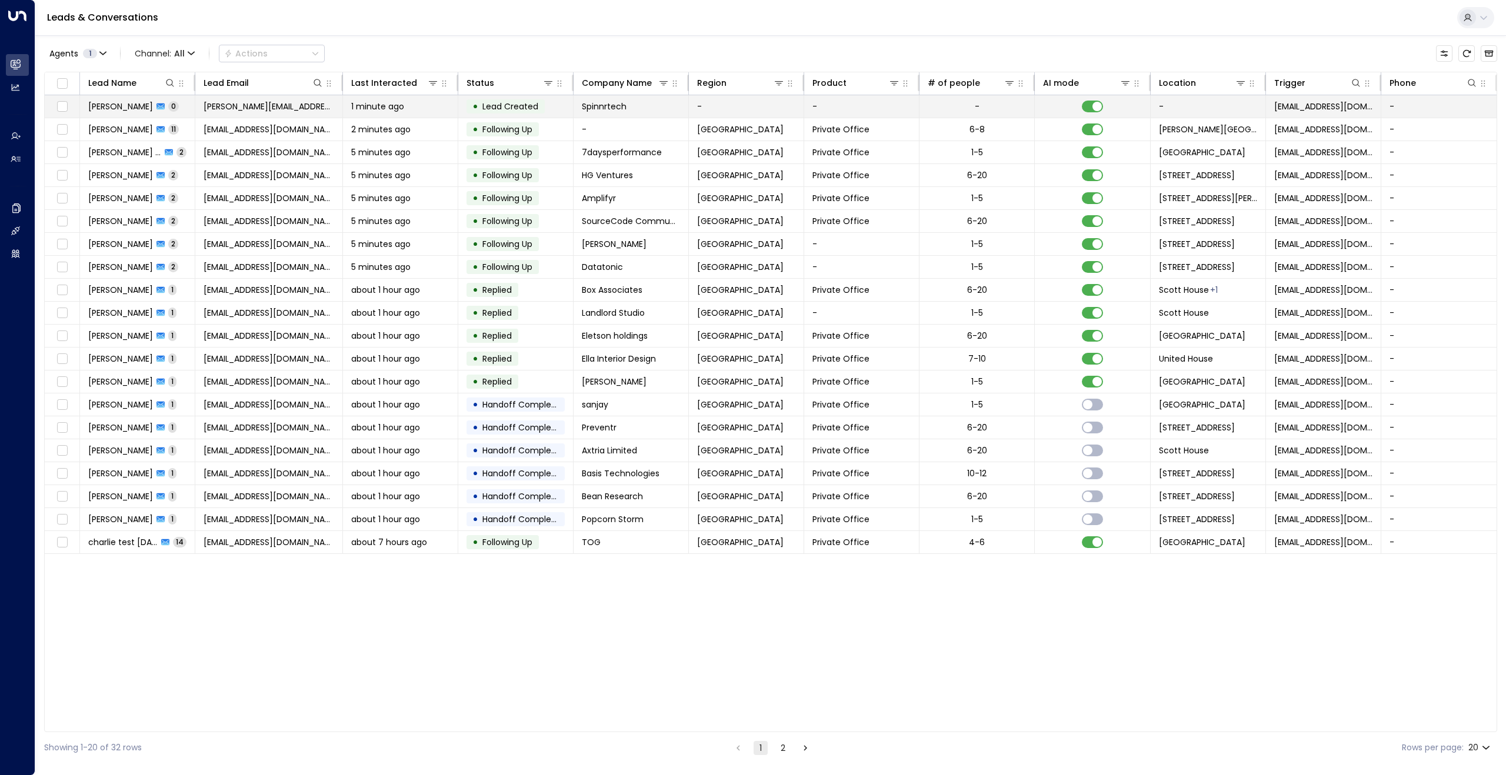
click at [107, 104] on span "[PERSON_NAME]" at bounding box center [120, 107] width 65 height 12
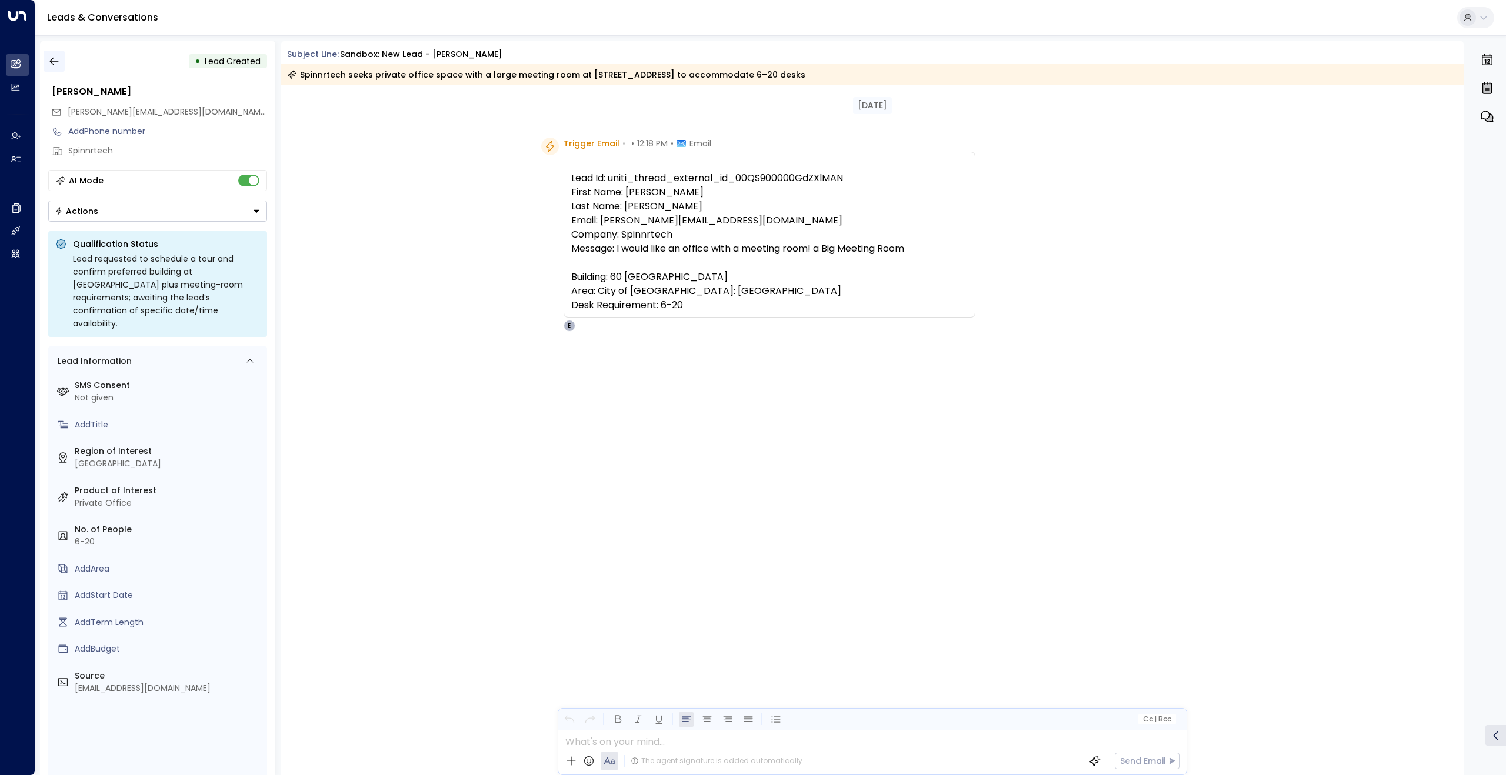
click at [55, 57] on icon "button" at bounding box center [54, 61] width 12 height 12
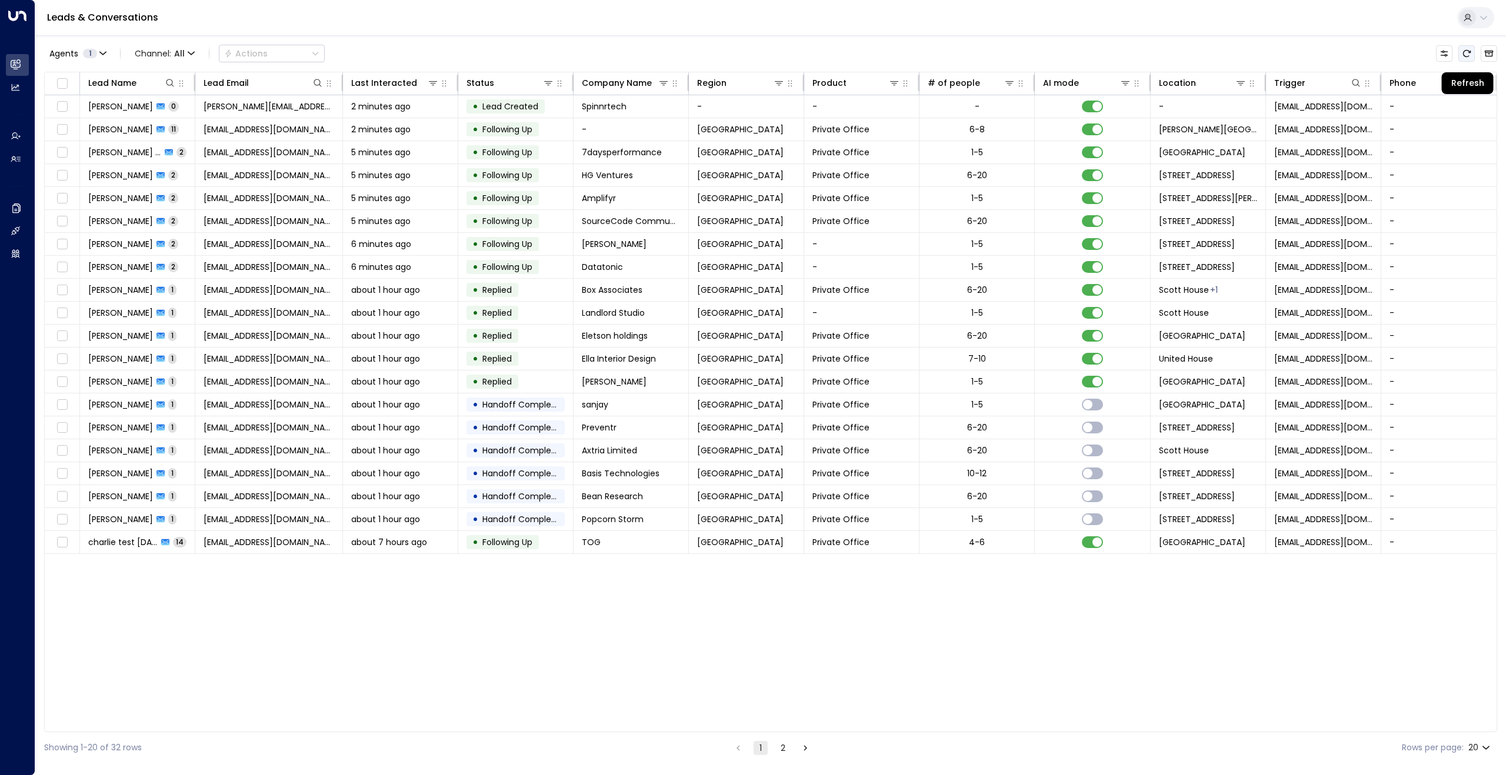
click at [1466, 56] on icon "Refresh" at bounding box center [1466, 53] width 9 height 9
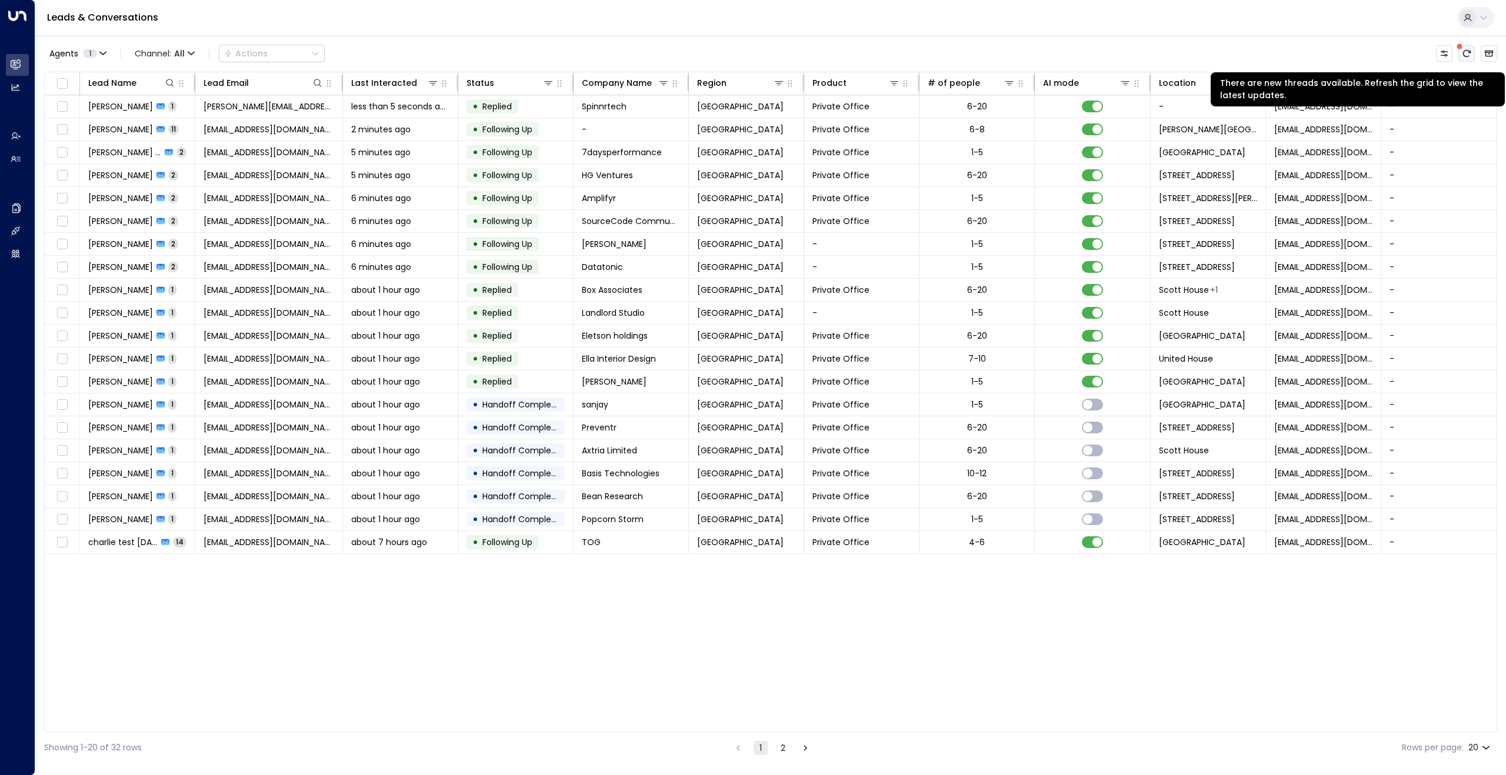
click at [1468, 53] on icon "There are new threads available. Refresh the grid to view the latest updates." at bounding box center [1466, 53] width 9 height 9
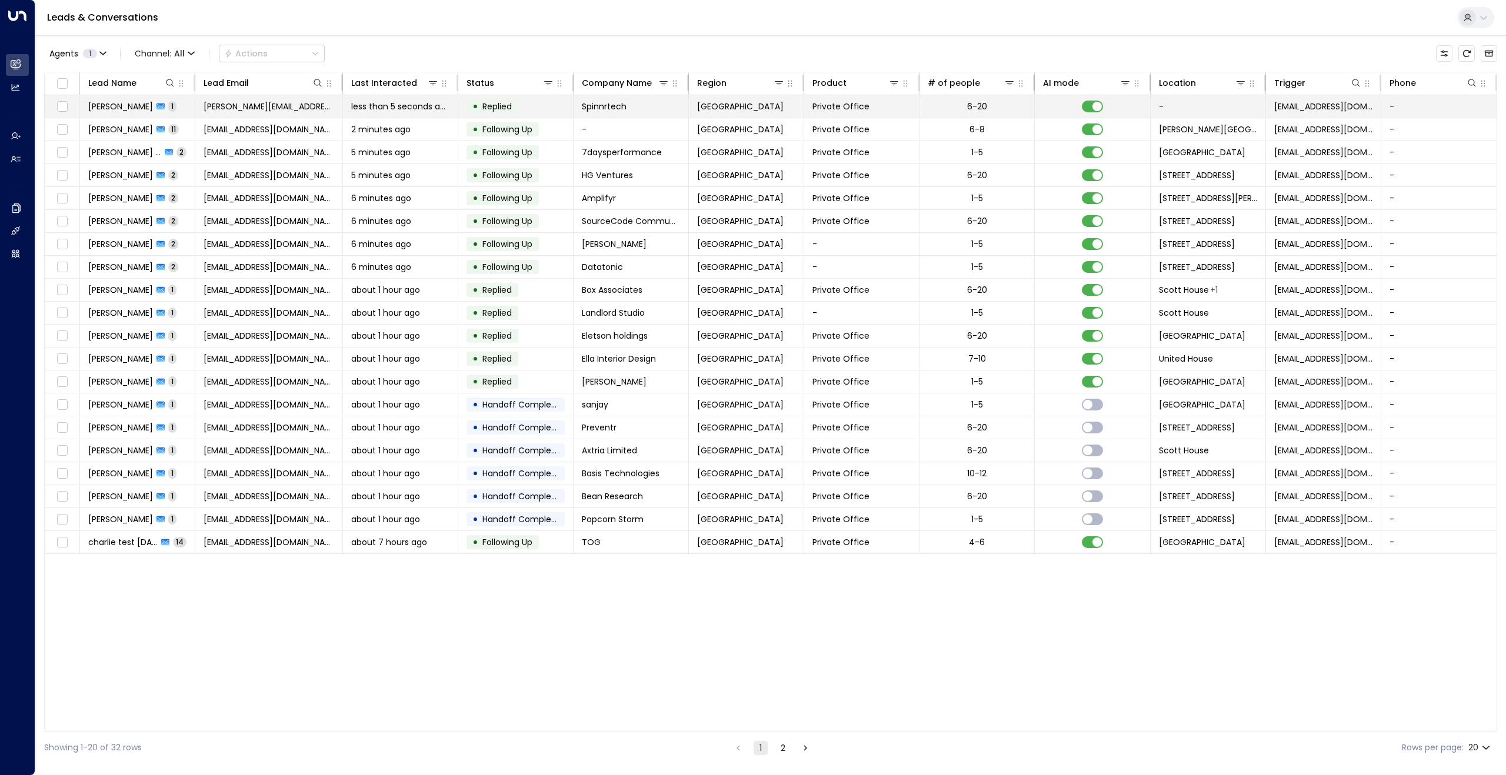
click at [104, 105] on span "[PERSON_NAME]" at bounding box center [120, 107] width 65 height 12
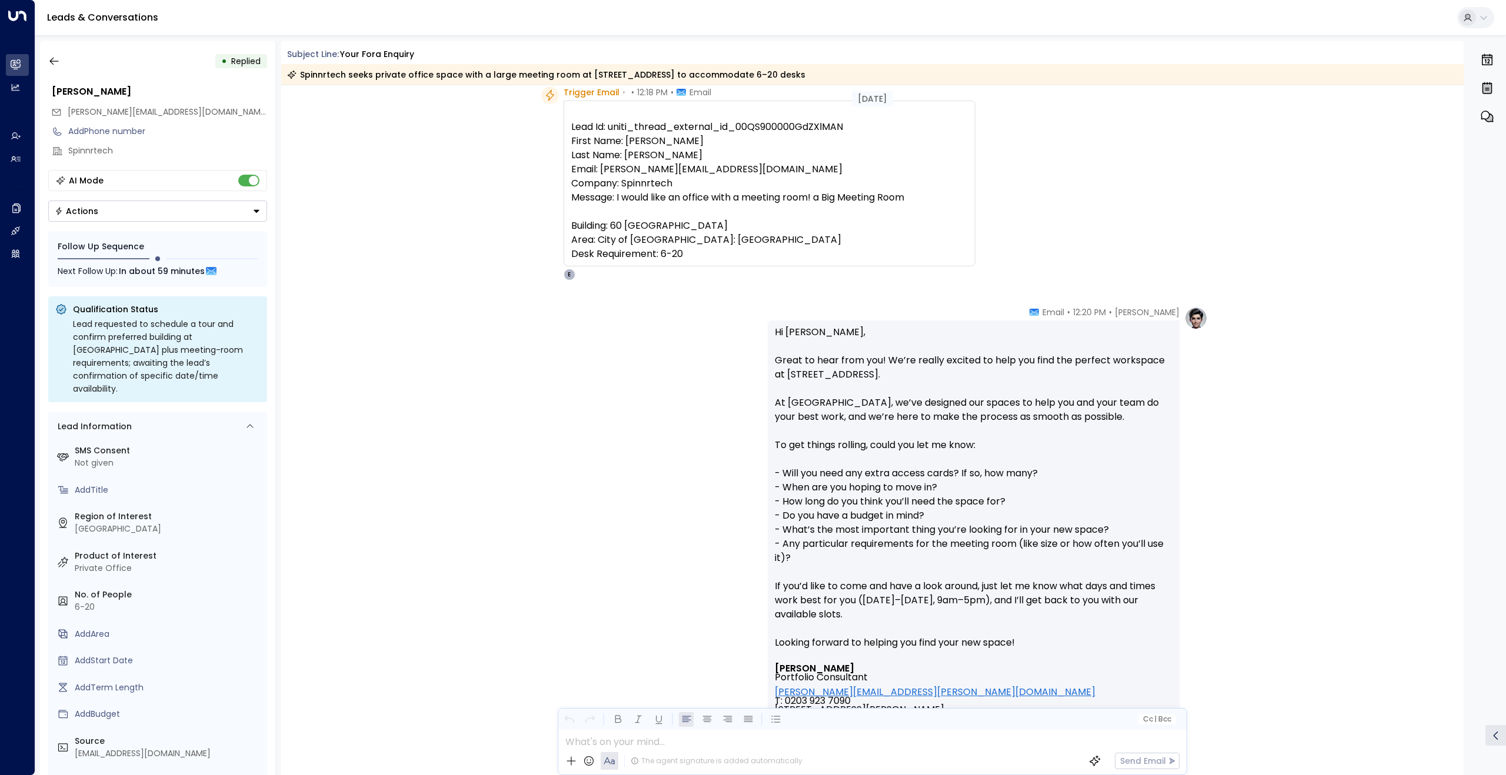
scroll to position [48, 0]
click at [55, 59] on icon "button" at bounding box center [54, 61] width 12 height 12
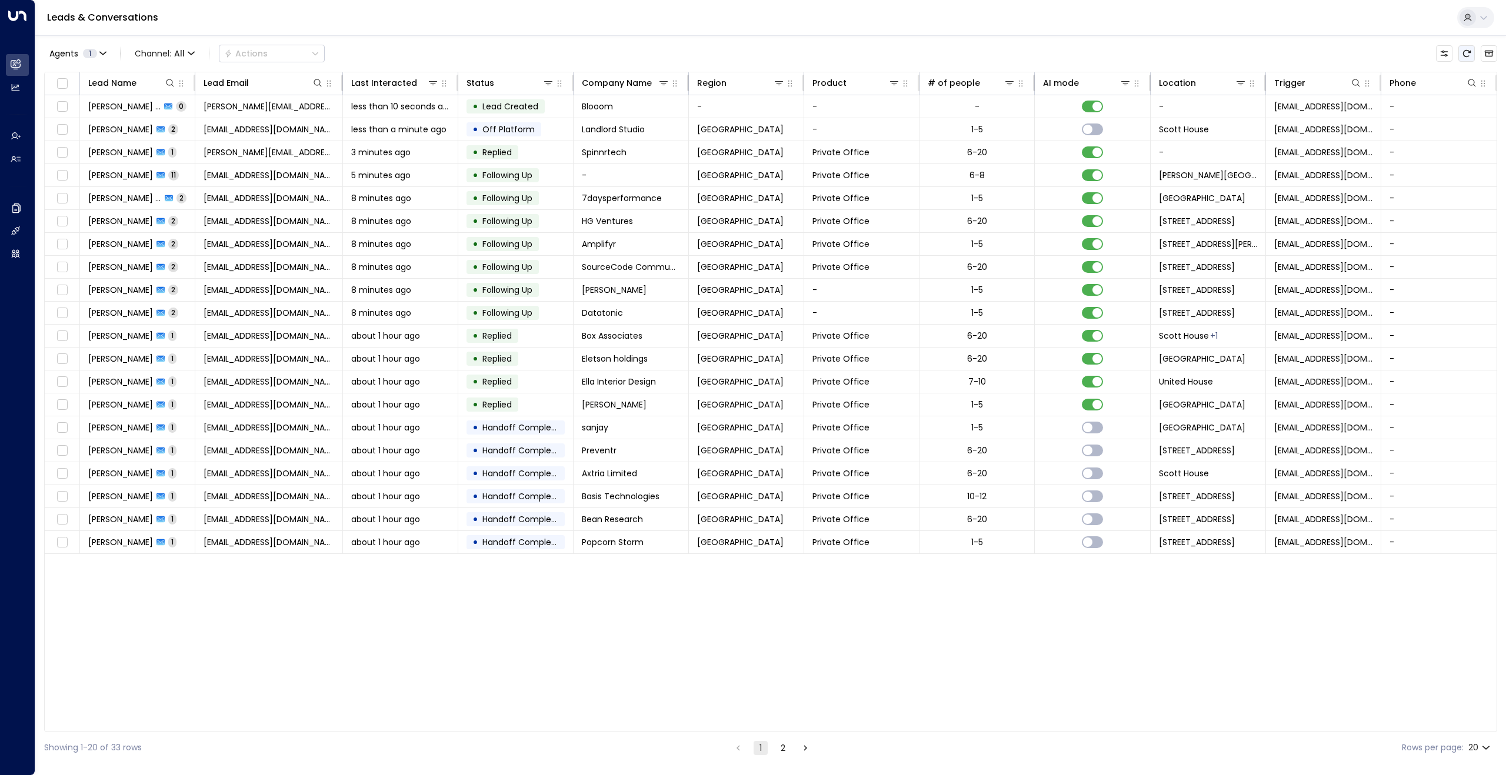
click at [1470, 49] on icon "Refresh" at bounding box center [1466, 53] width 9 height 9
click at [1468, 59] on button "Refresh" at bounding box center [1466, 53] width 16 height 16
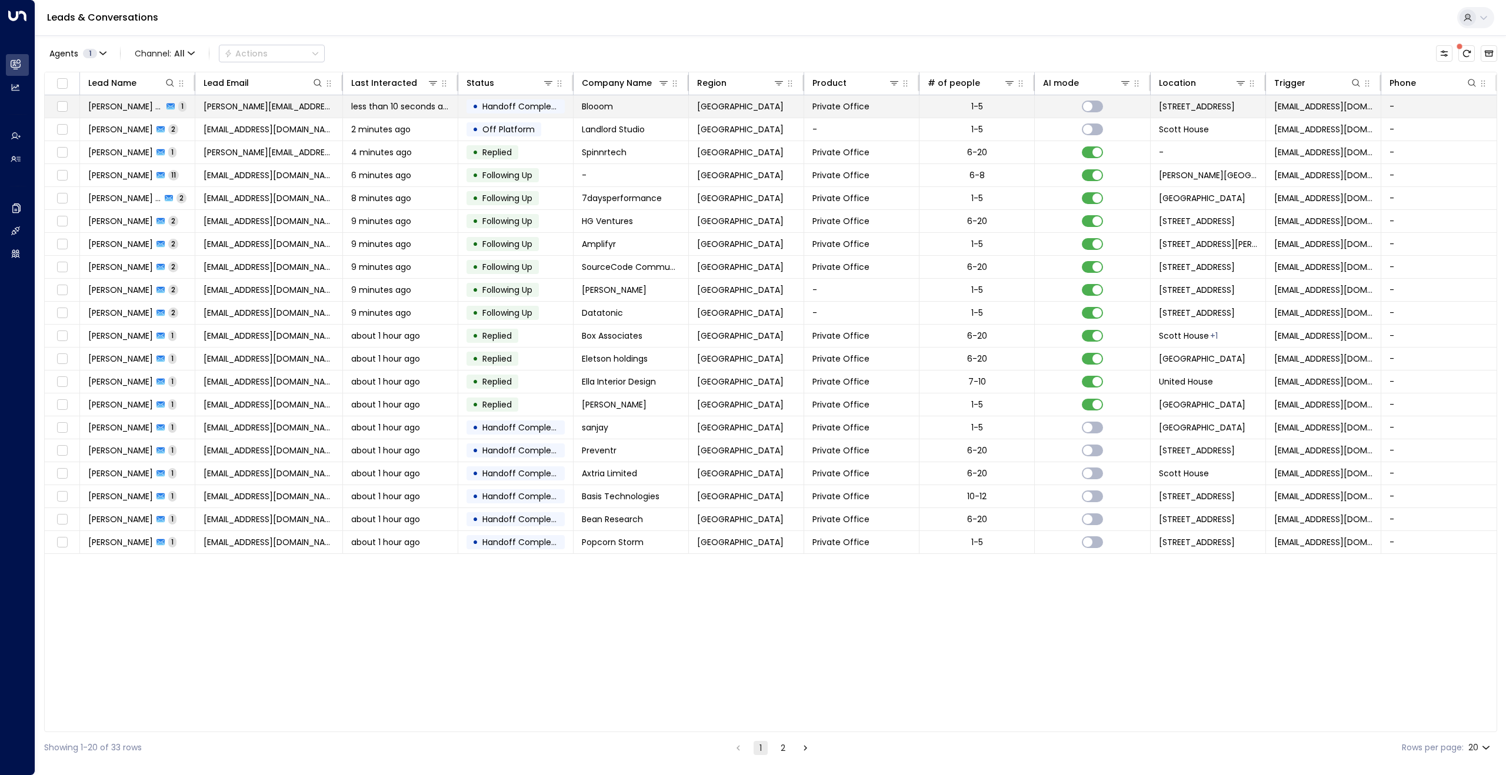
click at [116, 110] on span "[PERSON_NAME] [PERSON_NAME]" at bounding box center [125, 107] width 75 height 12
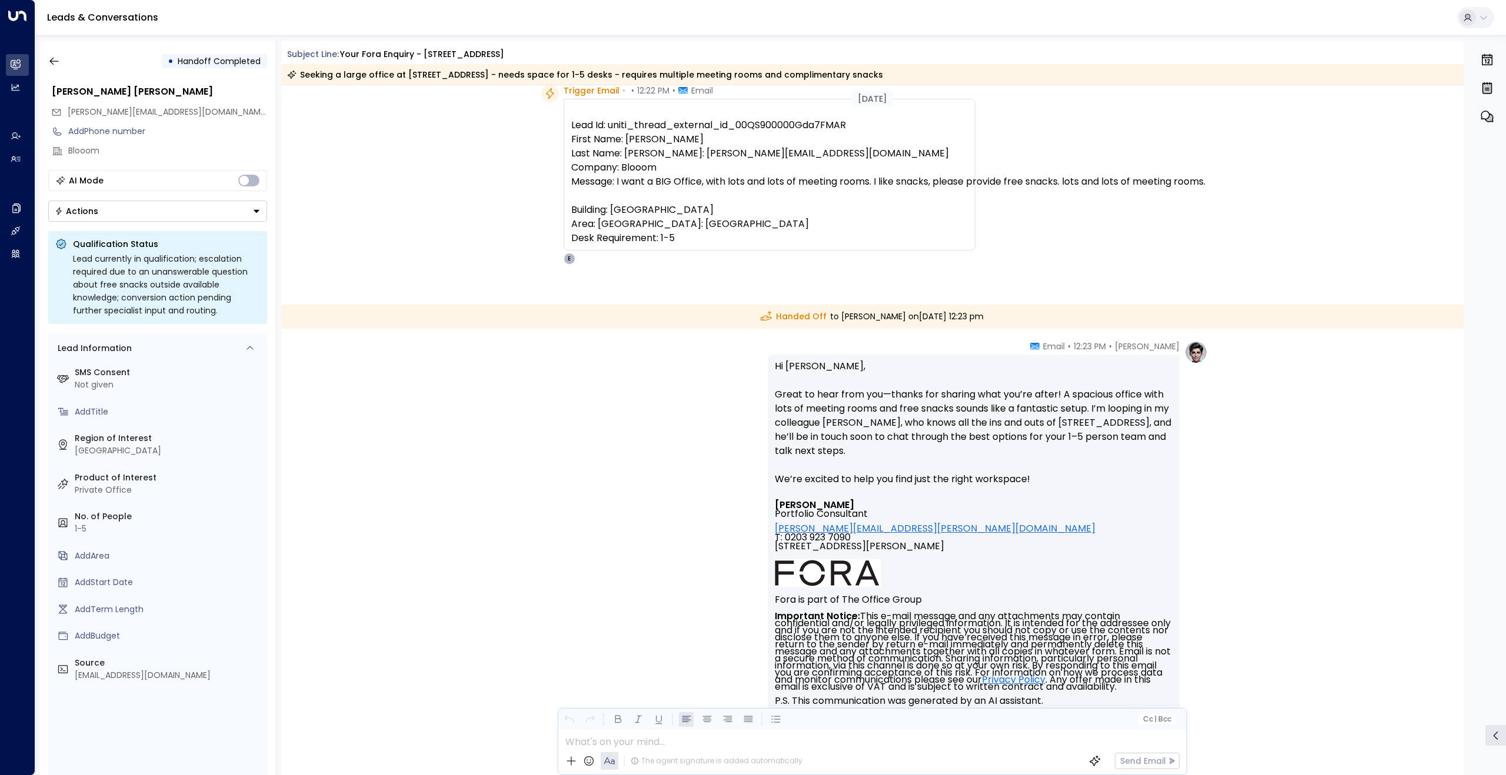
scroll to position [56, 0]
